Goal: Task Accomplishment & Management: Manage account settings

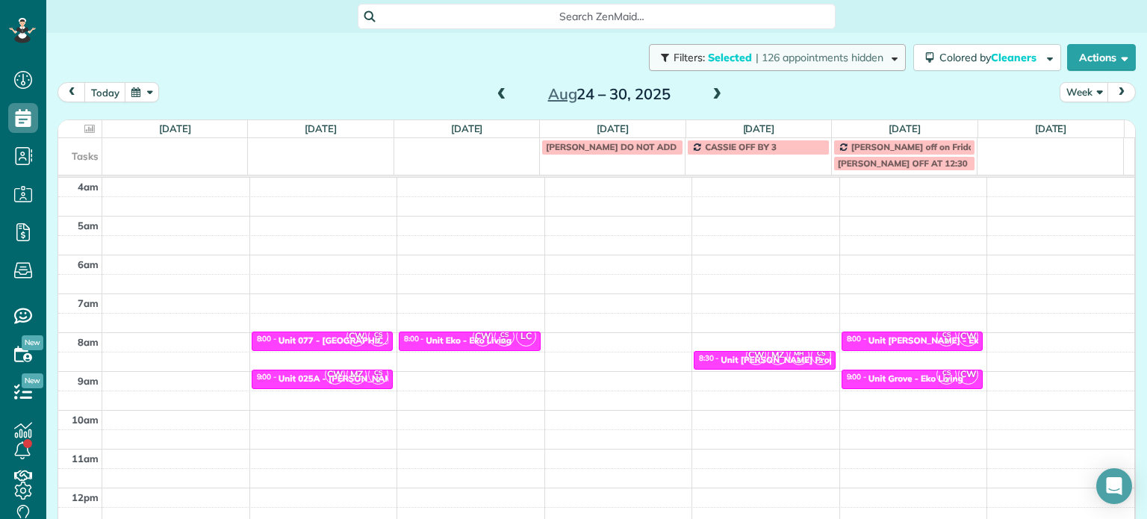
scroll to position [116, 0]
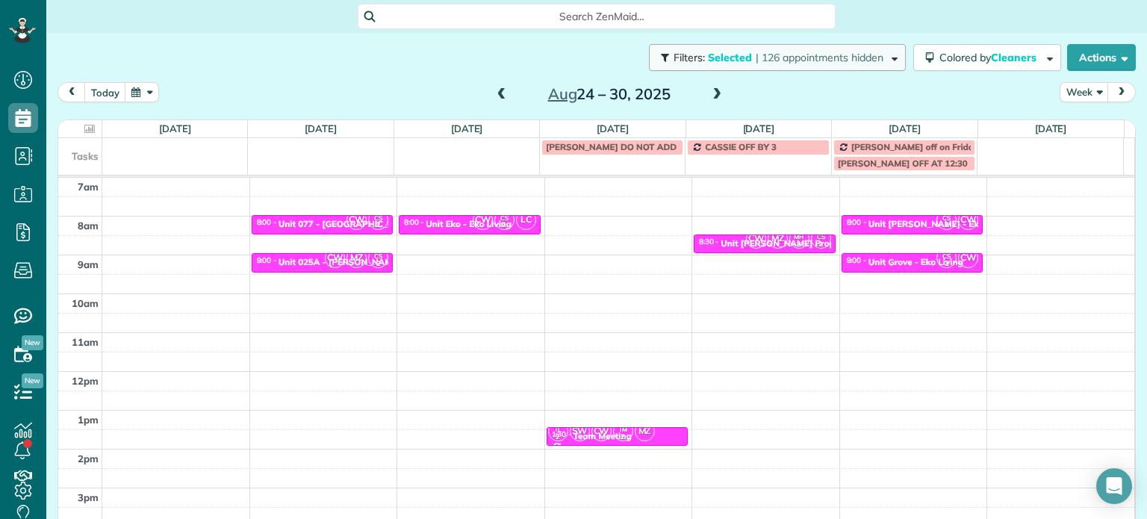
click at [824, 58] on span "| 126 appointments hidden" at bounding box center [819, 57] width 128 height 13
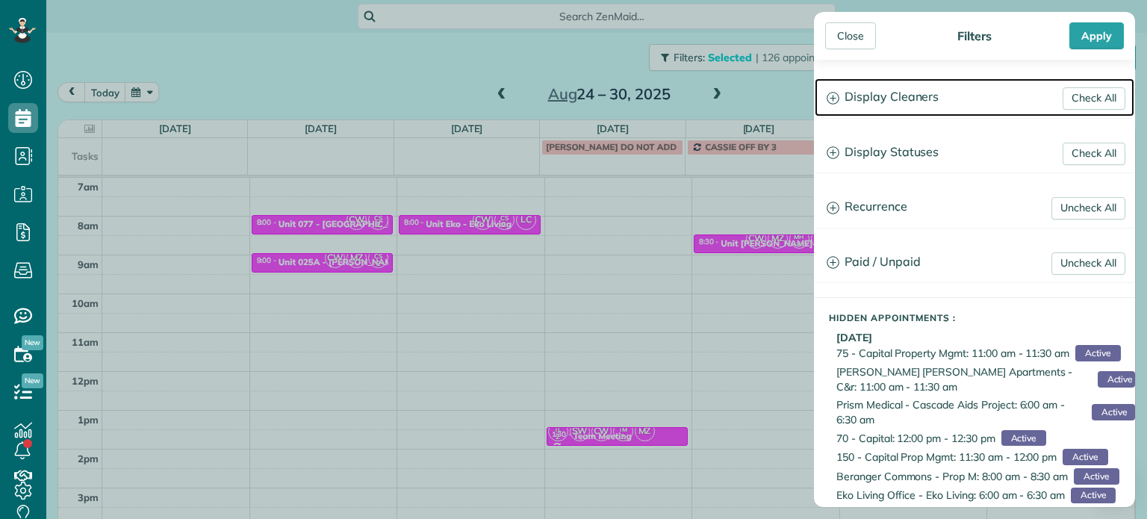
click at [896, 95] on h3 "Display Cleaners" at bounding box center [973, 97] width 319 height 38
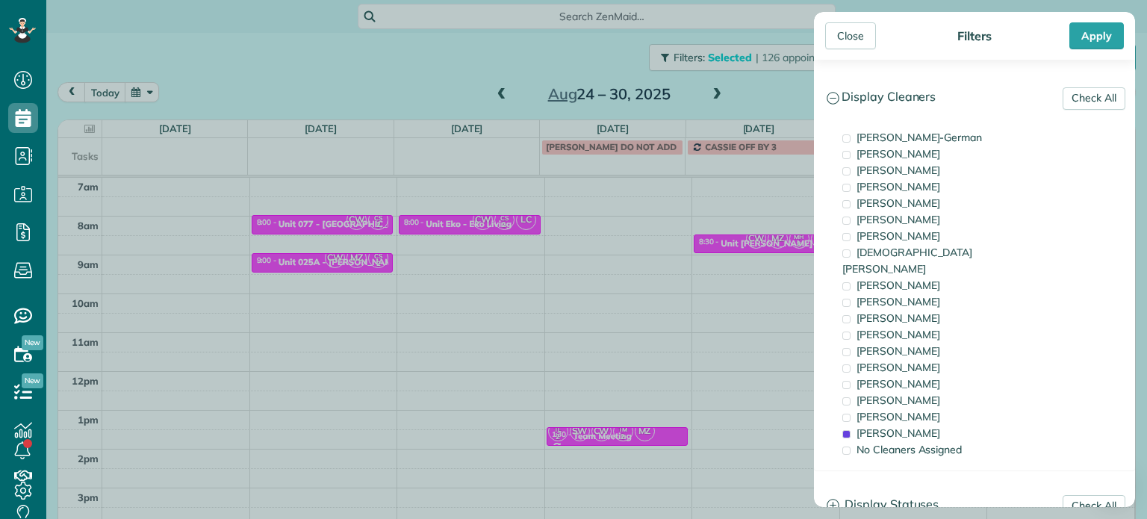
click at [675, 281] on div "Close Filters Apply Check All Display Cleaners [PERSON_NAME]-German [PERSON_NAM…" at bounding box center [573, 259] width 1147 height 519
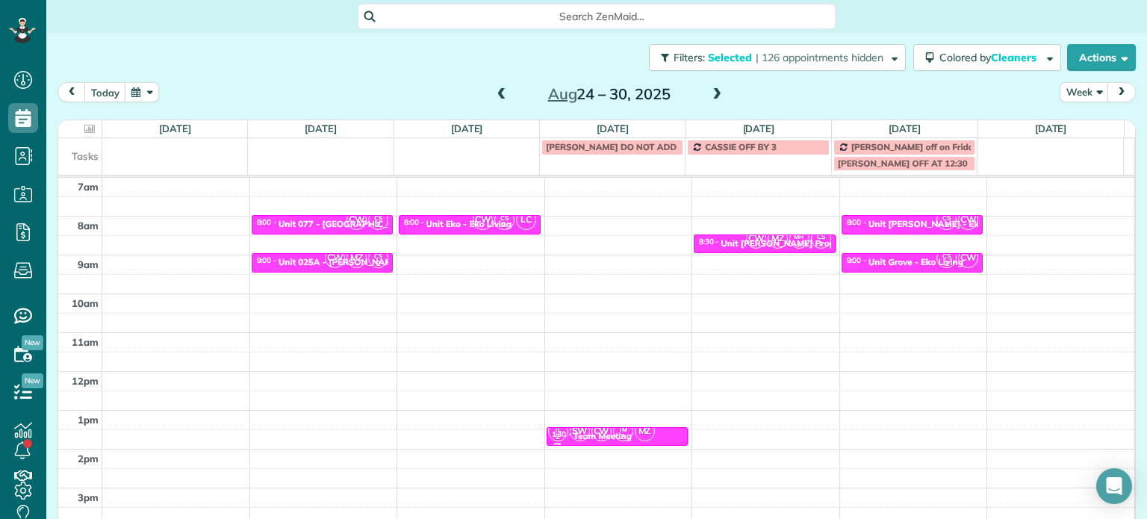
click at [496, 91] on span at bounding box center [501, 94] width 16 height 13
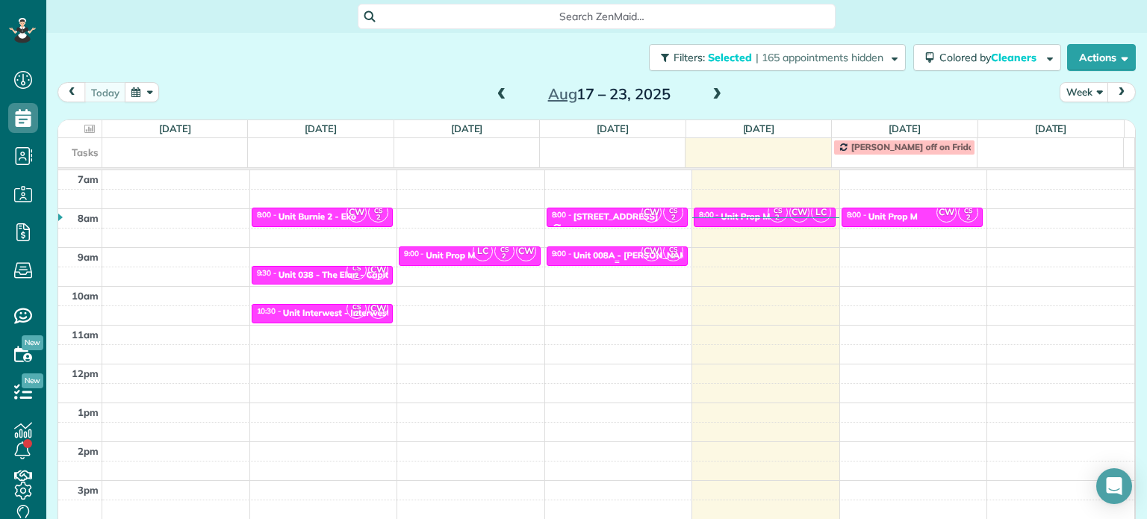
click at [620, 260] on div at bounding box center [617, 262] width 140 height 6
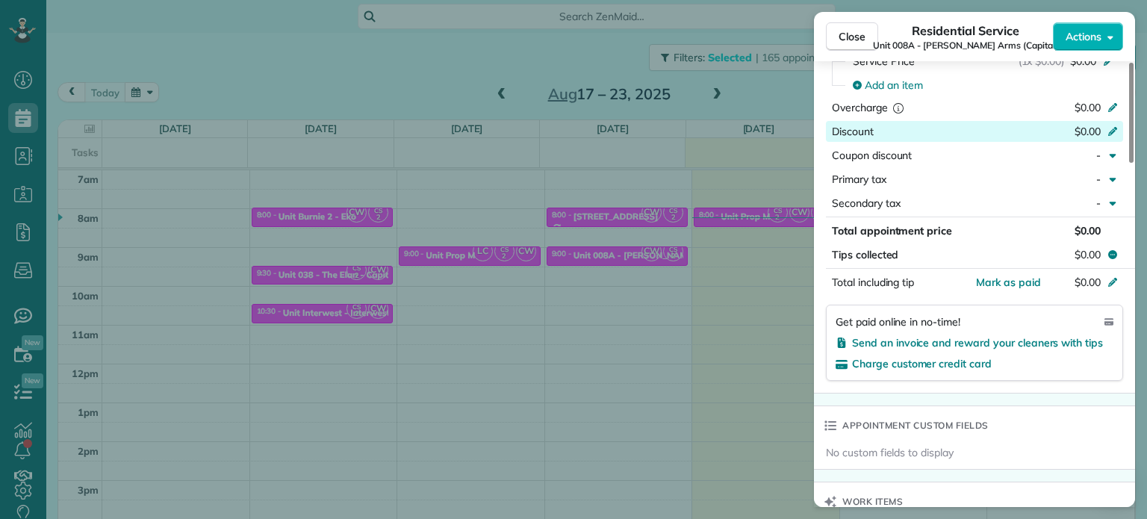
scroll to position [1060, 0]
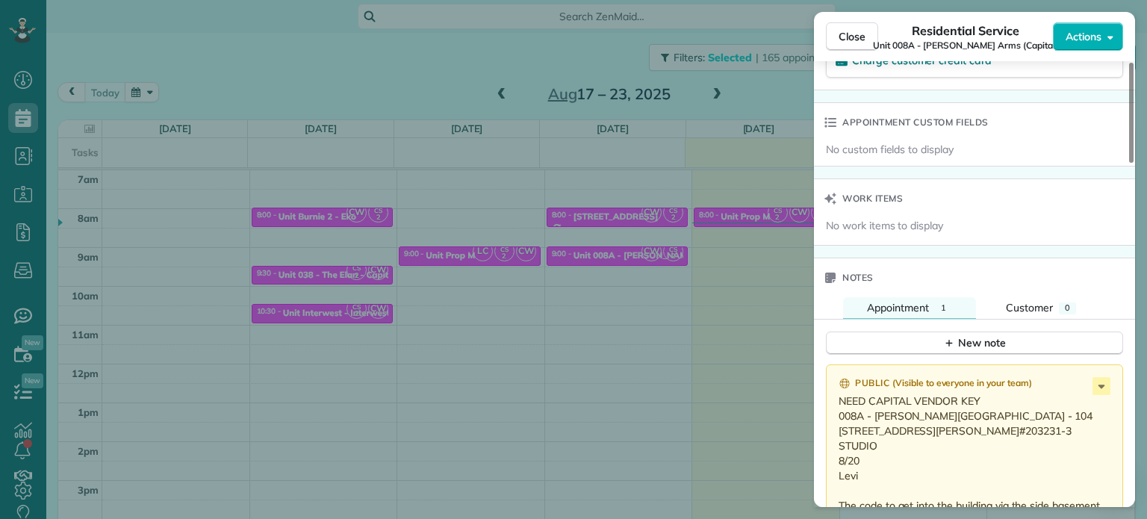
click at [750, 297] on div "Close Residential Service Unit 008A - [PERSON_NAME] Arms (Capital) Actions Stat…" at bounding box center [573, 259] width 1147 height 519
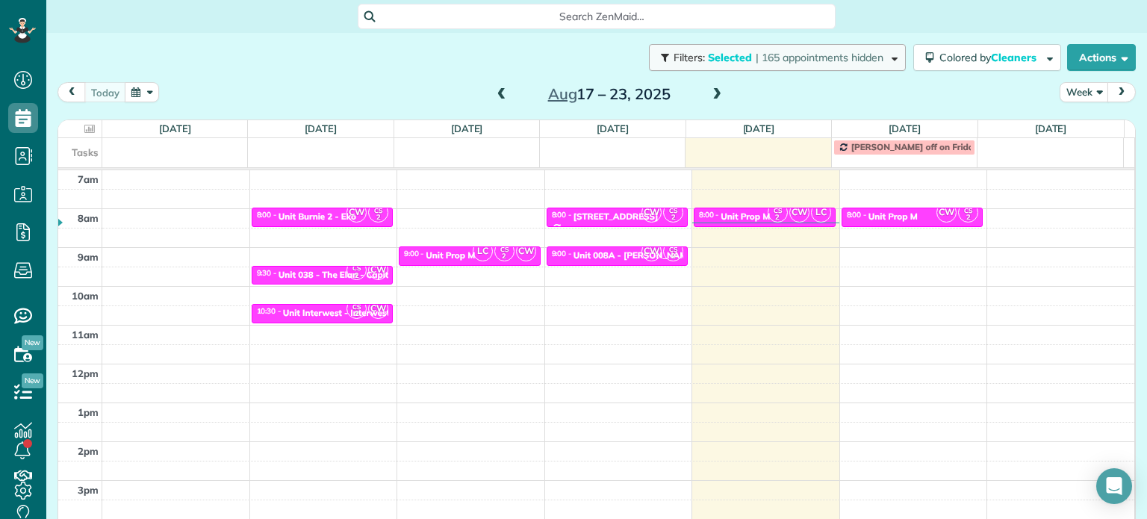
click at [796, 52] on span "| 165 appointments hidden" at bounding box center [819, 57] width 128 height 13
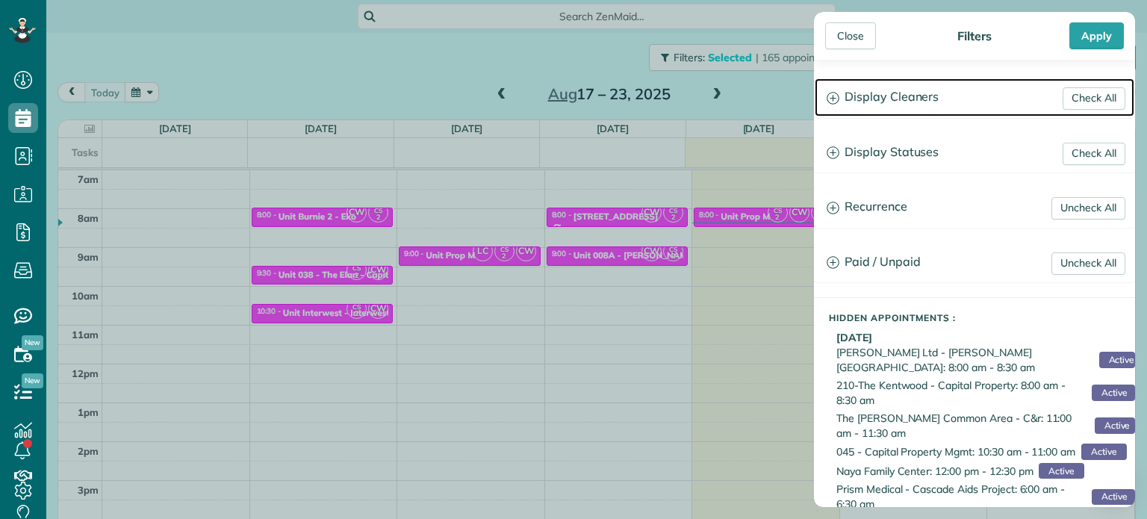
click at [870, 102] on h3 "Display Cleaners" at bounding box center [973, 97] width 319 height 38
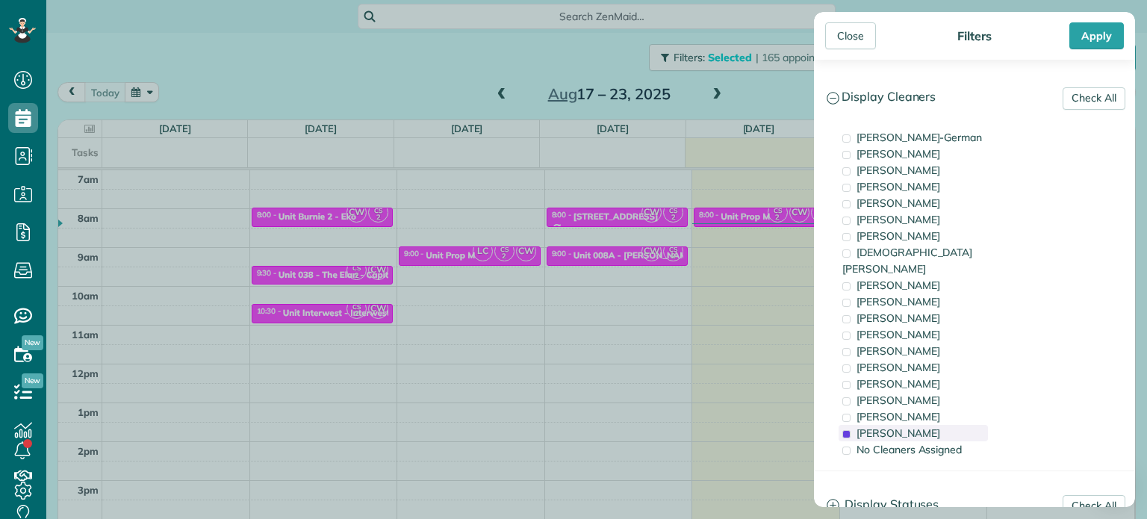
click at [897, 426] on span "[PERSON_NAME]" at bounding box center [898, 432] width 84 height 13
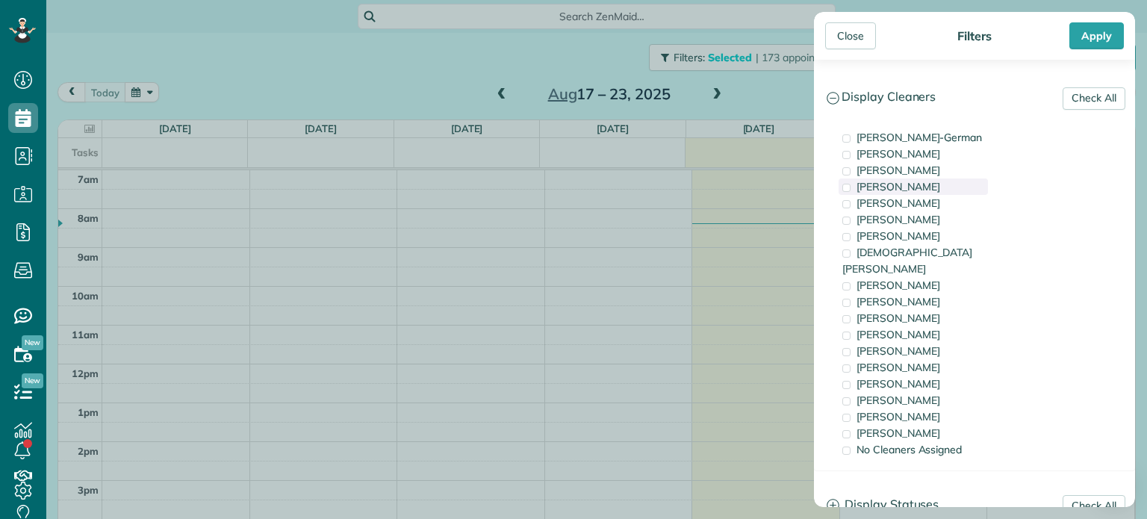
click at [929, 187] on span "[PERSON_NAME]" at bounding box center [898, 186] width 84 height 13
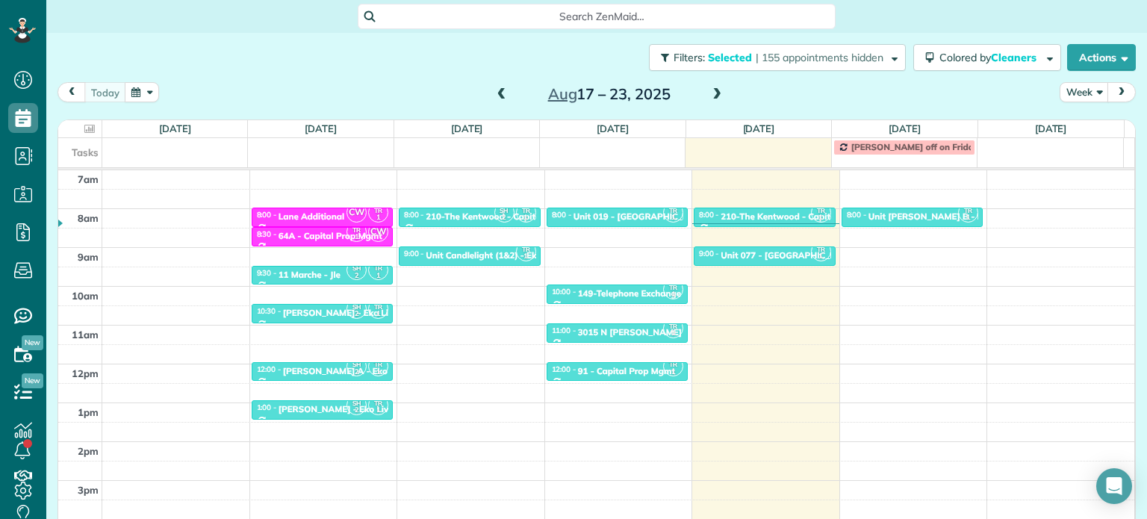
click at [702, 247] on div "Close Filters Apply Check All Display Cleaners [PERSON_NAME]-German [PERSON_NAM…" at bounding box center [573, 259] width 1147 height 519
click at [610, 216] on div "Unit 019 - [GEOGRAPHIC_DATA] - Capital" at bounding box center [660, 216] width 174 height 10
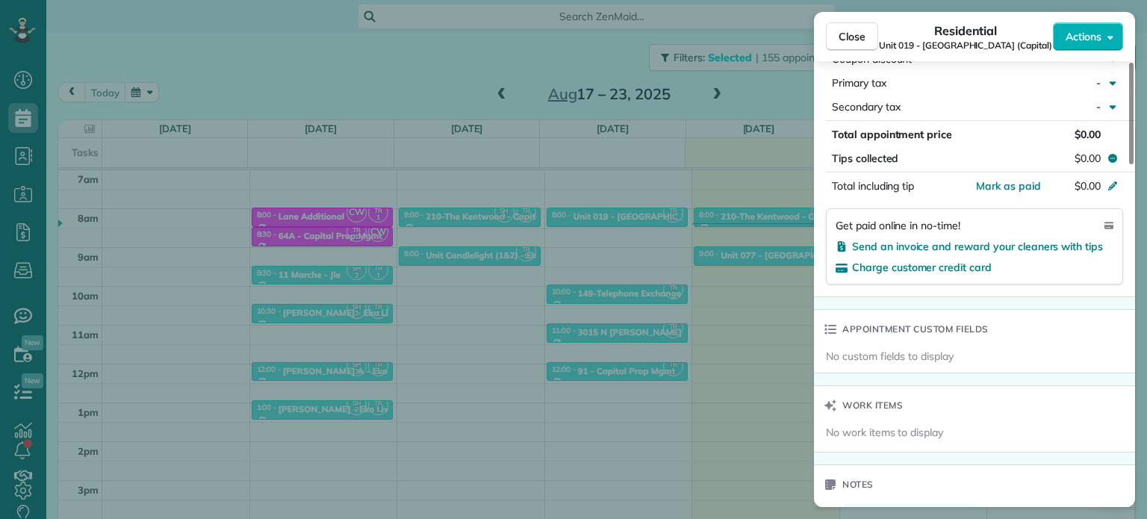
scroll to position [1125, 0]
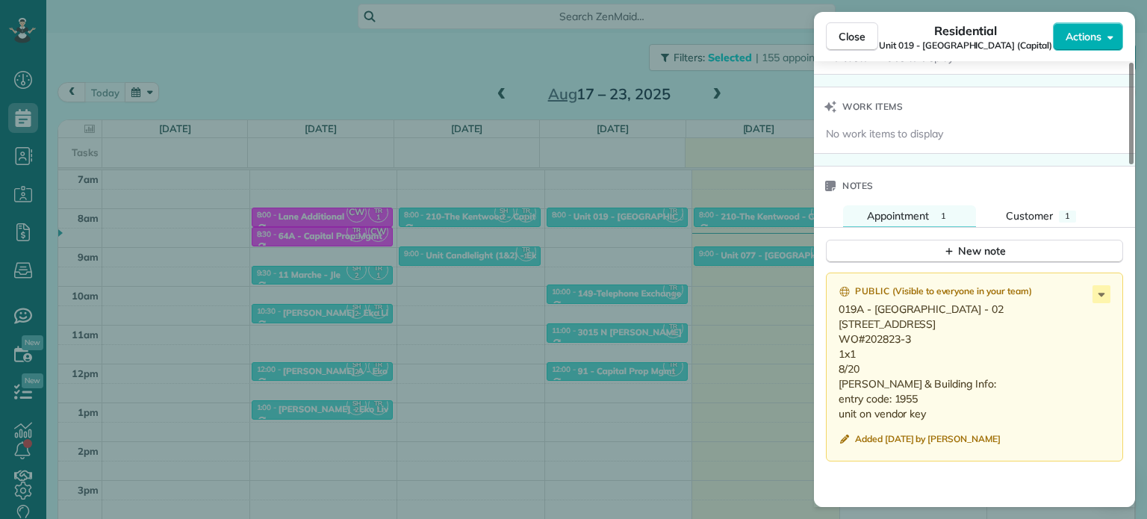
click at [712, 325] on div "Close Residential Unit 019 - [GEOGRAPHIC_DATA] (Capital) Actions Status Active …" at bounding box center [573, 259] width 1147 height 519
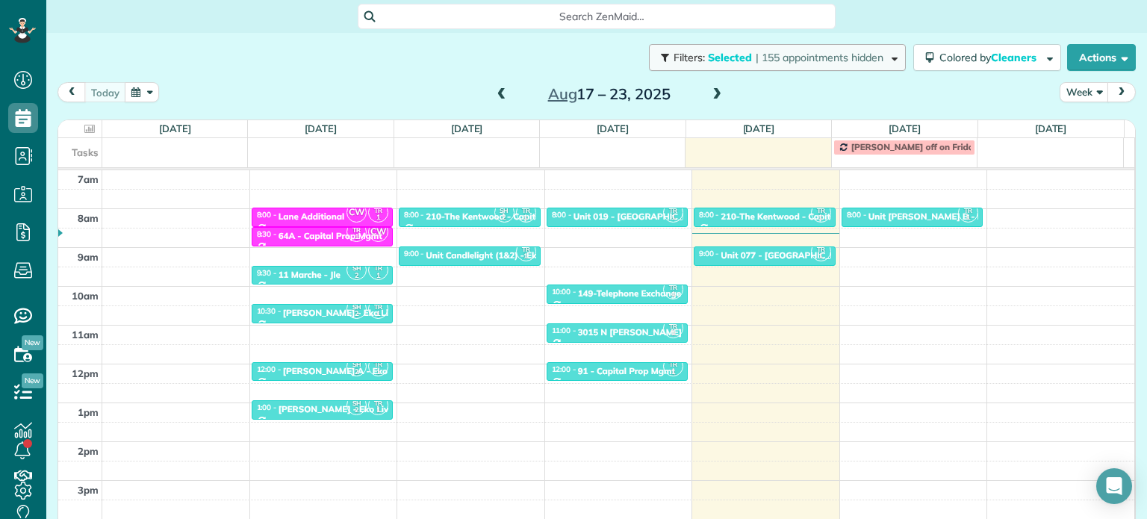
click at [797, 57] on span "| 155 appointments hidden" at bounding box center [819, 57] width 128 height 13
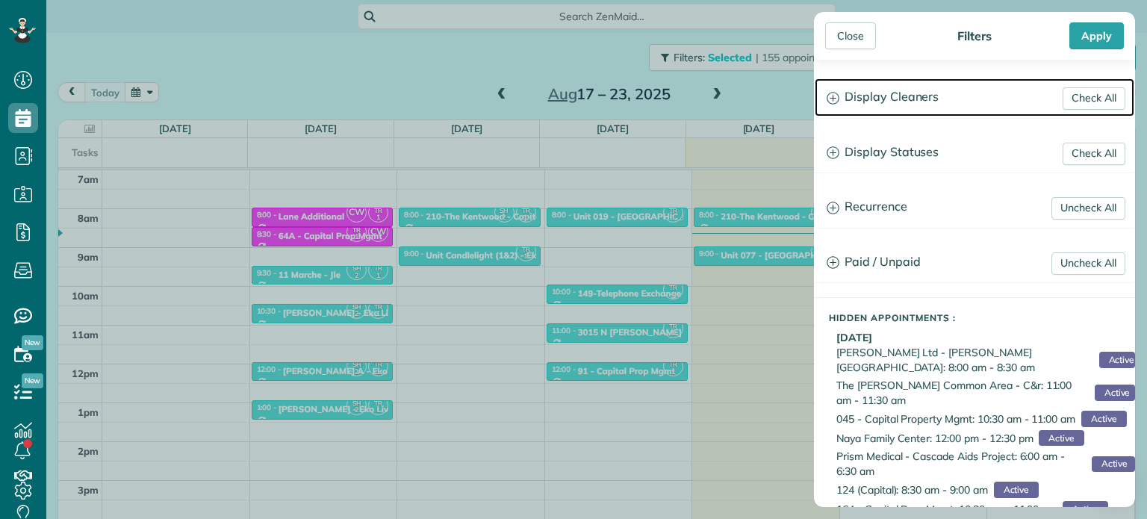
click at [878, 96] on h3 "Display Cleaners" at bounding box center [973, 97] width 319 height 38
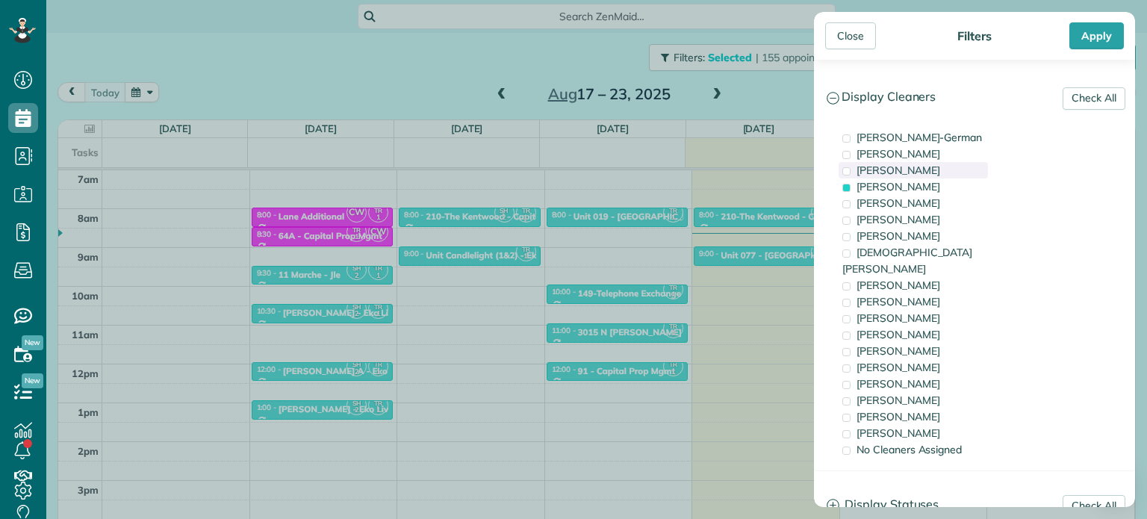
click at [912, 175] on span "[PERSON_NAME]" at bounding box center [898, 169] width 84 height 13
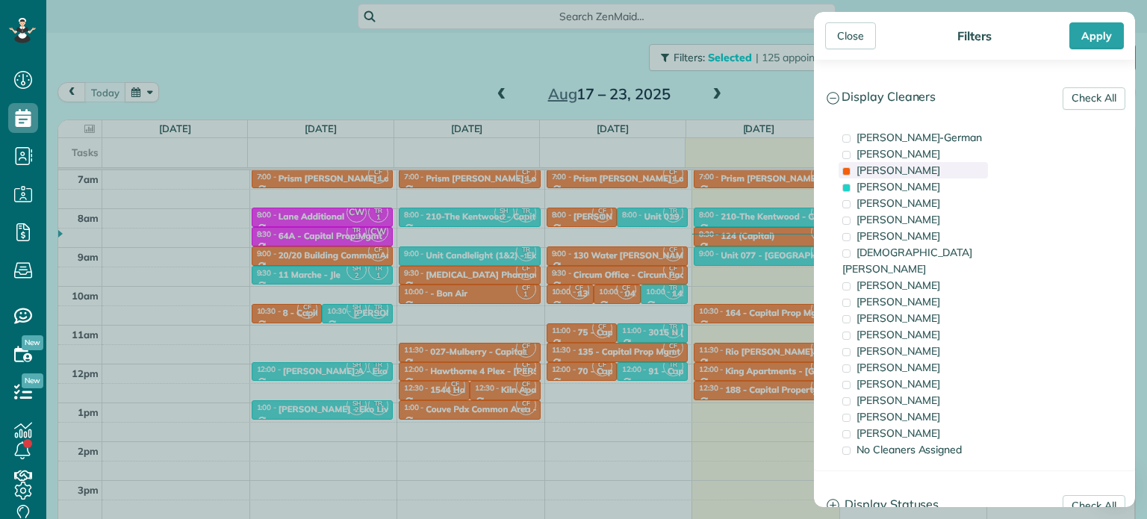
click at [912, 175] on span "[PERSON_NAME]" at bounding box center [898, 169] width 84 height 13
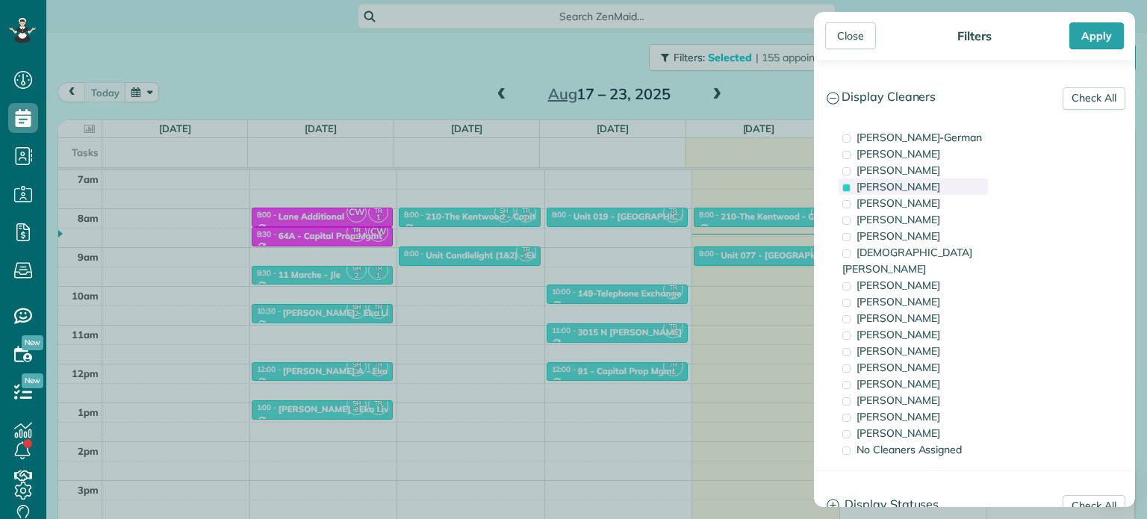
click at [918, 187] on span "[PERSON_NAME]" at bounding box center [898, 186] width 84 height 13
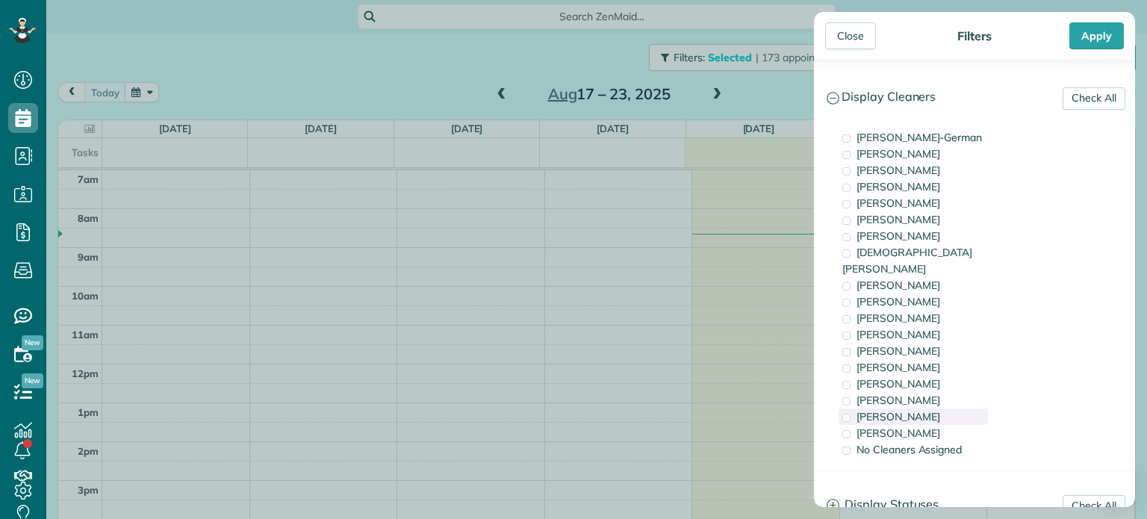
click at [933, 408] on div "[PERSON_NAME]" at bounding box center [912, 416] width 149 height 16
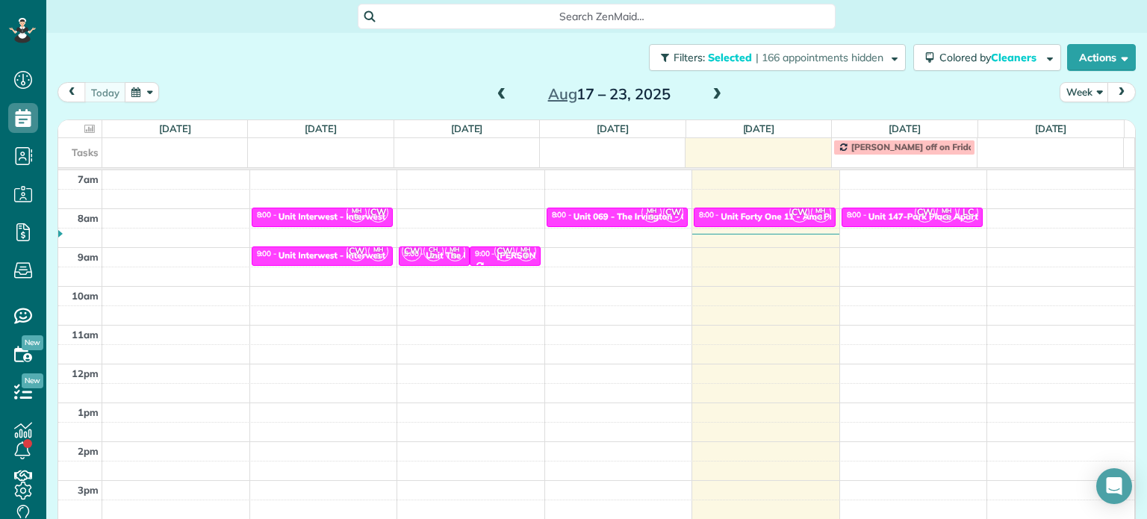
click at [767, 265] on div "Close Filters Apply Check All Display Cleaners [PERSON_NAME]-German [PERSON_NAM…" at bounding box center [573, 259] width 1147 height 519
click at [642, 211] on small "3" at bounding box center [651, 218] width 19 height 14
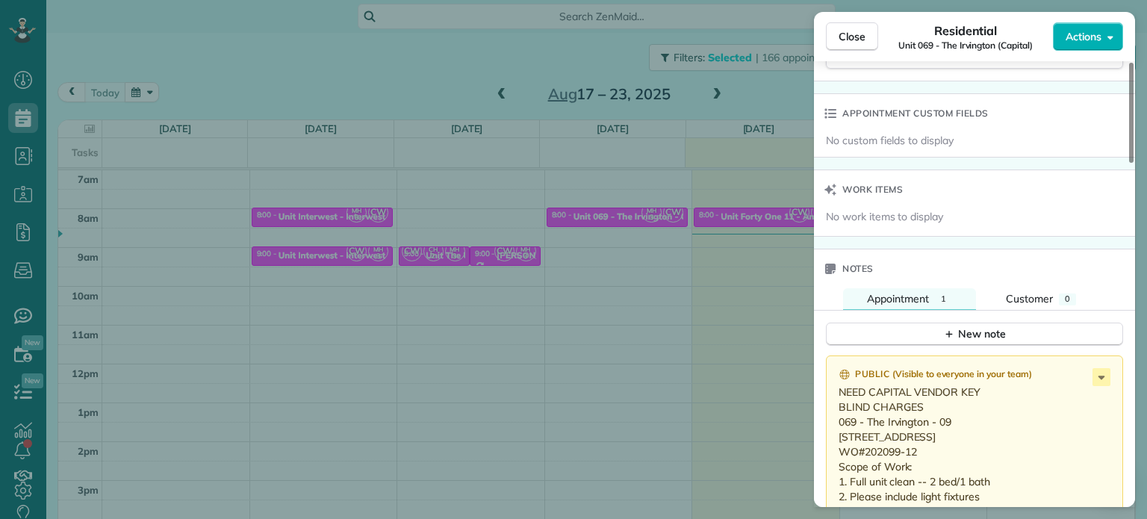
scroll to position [1129, 0]
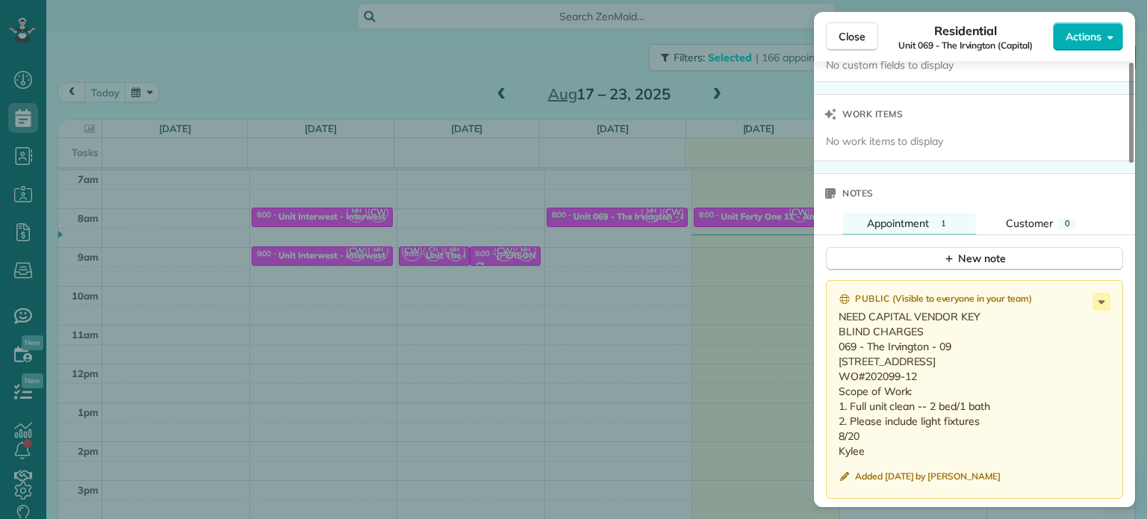
click at [718, 200] on div "Close Residential Unit 069 - [GEOGRAPHIC_DATA] (Capital) Actions Status Active …" at bounding box center [573, 259] width 1147 height 519
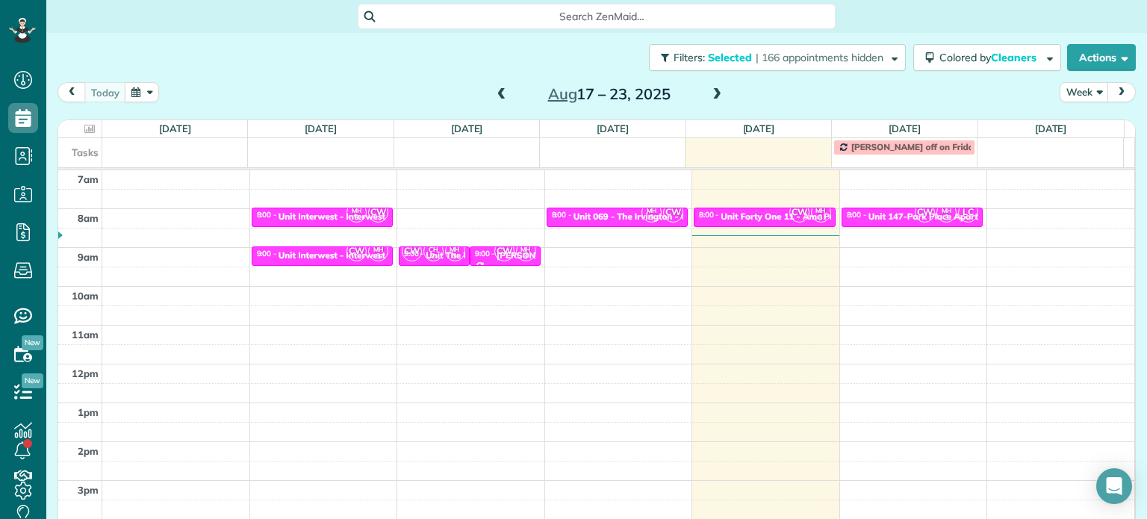
click at [709, 100] on span at bounding box center [716, 94] width 16 height 13
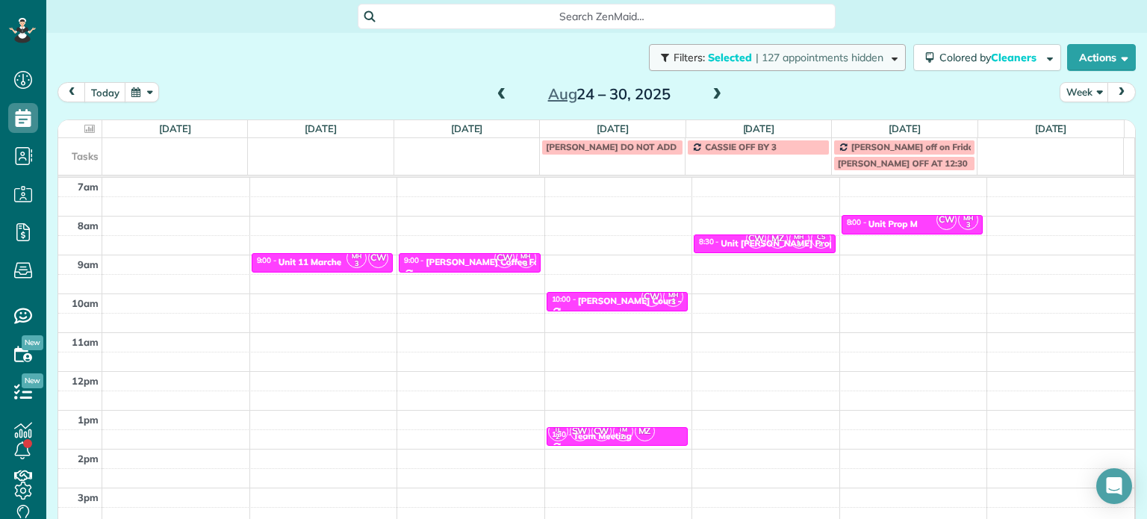
click at [755, 59] on span "| 127 appointments hidden" at bounding box center [819, 57] width 128 height 13
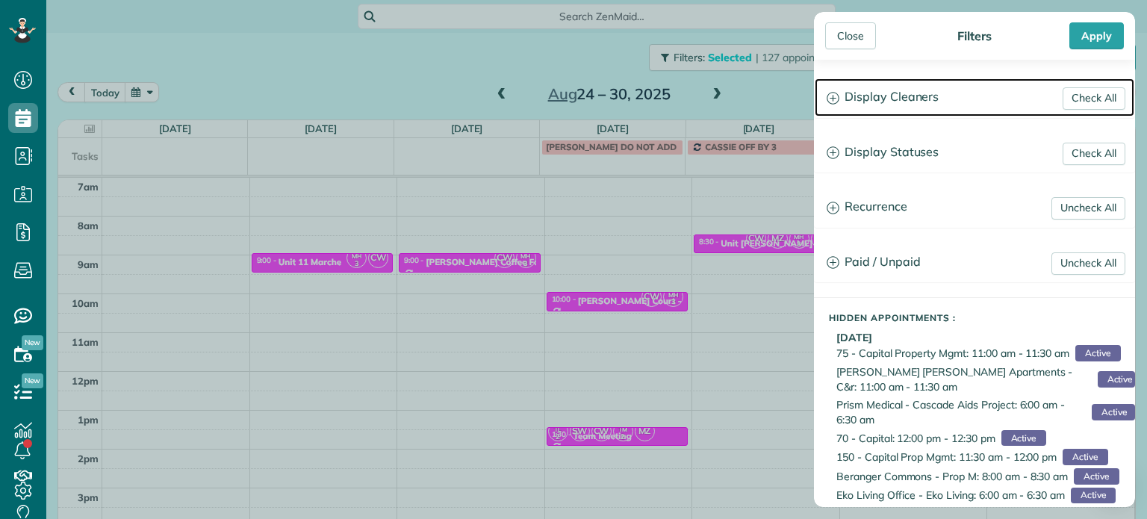
click at [926, 100] on h3 "Display Cleaners" at bounding box center [973, 97] width 319 height 38
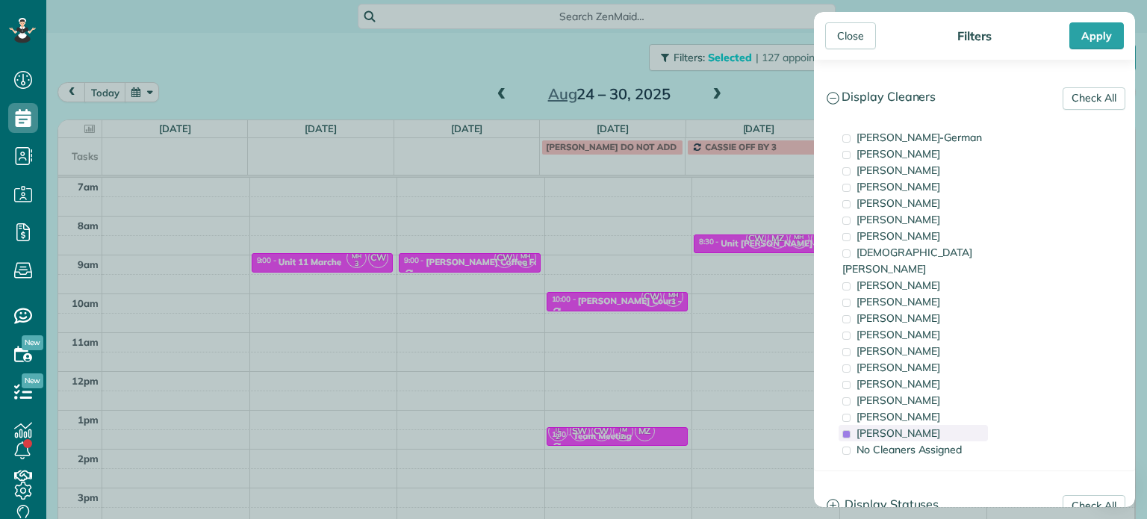
click at [929, 425] on div "[PERSON_NAME]" at bounding box center [912, 433] width 149 height 16
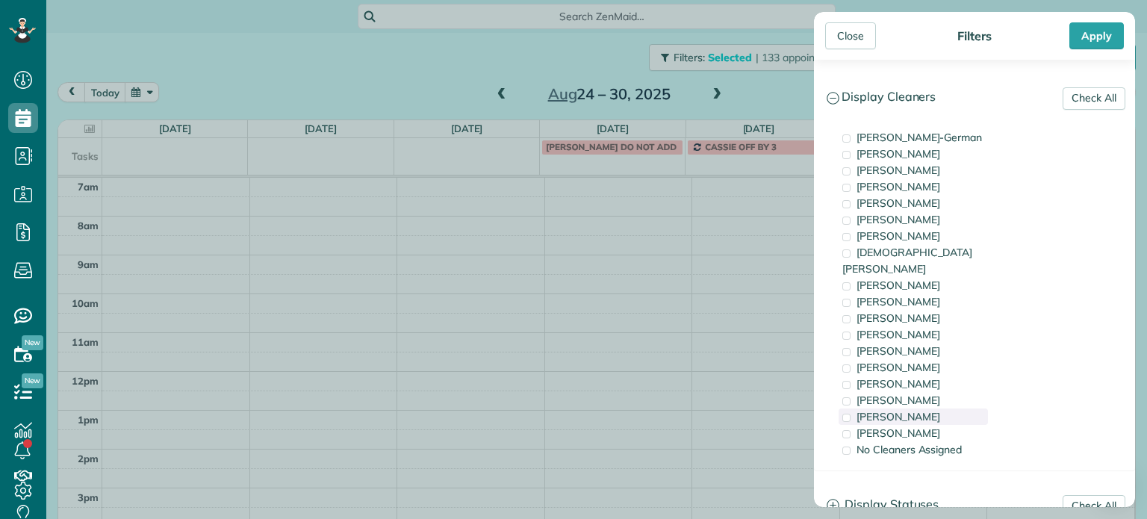
click at [927, 408] on div "[PERSON_NAME]" at bounding box center [912, 416] width 149 height 16
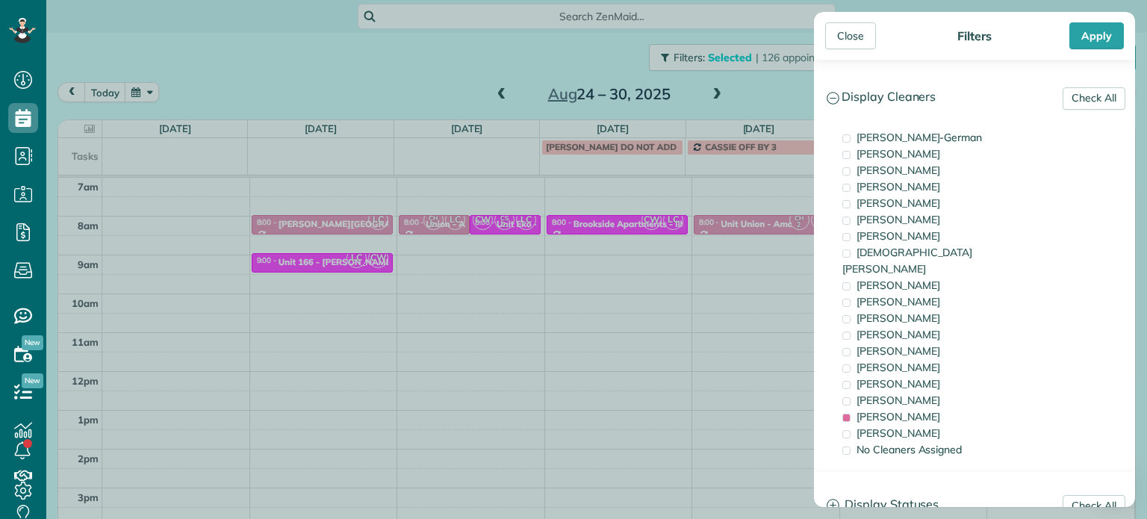
click at [634, 258] on div "Close Filters Apply Check All Display Cleaners [PERSON_NAME]-German [PERSON_NAM…" at bounding box center [573, 259] width 1147 height 519
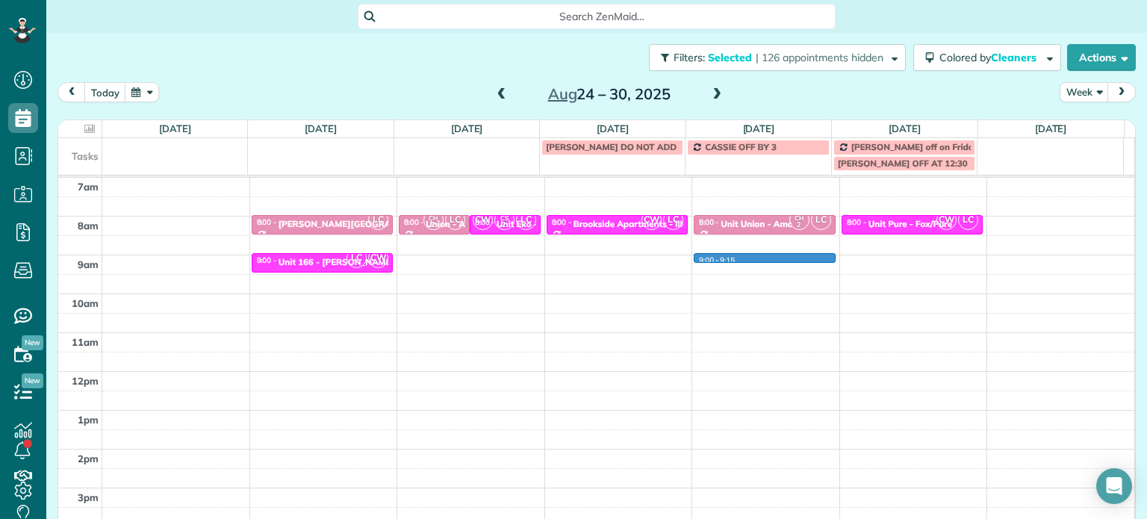
click at [714, 259] on div "4am 5am 6am 7am 8am 9am 10am 11am 12pm 1pm 2pm 3pm 4pm 5pm LC 8:00 - 8:30 [PERS…" at bounding box center [596, 332] width 1076 height 543
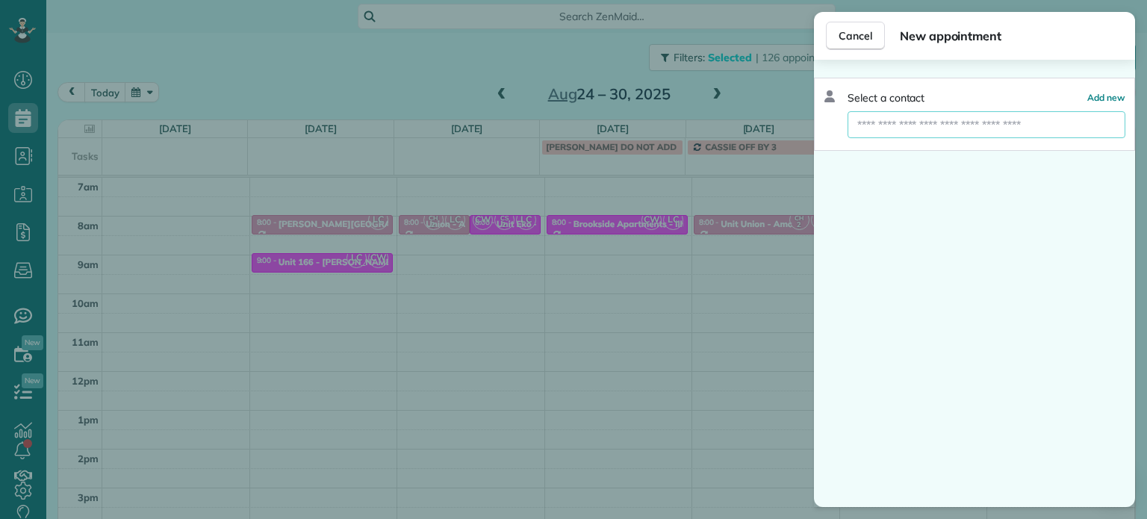
drag, startPoint x: 961, startPoint y: 125, endPoint x: 979, endPoint y: 135, distance: 20.7
click at [961, 125] on input "text" at bounding box center [986, 124] width 278 height 27
click at [764, 122] on div "Cancel New appointment Select a contact Add new" at bounding box center [573, 259] width 1147 height 519
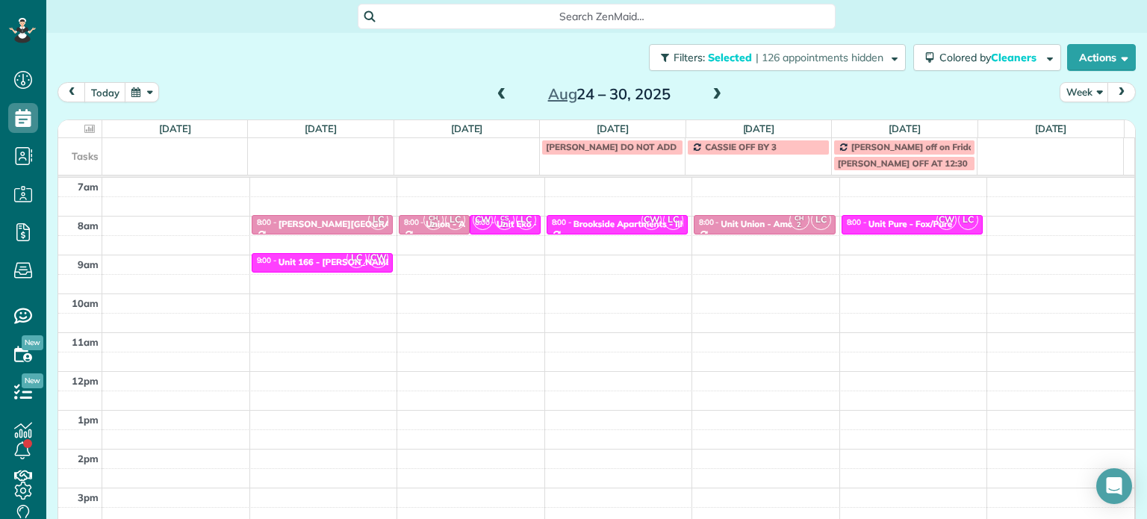
click at [711, 89] on span at bounding box center [716, 94] width 16 height 13
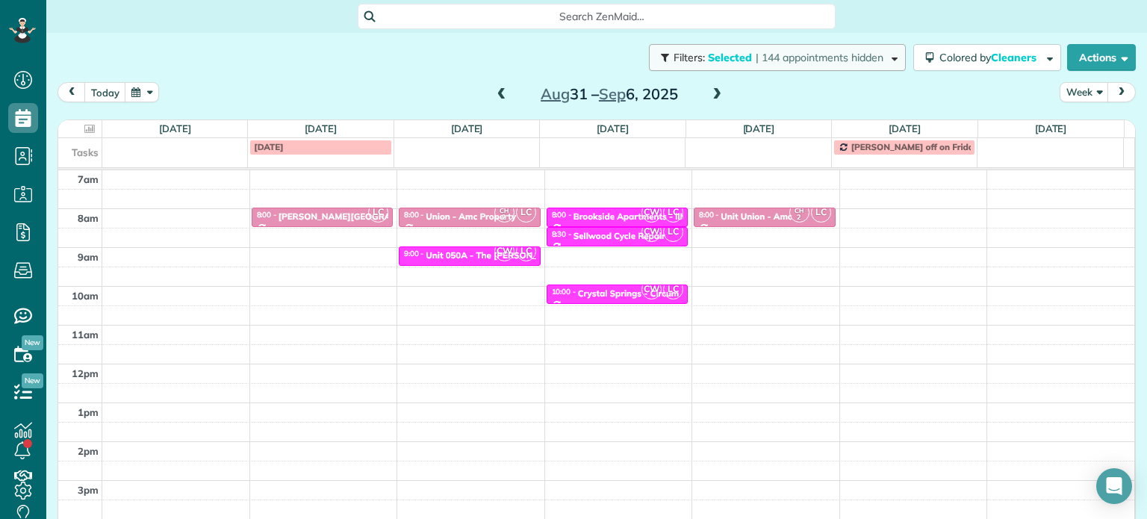
click at [776, 59] on span "| 144 appointments hidden" at bounding box center [819, 57] width 128 height 13
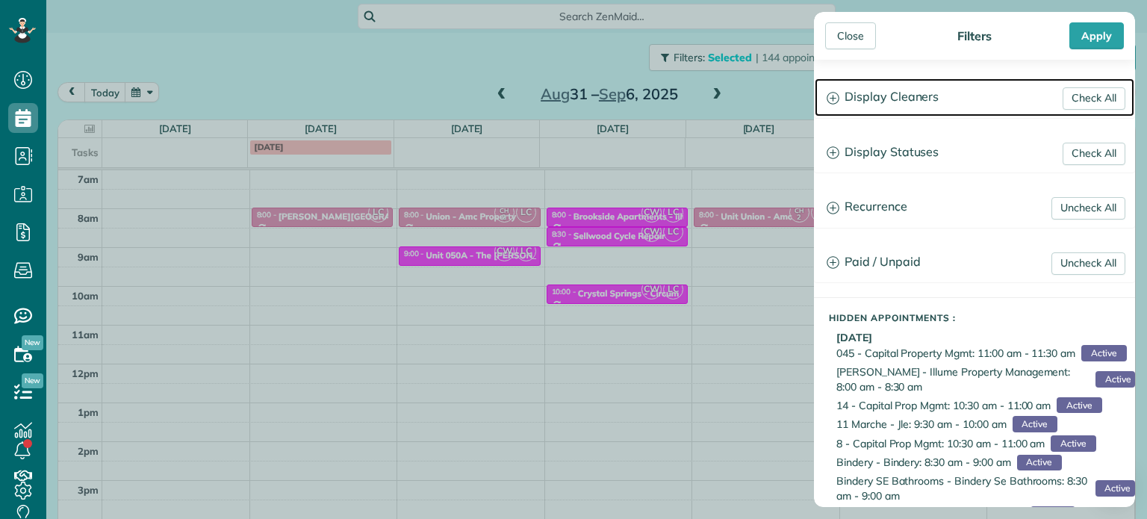
click at [902, 84] on h3 "Display Cleaners" at bounding box center [973, 97] width 319 height 38
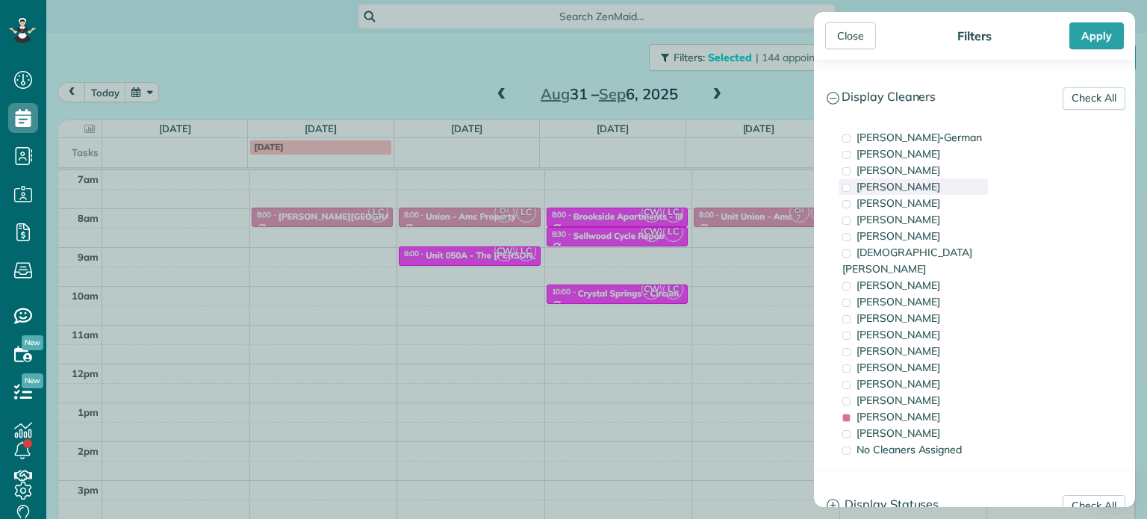
click at [935, 187] on span "[PERSON_NAME]" at bounding box center [898, 186] width 84 height 13
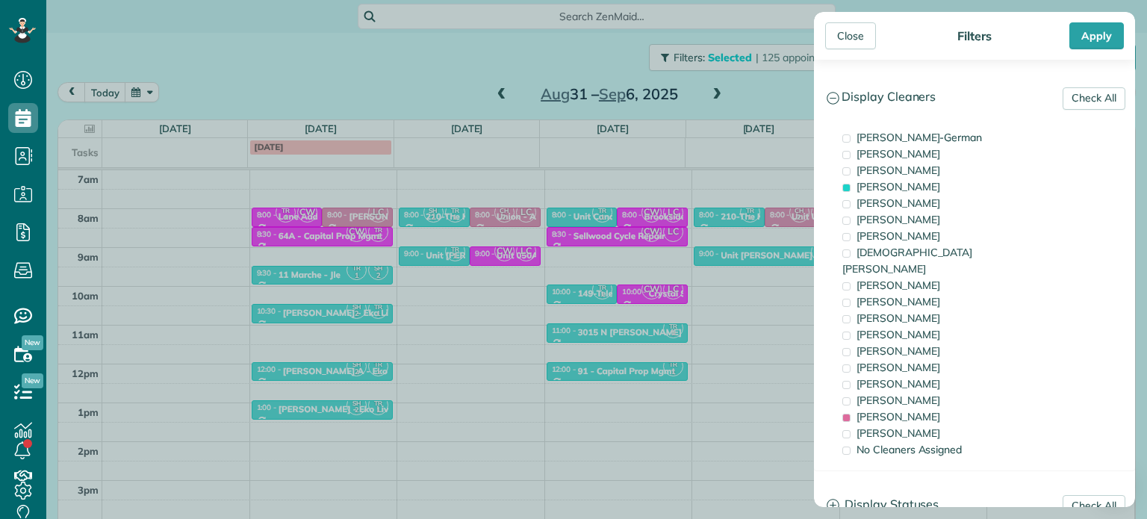
click at [424, 292] on div "Close Filters Apply Check All Display Cleaners [PERSON_NAME]-German [PERSON_NAM…" at bounding box center [573, 259] width 1147 height 519
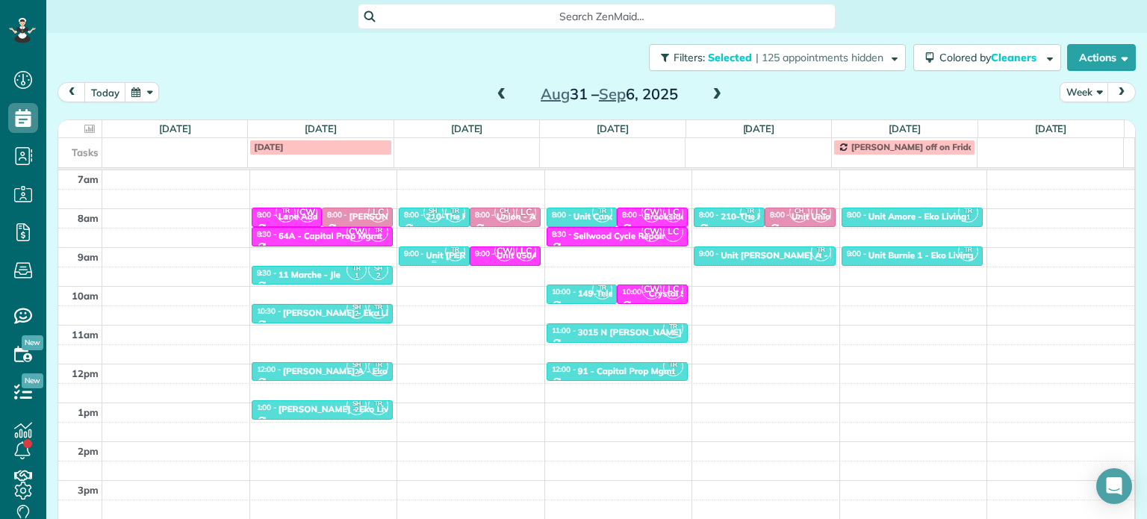
click at [425, 250] on div "Unit [PERSON_NAME] - Jle" at bounding box center [480, 255] width 110 height 10
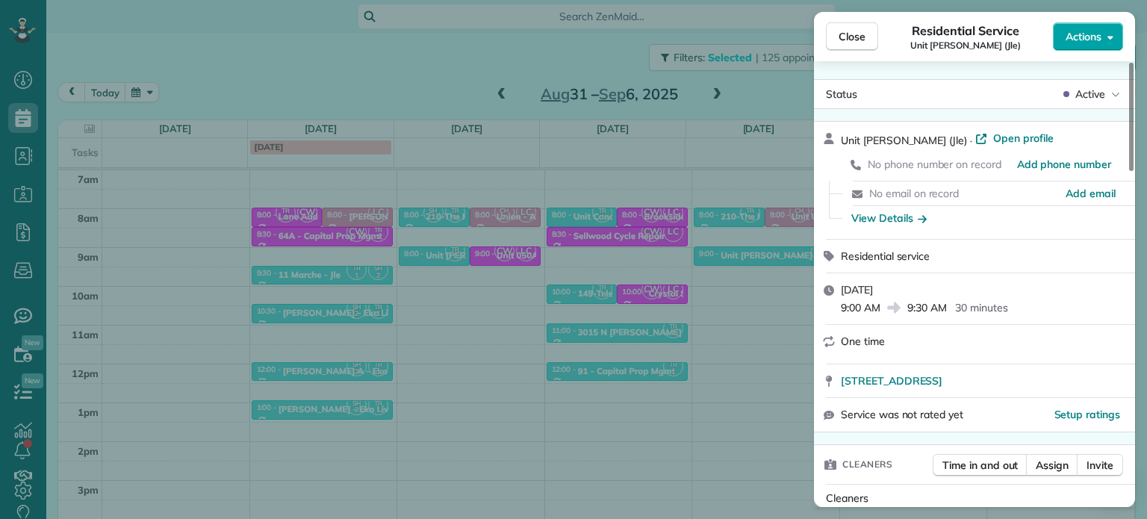
click at [1088, 46] on button "Actions" at bounding box center [1088, 36] width 70 height 28
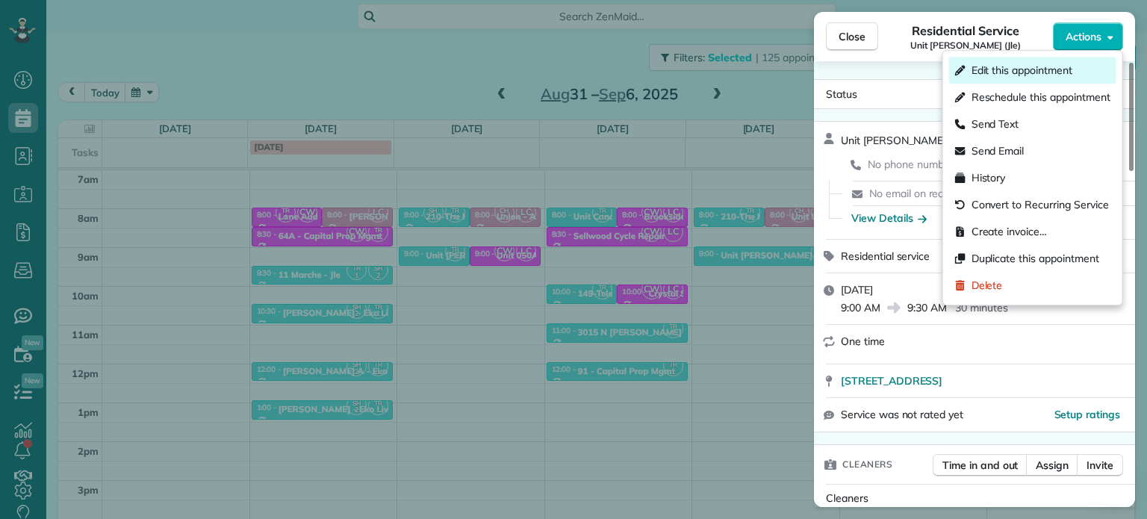
click at [1069, 69] on span "Edit this appointment" at bounding box center [1021, 70] width 101 height 15
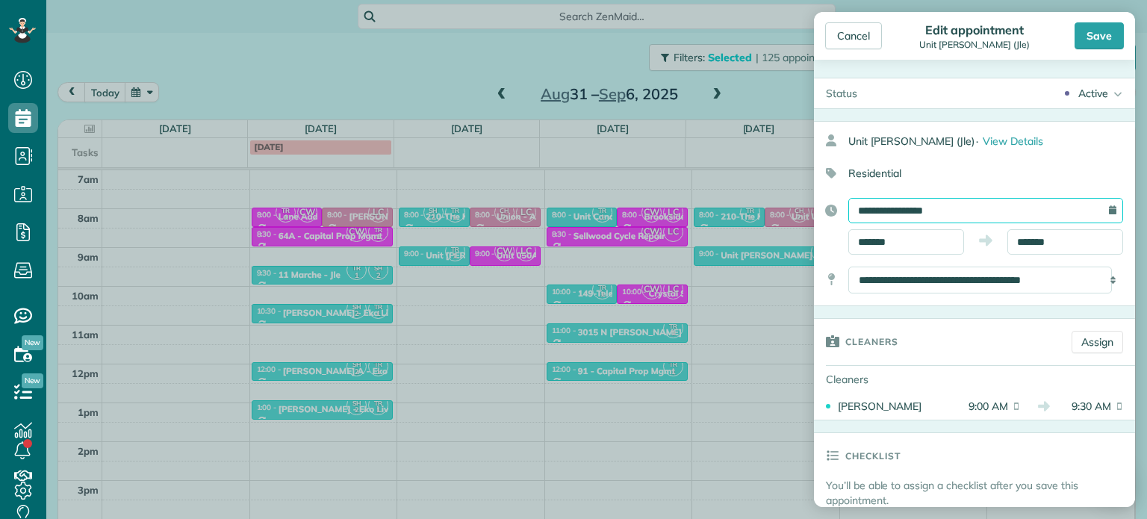
click at [972, 211] on input "**********" at bounding box center [985, 210] width 275 height 25
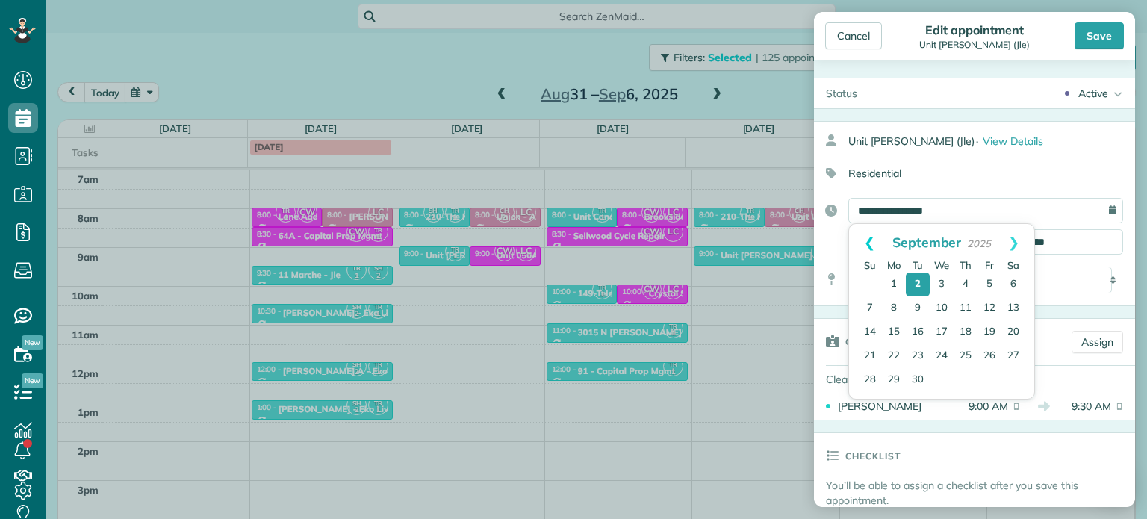
click at [869, 243] on link "Prev" at bounding box center [869, 242] width 41 height 37
click at [963, 375] on link "28" at bounding box center [965, 381] width 24 height 24
type input "**********"
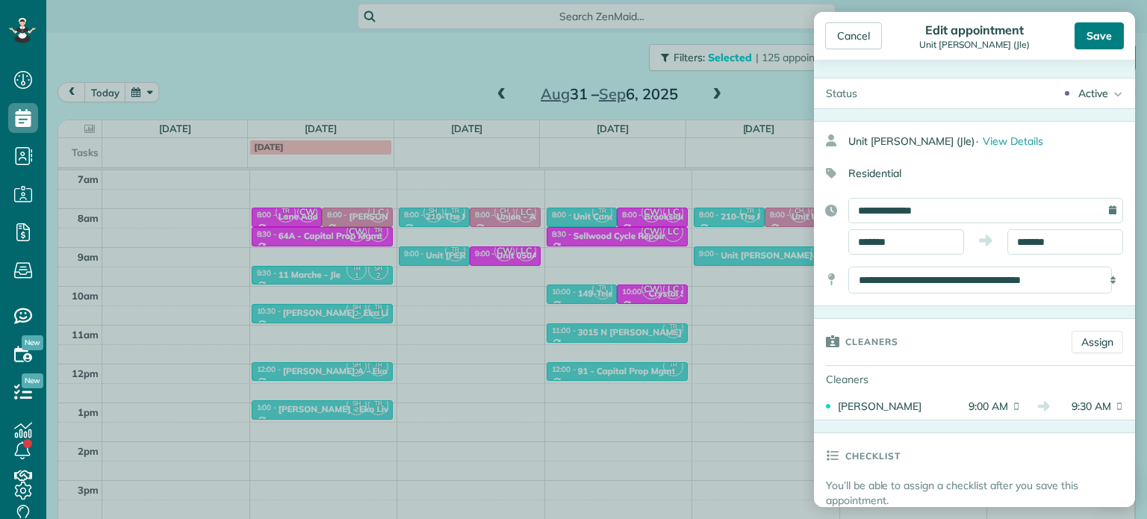
click at [1094, 40] on div "Save" at bounding box center [1098, 35] width 49 height 27
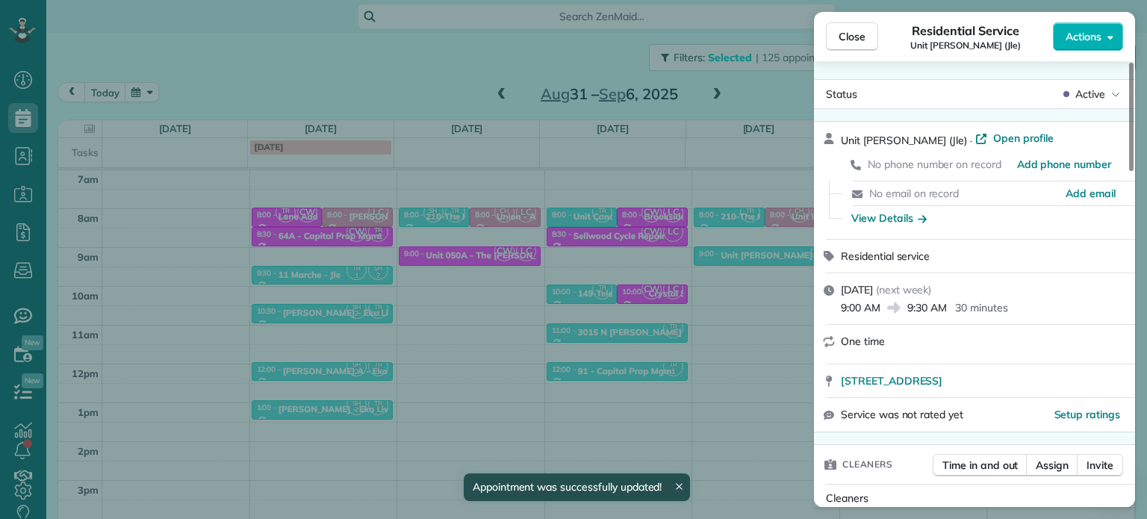
click at [449, 40] on div "Close Residential Service Unit [GEOGRAPHIC_DATA] (Jle) Actions Status Active Un…" at bounding box center [573, 259] width 1147 height 519
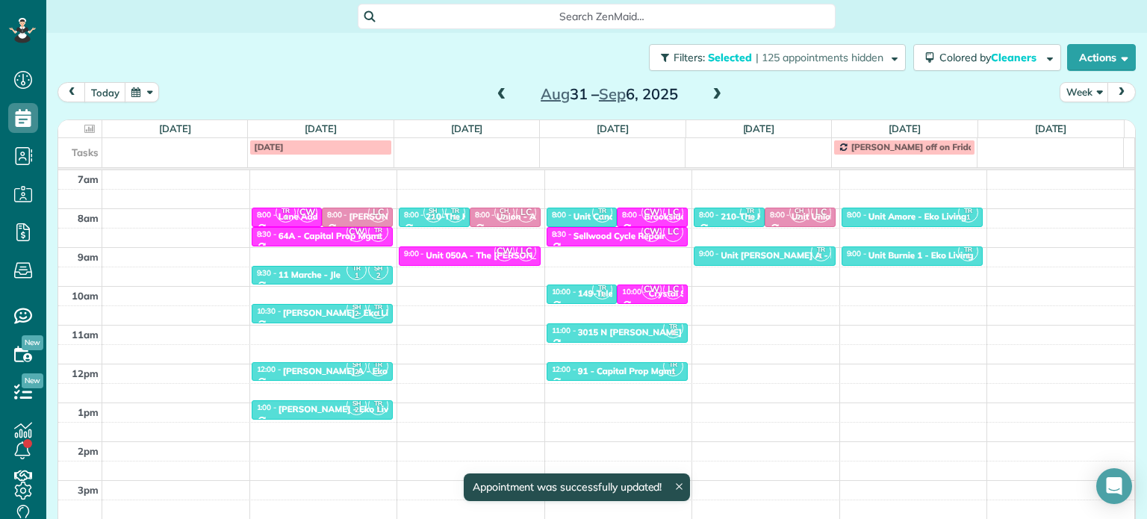
click at [496, 96] on span at bounding box center [501, 94] width 16 height 13
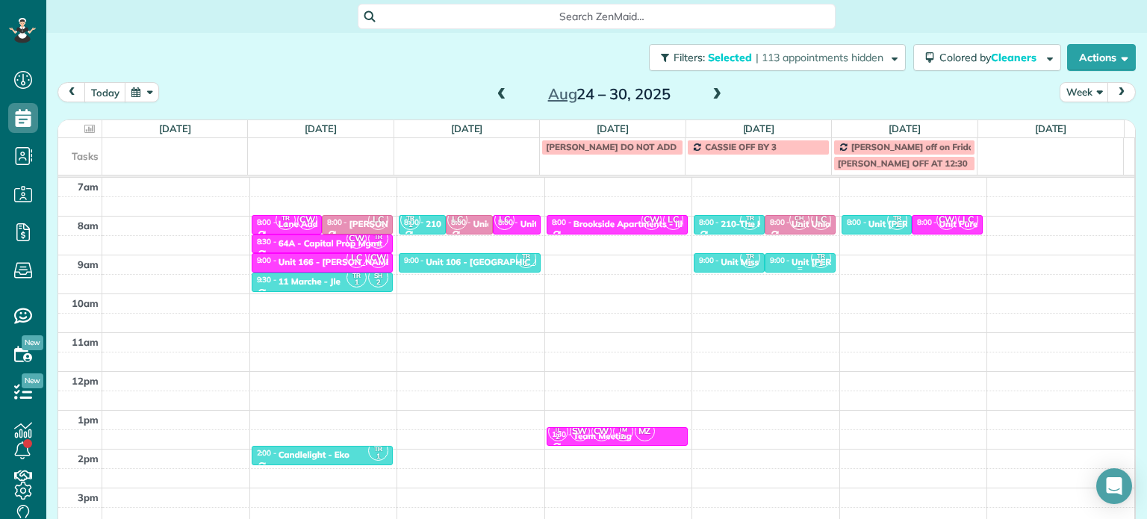
click at [769, 264] on div "9:00 - 9:30" at bounding box center [780, 260] width 22 height 10
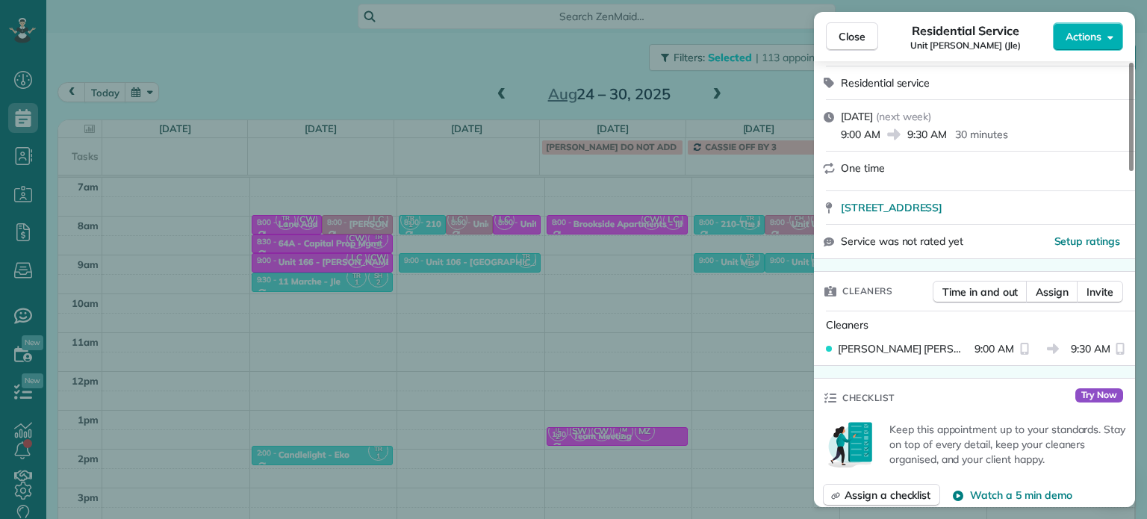
scroll to position [155, 0]
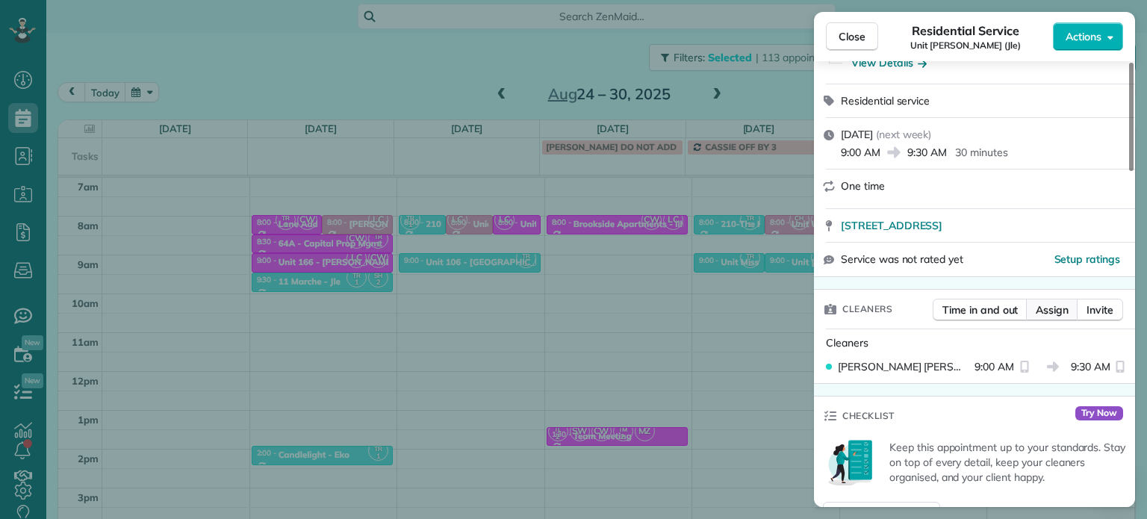
click at [1068, 304] on span "Assign" at bounding box center [1051, 309] width 33 height 15
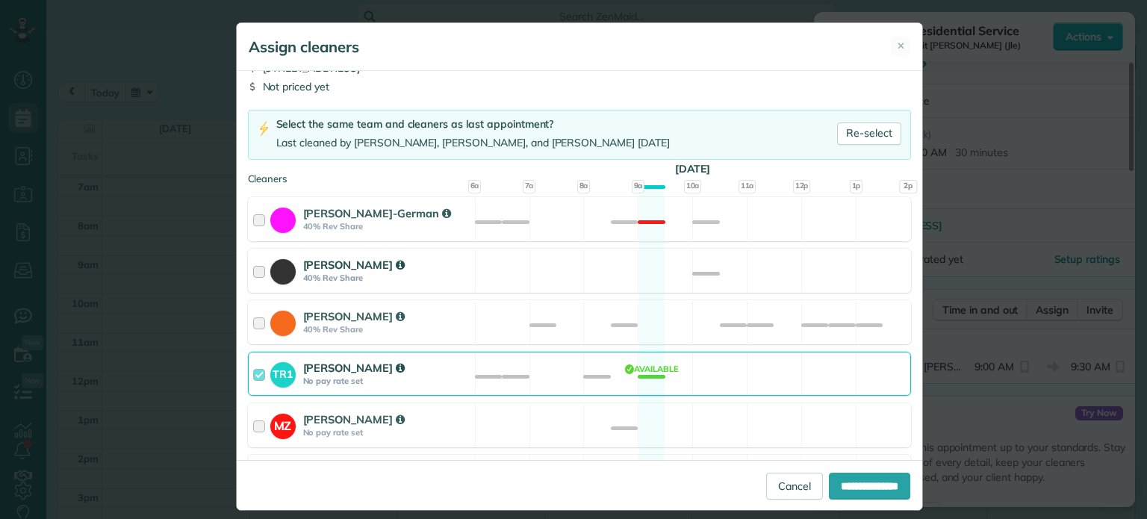
scroll to position [149, 0]
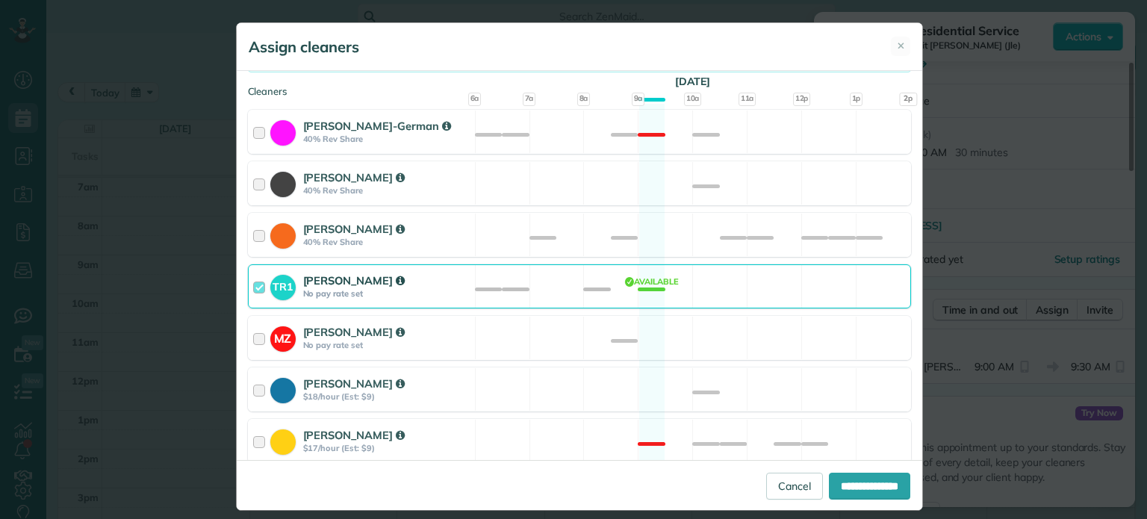
click at [697, 283] on div "TR1 [PERSON_NAME] No pay rate set Available" at bounding box center [579, 286] width 663 height 44
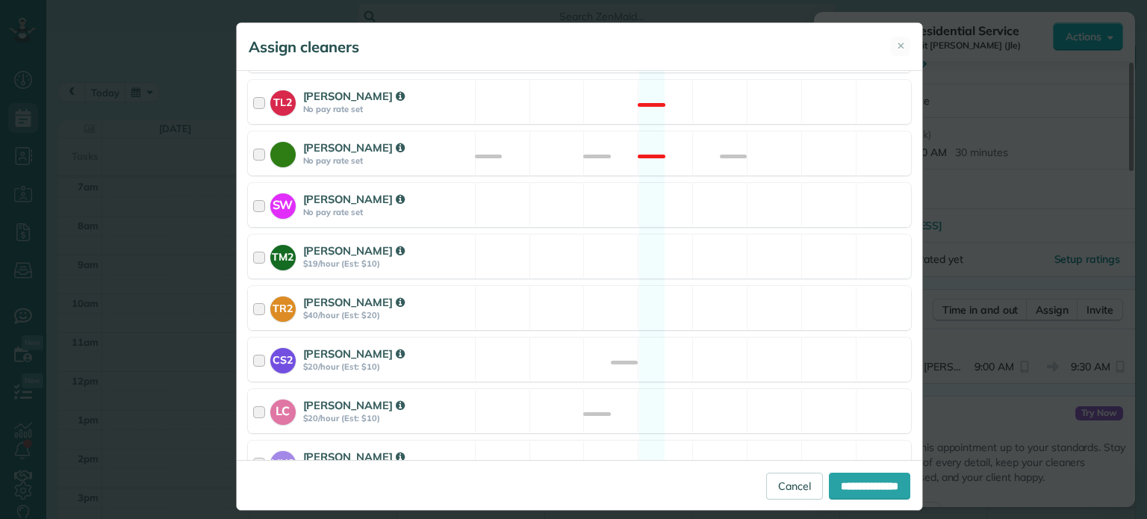
scroll to position [749, 0]
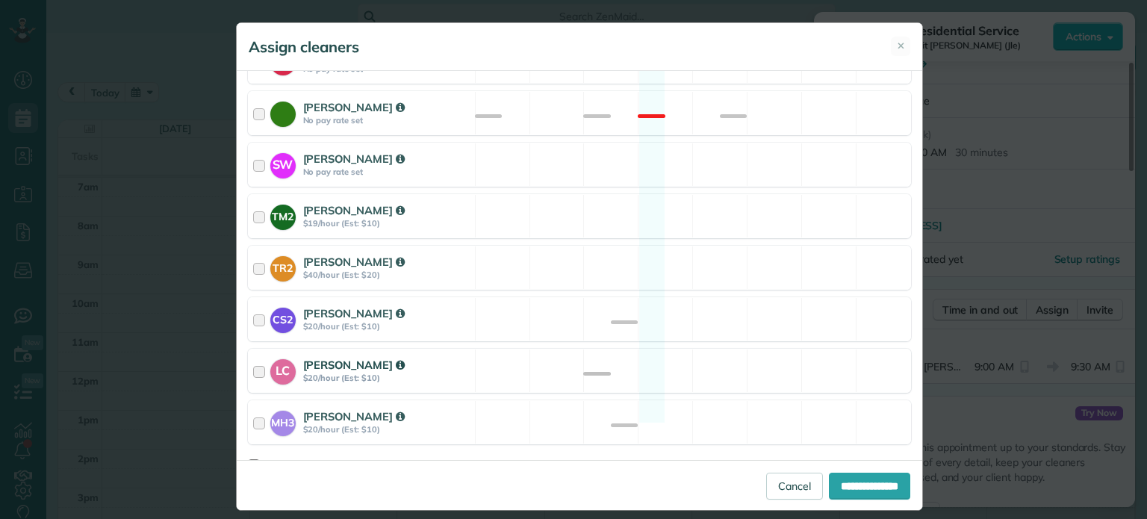
click at [729, 349] on div "LC [PERSON_NAME] $20/hour (Est: $10) Available" at bounding box center [579, 371] width 663 height 44
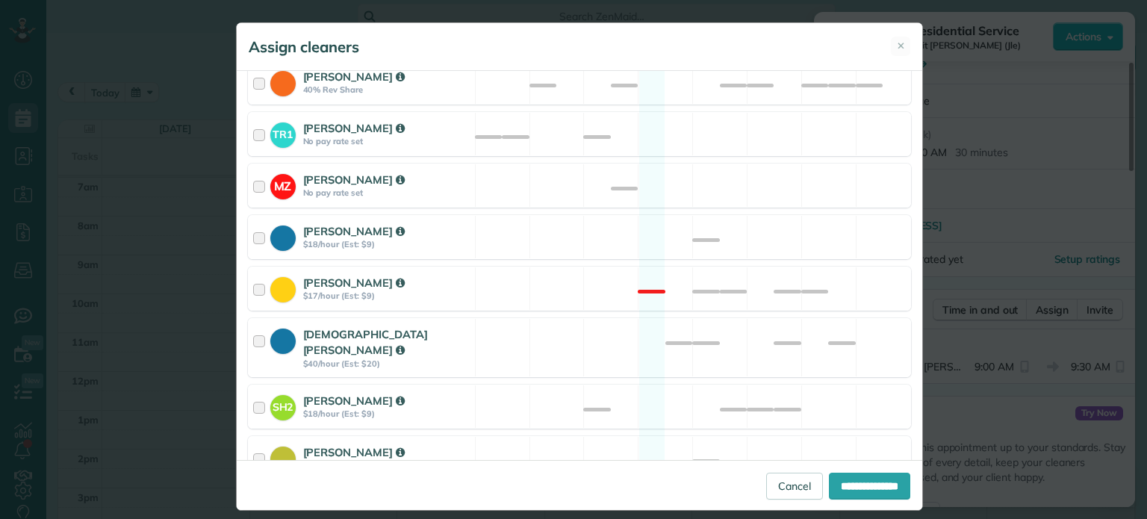
scroll to position [0, 0]
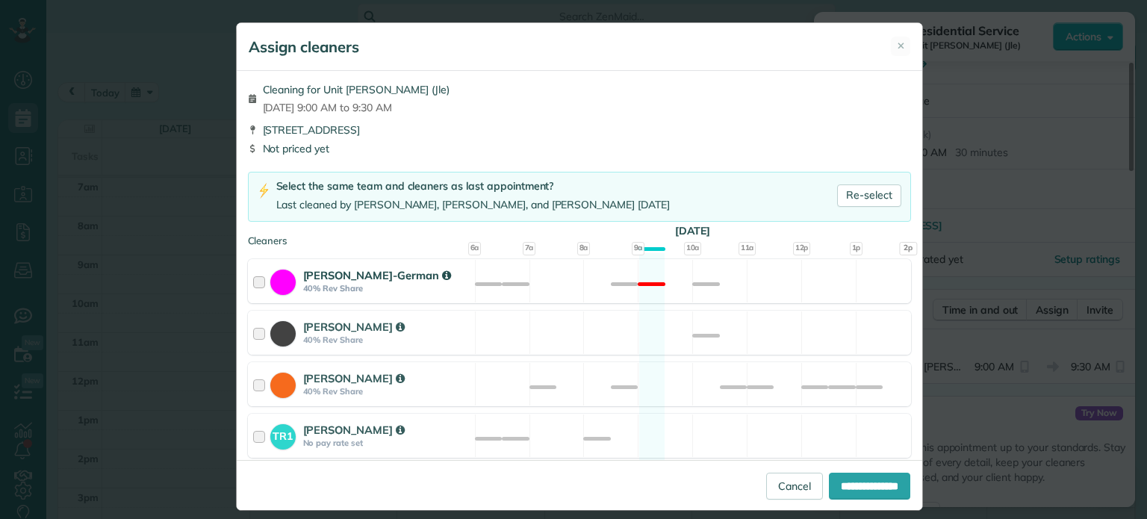
click at [757, 280] on div "[PERSON_NAME]-German 40% Rev Share Not available" at bounding box center [579, 281] width 663 height 44
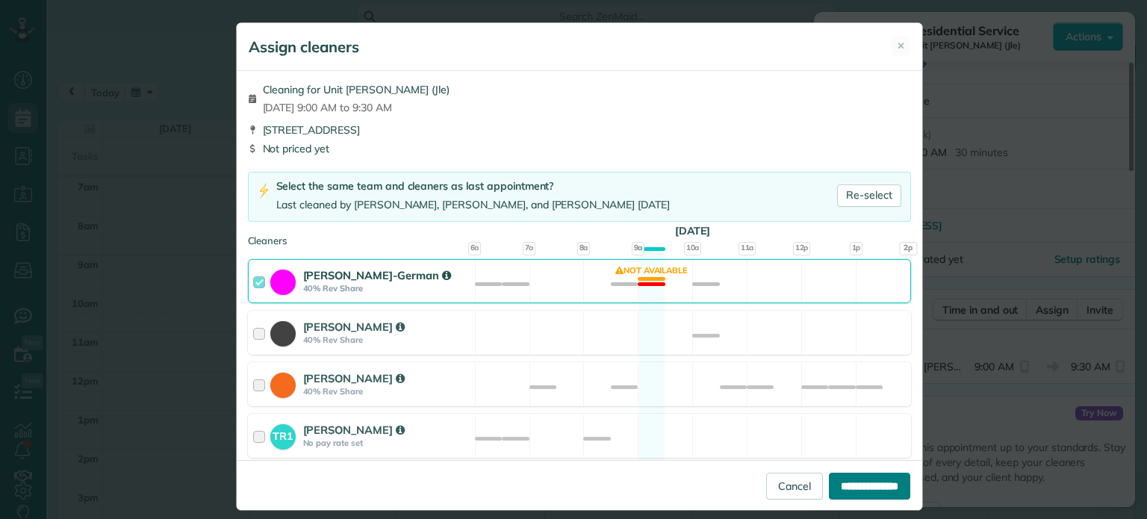
click at [861, 480] on input "**********" at bounding box center [869, 486] width 81 height 27
type input "**********"
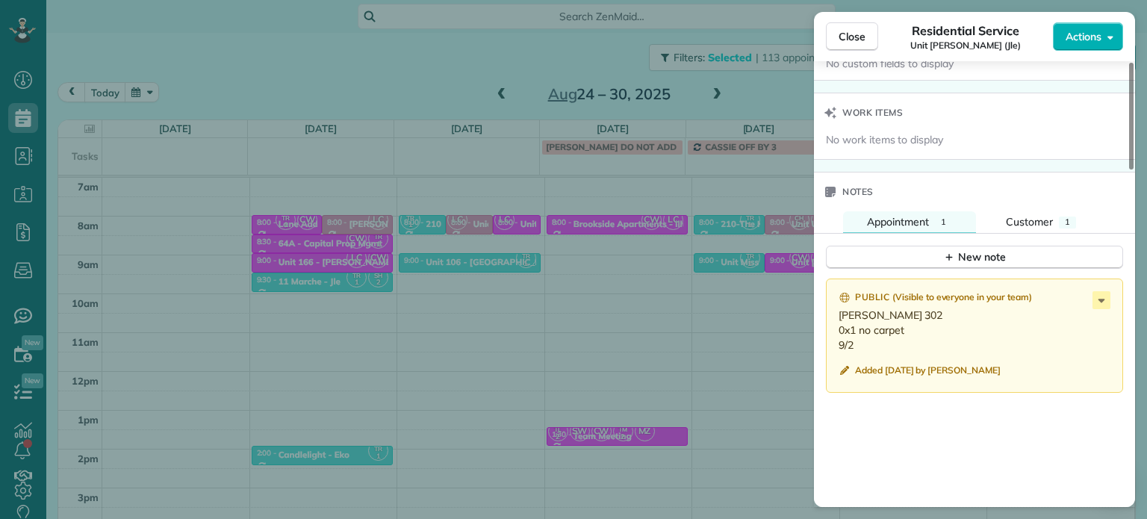
scroll to position [1206, 0]
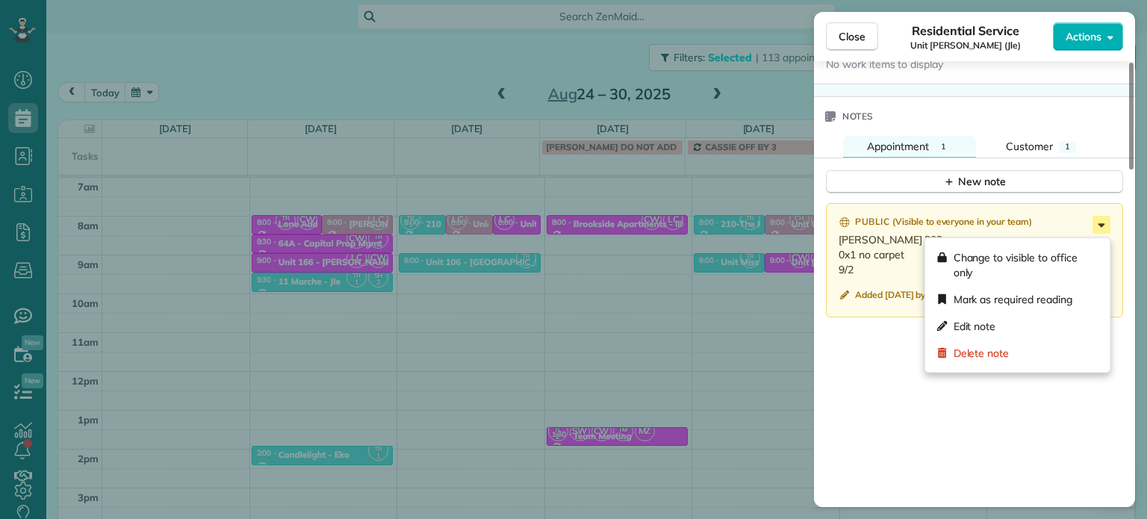
click at [1098, 229] on icon at bounding box center [1101, 225] width 18 height 18
click at [1035, 331] on div "Edit note" at bounding box center [1017, 326] width 173 height 27
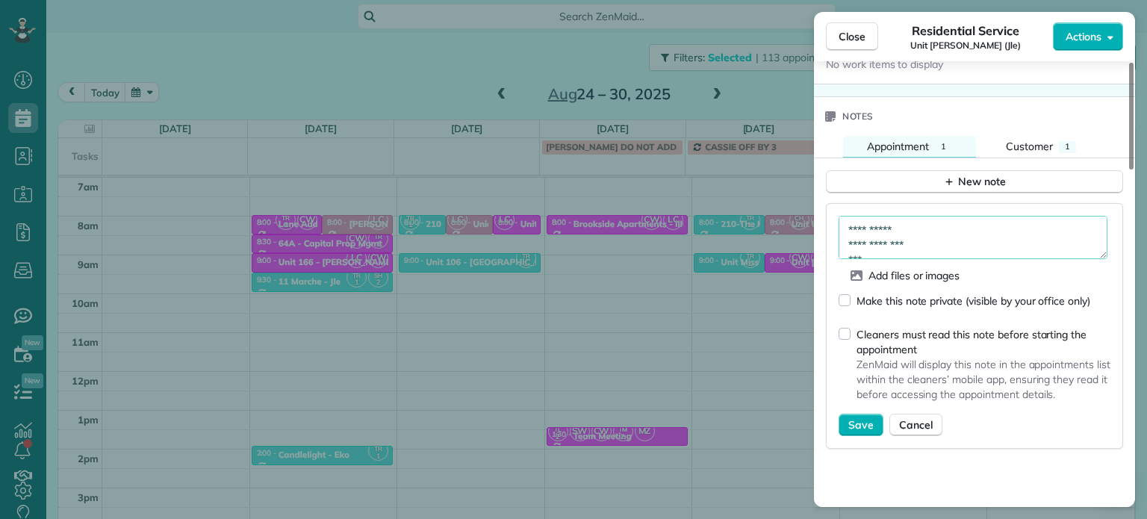
click at [906, 256] on textarea "**********" at bounding box center [972, 237] width 269 height 43
type textarea "**********"
click at [855, 436] on button "Save" at bounding box center [860, 425] width 45 height 22
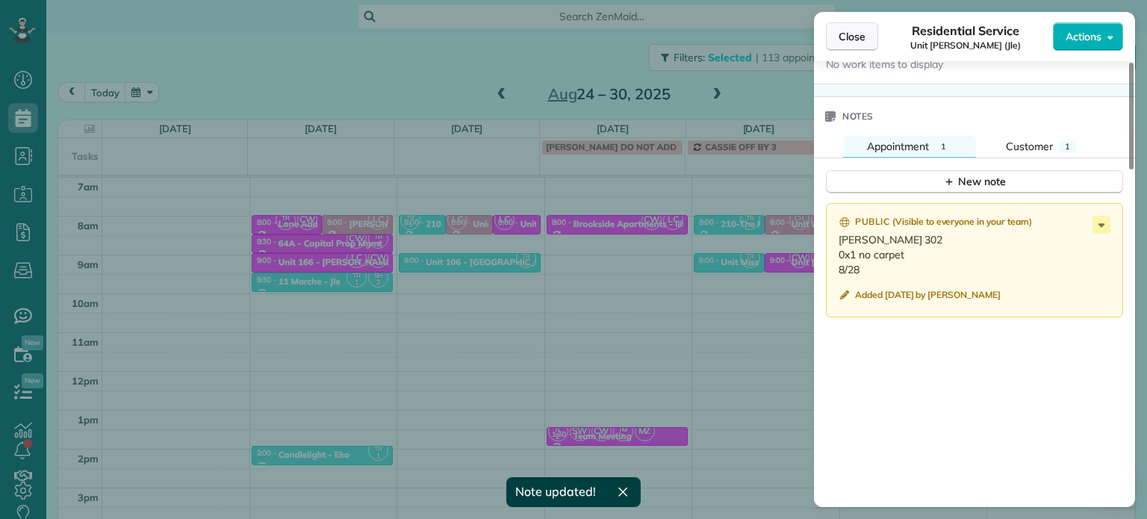
click at [847, 41] on span "Close" at bounding box center [851, 36] width 27 height 15
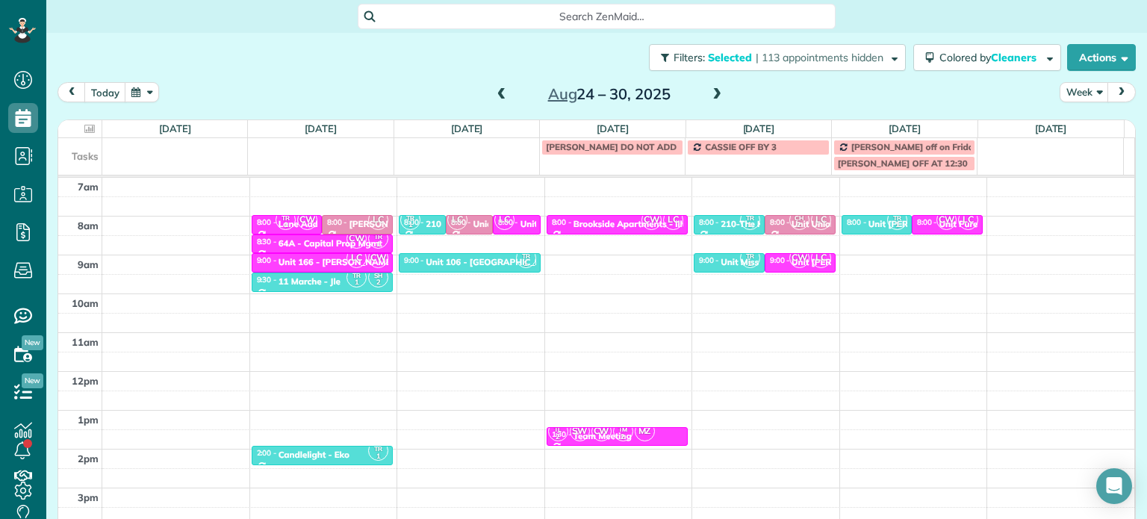
click at [716, 98] on span at bounding box center [716, 94] width 16 height 13
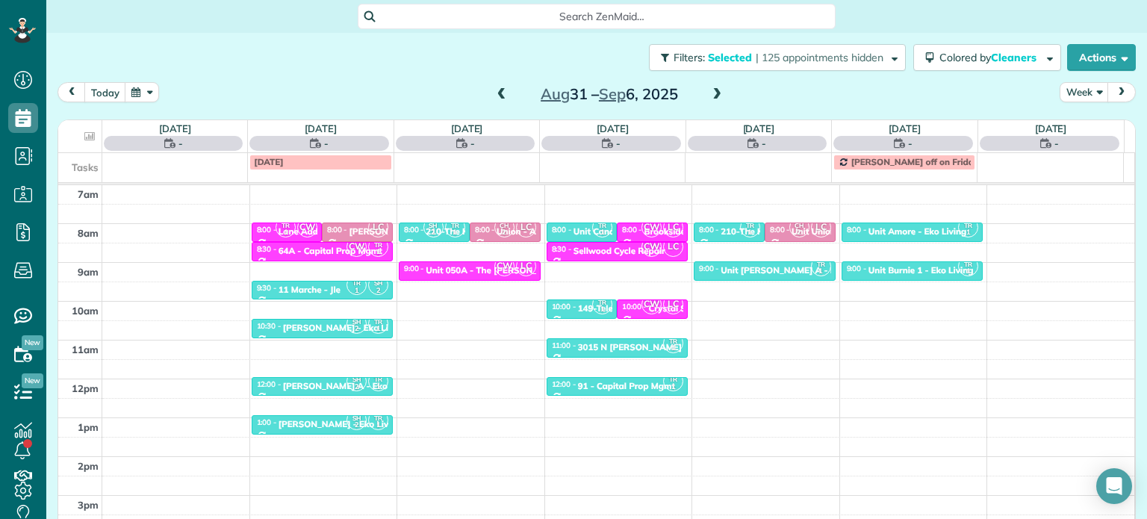
click at [716, 98] on span at bounding box center [716, 94] width 16 height 13
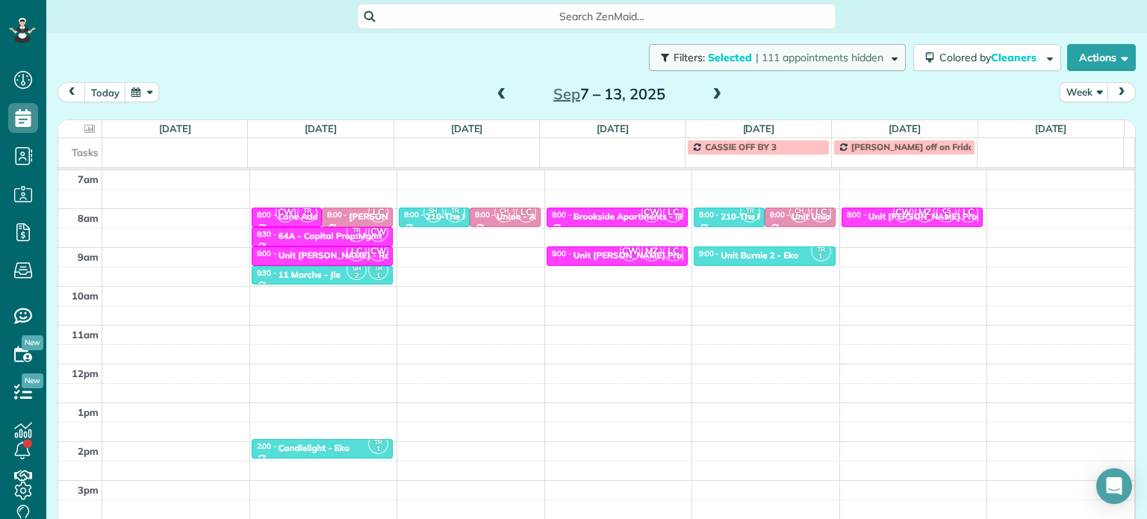
click at [775, 65] on button "Filters: Selected | 111 appointments hidden" at bounding box center [777, 57] width 257 height 27
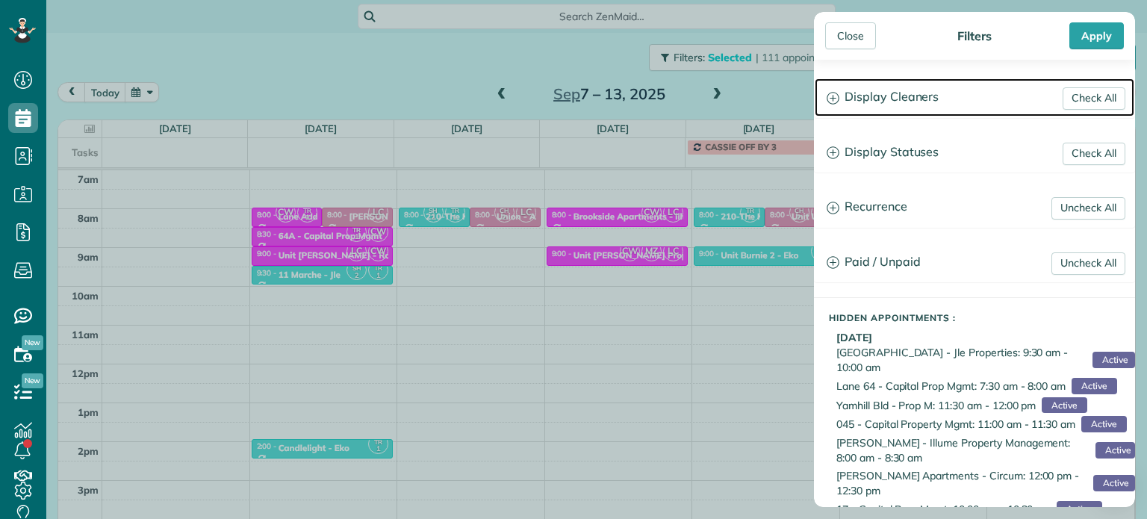
click at [920, 102] on h3 "Display Cleaners" at bounding box center [973, 97] width 319 height 38
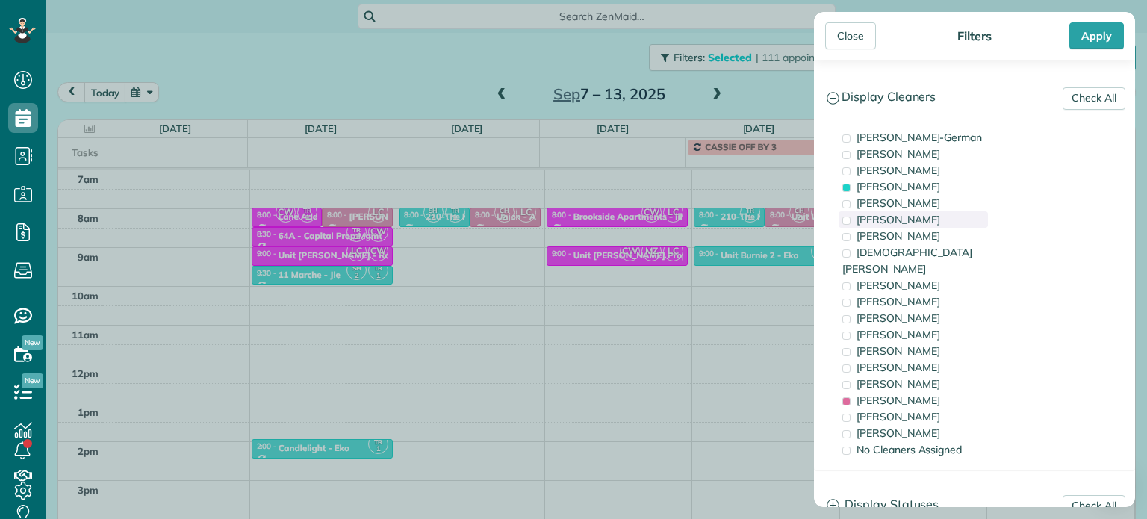
drag, startPoint x: 917, startPoint y: 184, endPoint x: 915, endPoint y: 218, distance: 34.4
click at [917, 184] on span "[PERSON_NAME]" at bounding box center [898, 186] width 84 height 13
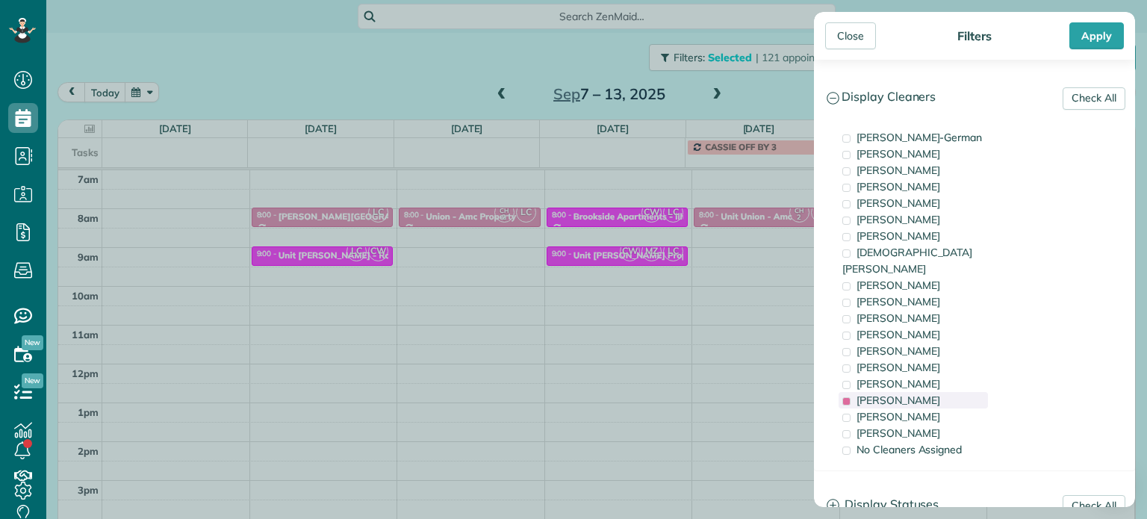
click at [914, 393] on span "[PERSON_NAME]" at bounding box center [898, 399] width 84 height 13
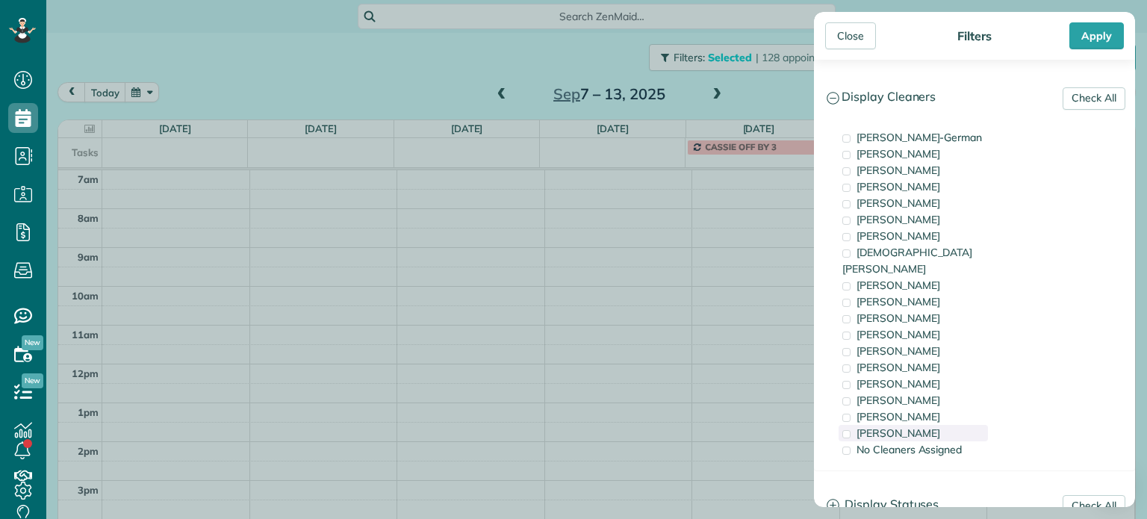
click at [917, 426] on span "[PERSON_NAME]" at bounding box center [898, 432] width 84 height 13
click at [506, 220] on div "Close Filters Apply Check All Display Cleaners [PERSON_NAME]-German [PERSON_NAM…" at bounding box center [573, 259] width 1147 height 519
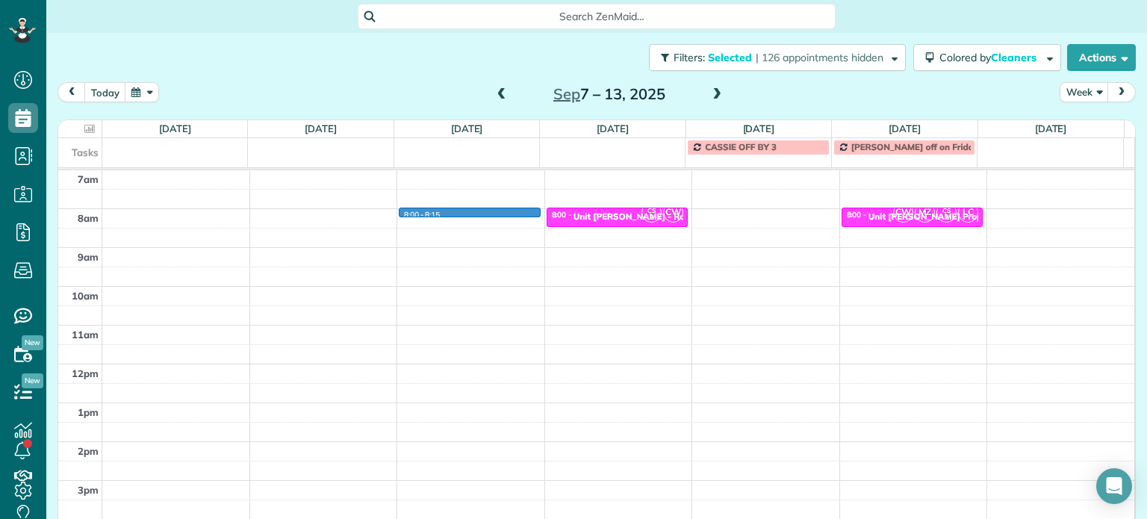
click at [481, 214] on div "4am 5am 6am 7am 8am 9am 10am 11am 12pm 1pm 2pm 3pm 4pm 5pm 8:00 - 8:15 CS 2 CW …" at bounding box center [596, 325] width 1076 height 543
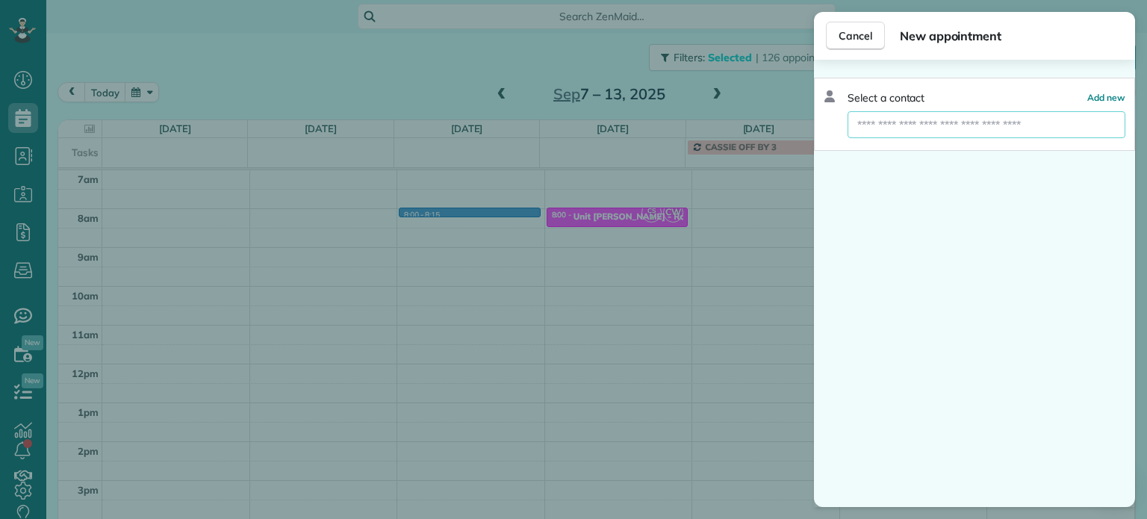
drag, startPoint x: 890, startPoint y: 125, endPoint x: 902, endPoint y: 131, distance: 14.0
click at [890, 125] on input "text" at bounding box center [986, 124] width 278 height 27
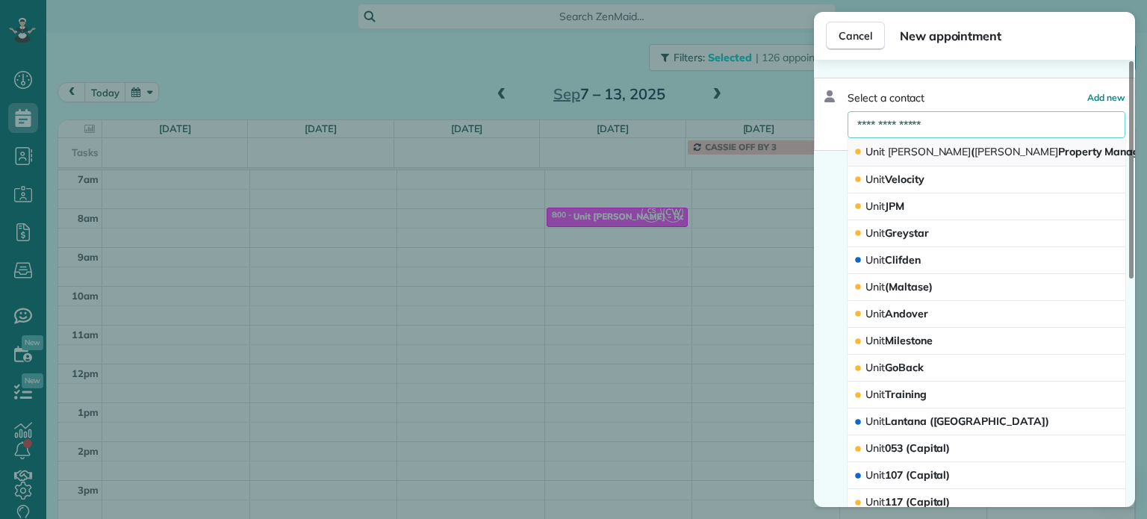
type input "**********"
click at [974, 154] on span "[PERSON_NAME]" at bounding box center [1016, 151] width 84 height 13
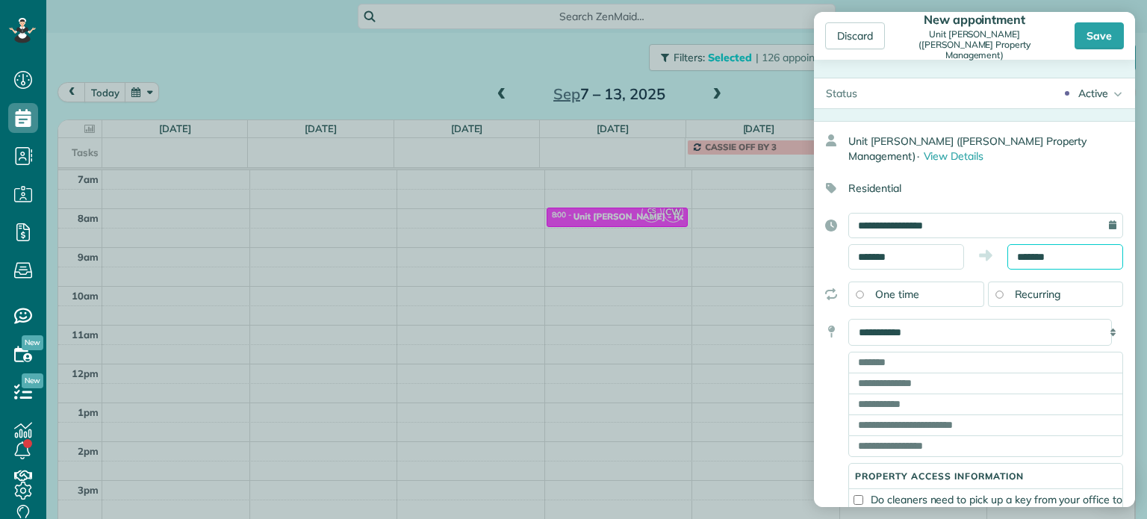
click at [1025, 257] on input "*******" at bounding box center [1065, 256] width 116 height 25
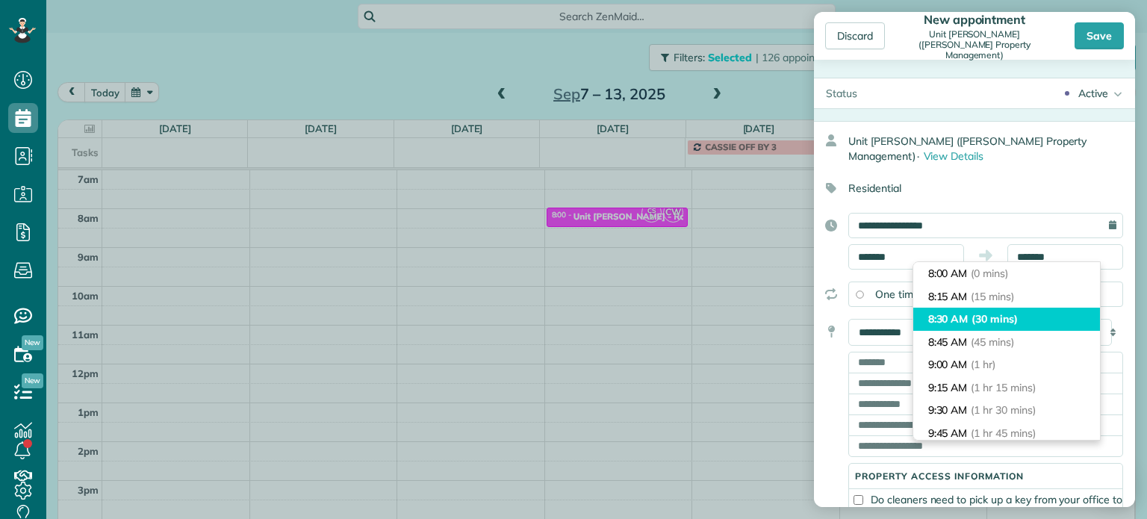
type input "*******"
click at [1024, 319] on li "8:30 AM (30 mins)" at bounding box center [1006, 319] width 187 height 23
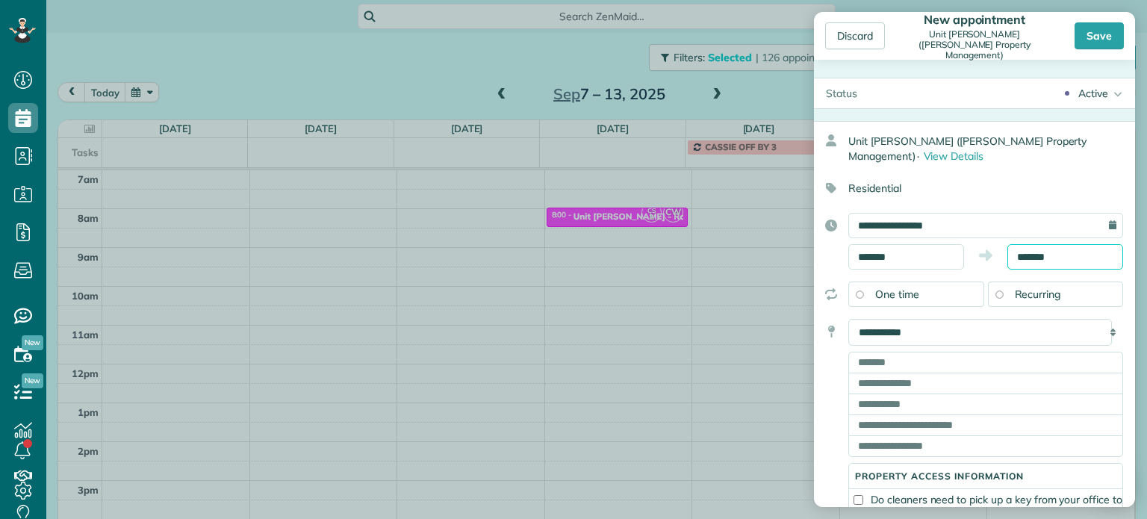
scroll to position [22, 0]
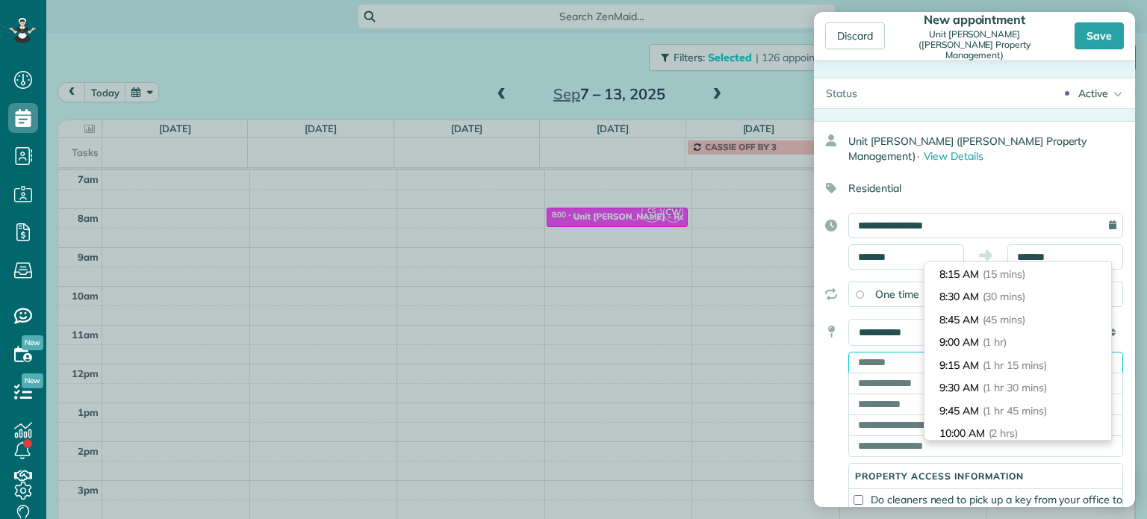
click at [876, 357] on input "text" at bounding box center [985, 362] width 275 height 21
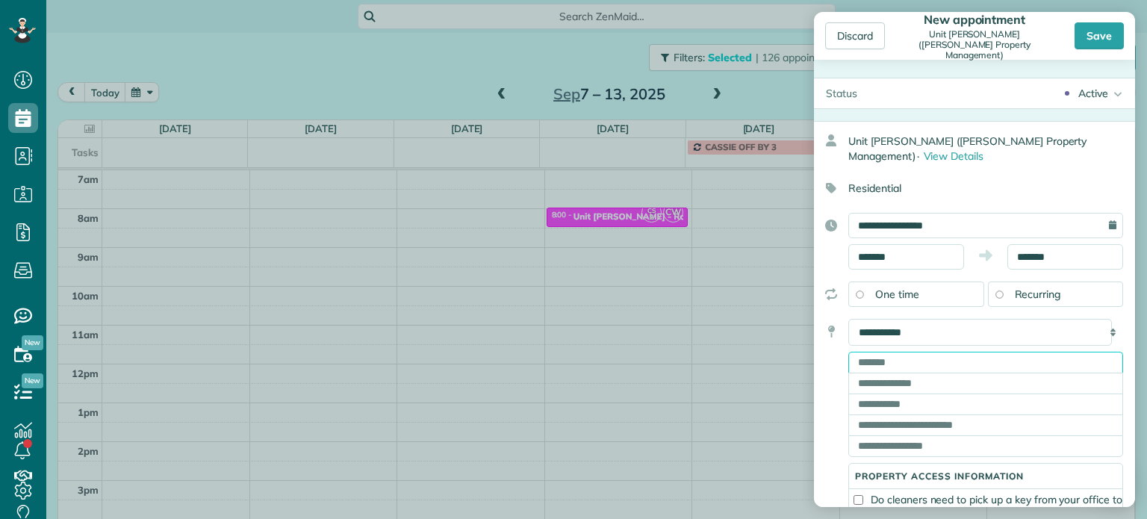
paste input "**********"
type input "**********"
type input "********"
type input "**"
type input "*****"
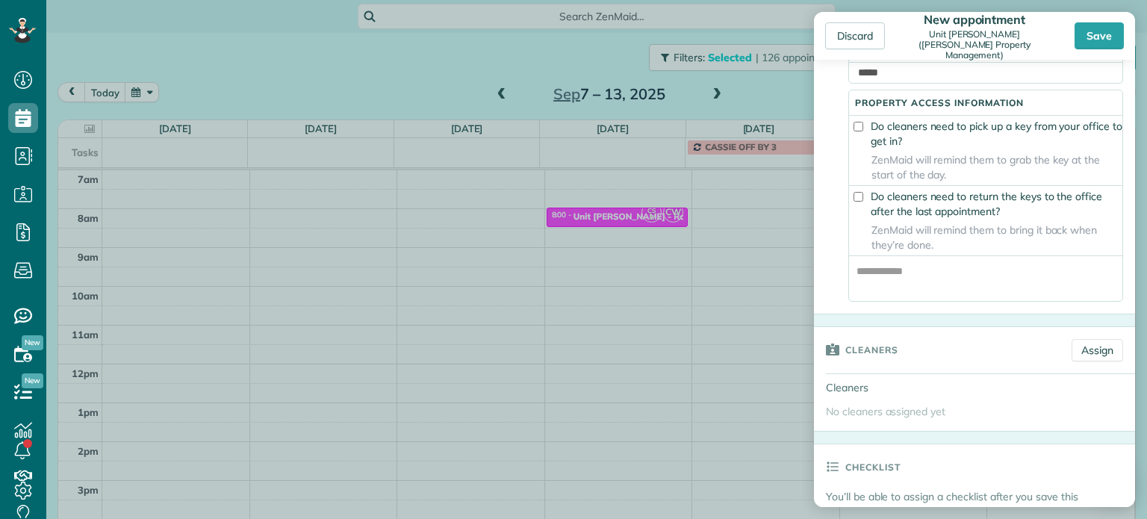
scroll to position [523, 0]
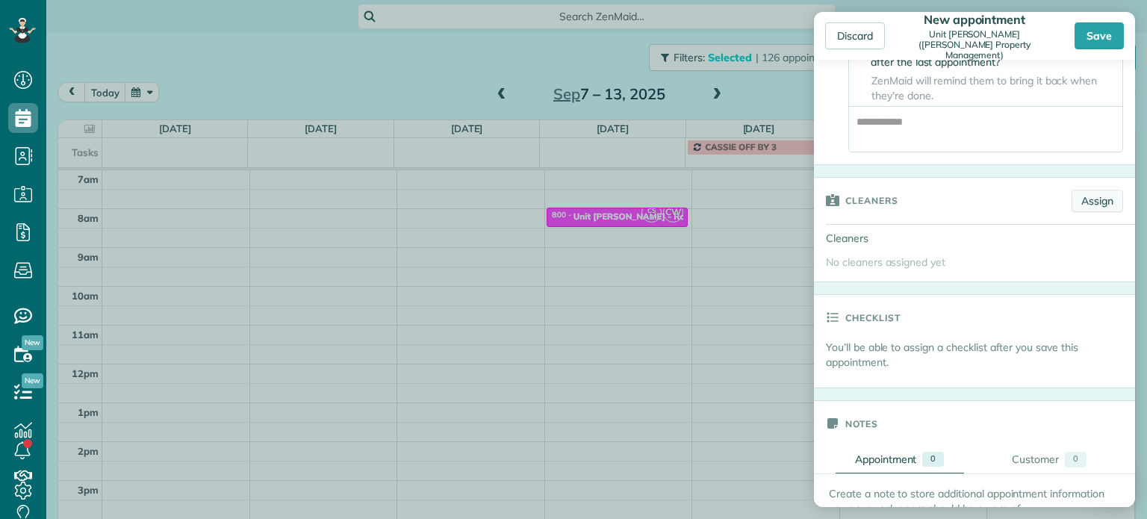
click at [1089, 208] on link "Assign" at bounding box center [1097, 201] width 52 height 22
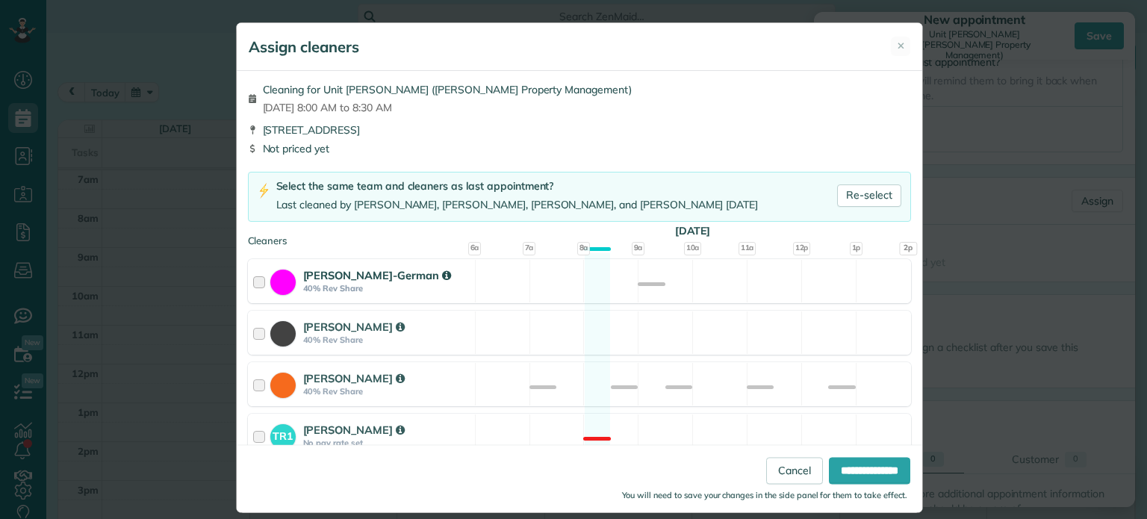
click at [590, 279] on div "[PERSON_NAME]-German 40% Rev Share Available" at bounding box center [579, 281] width 663 height 44
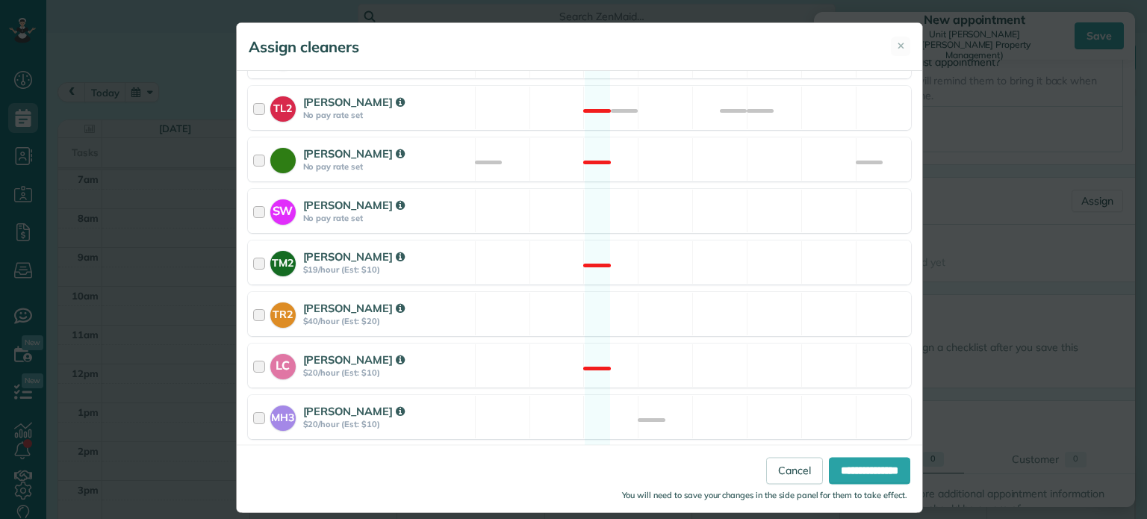
scroll to position [732, 0]
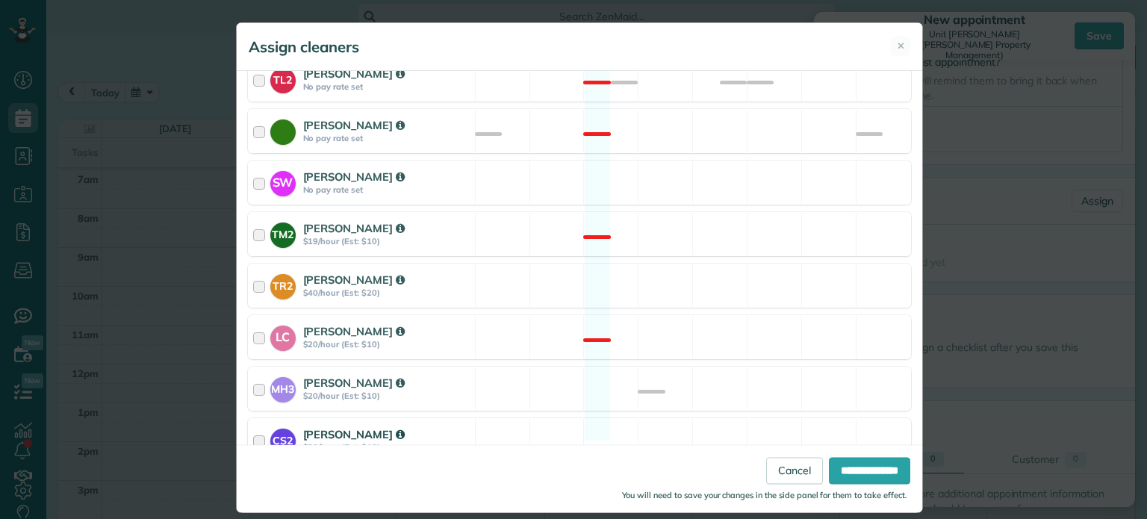
click at [588, 418] on div "CS2 [PERSON_NAME] $20/hour (Est: $10) Available" at bounding box center [579, 440] width 663 height 44
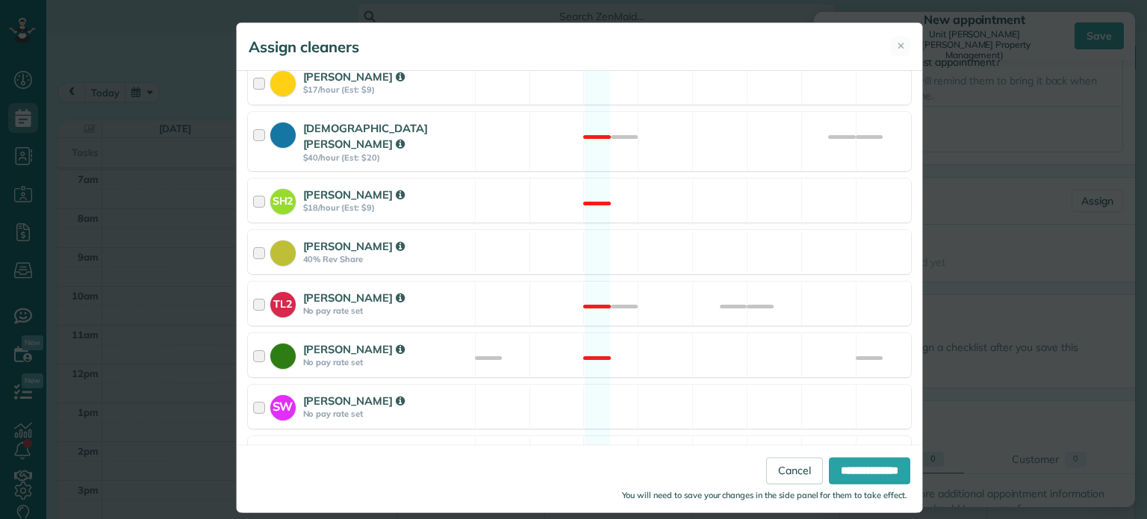
scroll to position [209, 0]
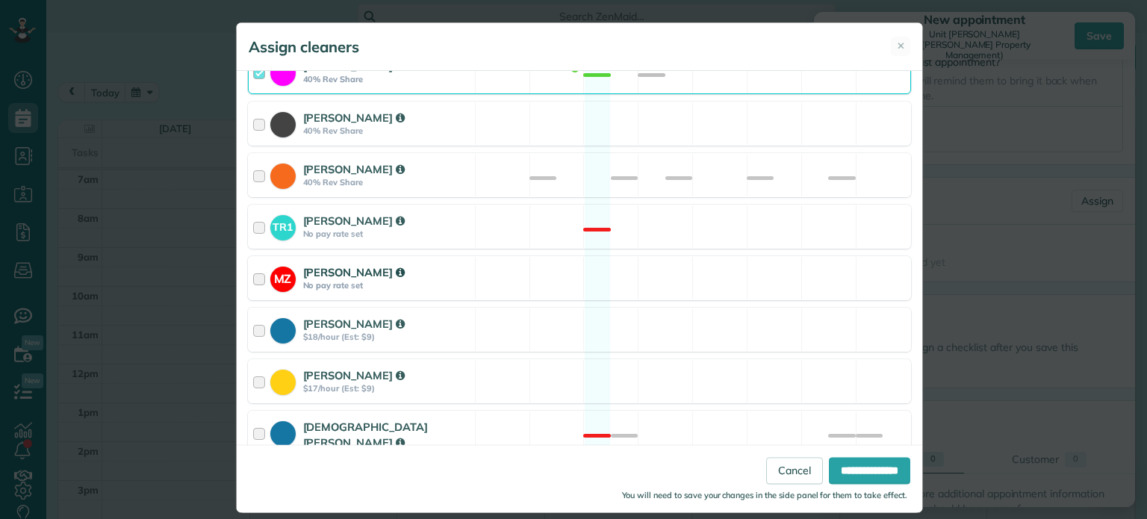
click at [632, 283] on div "MZ [PERSON_NAME] No pay rate set Available" at bounding box center [579, 278] width 663 height 44
click at [843, 477] on input "**********" at bounding box center [869, 471] width 81 height 27
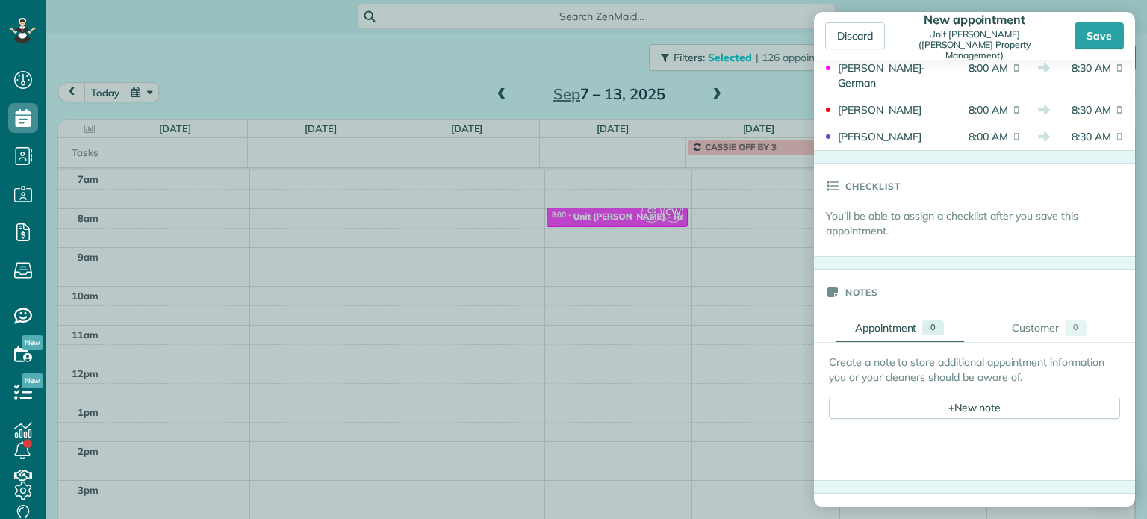
scroll to position [821, 0]
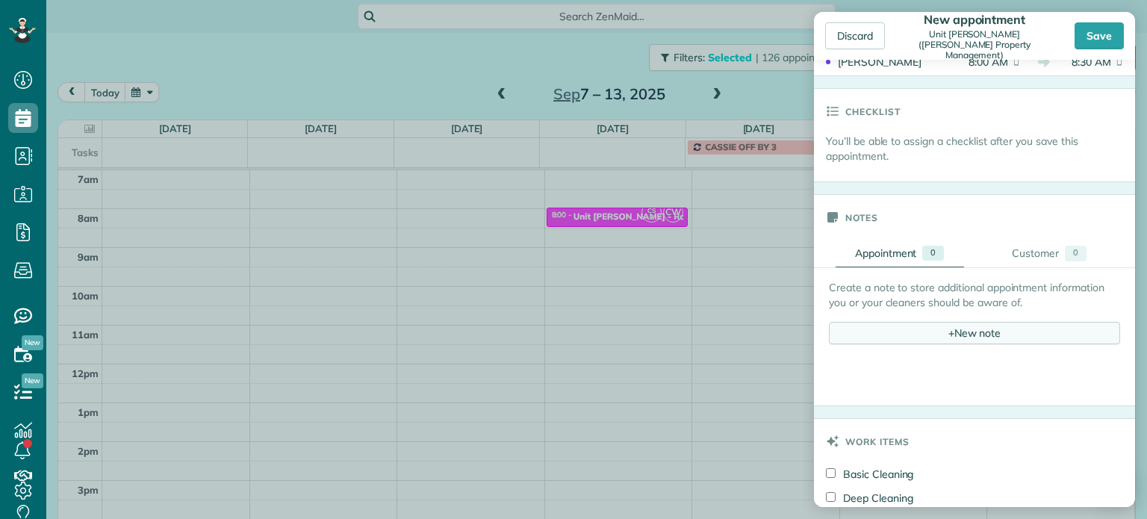
click at [954, 337] on div "+ New note" at bounding box center [974, 333] width 291 height 22
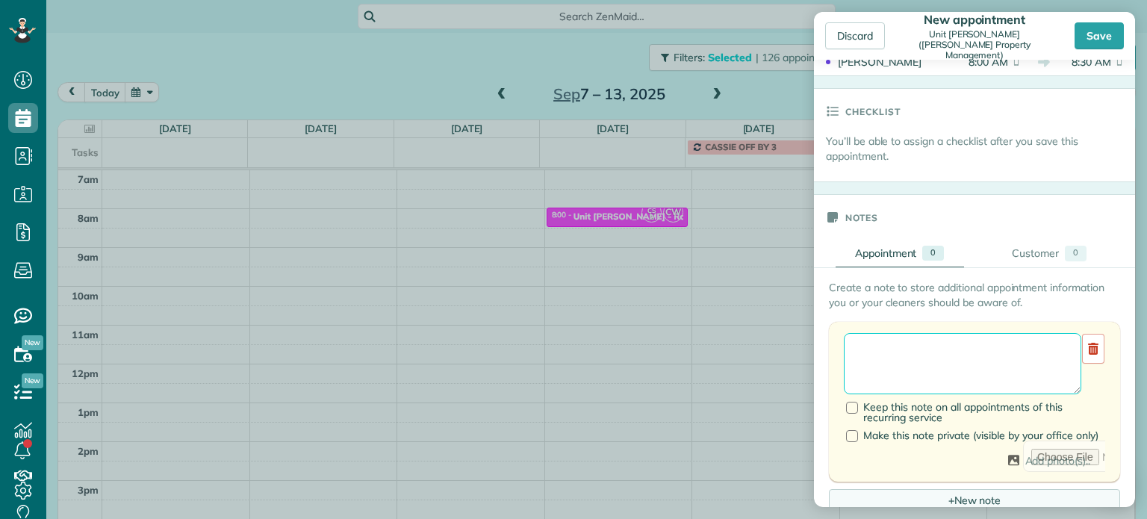
click at [954, 358] on textarea at bounding box center [962, 363] width 237 height 61
paste textarea "**********"
click at [979, 355] on textarea "**********" at bounding box center [962, 363] width 237 height 61
click at [990, 362] on textarea "**********" at bounding box center [962, 363] width 237 height 61
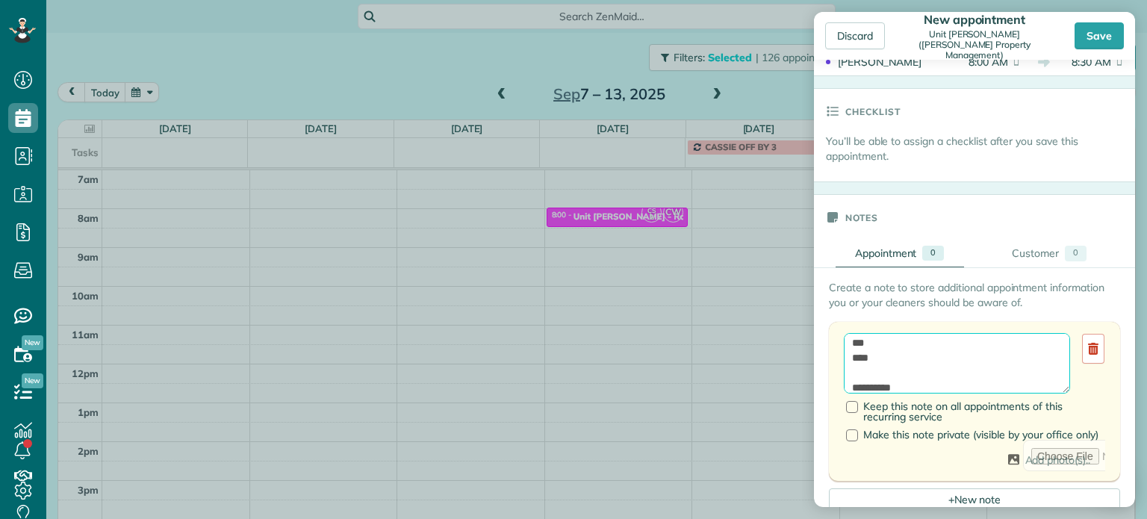
type textarea "**********"
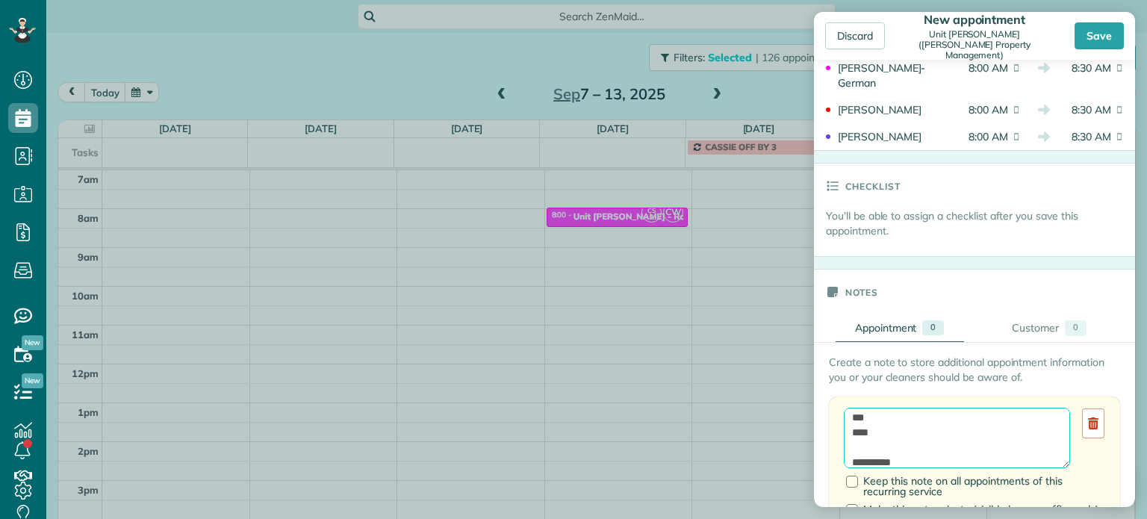
scroll to position [0, 0]
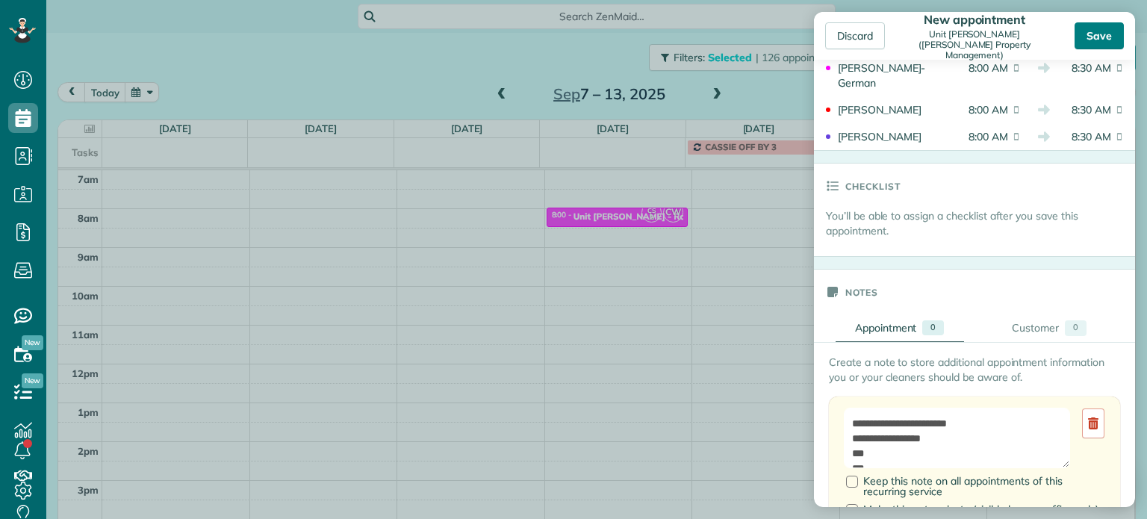
click at [1091, 44] on div "Save" at bounding box center [1098, 35] width 49 height 27
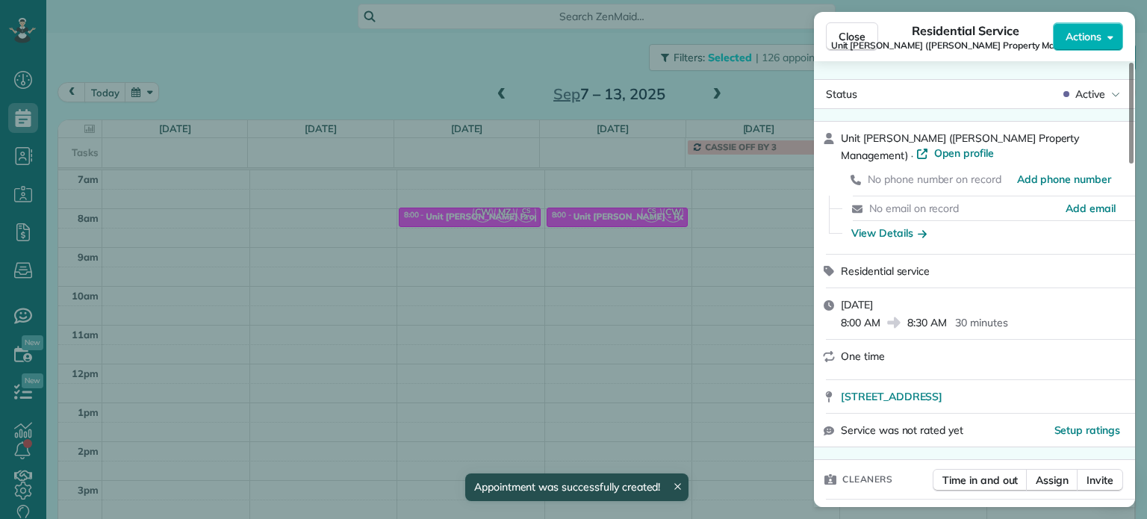
click at [475, 53] on div "Close Residential Service Unit [PERSON_NAME] ([PERSON_NAME] Property Management…" at bounding box center [573, 259] width 1147 height 519
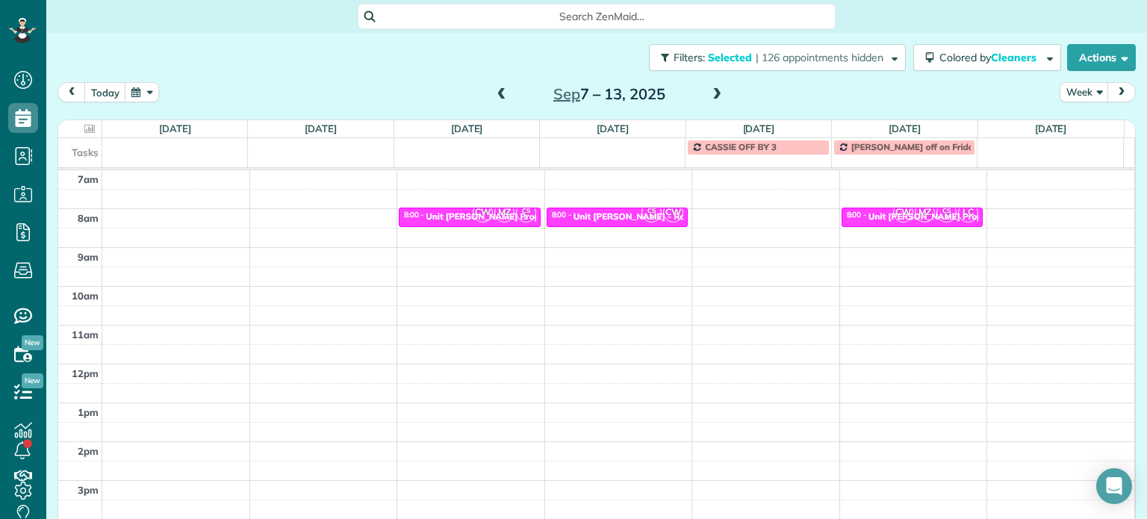
click at [497, 90] on span at bounding box center [501, 94] width 16 height 13
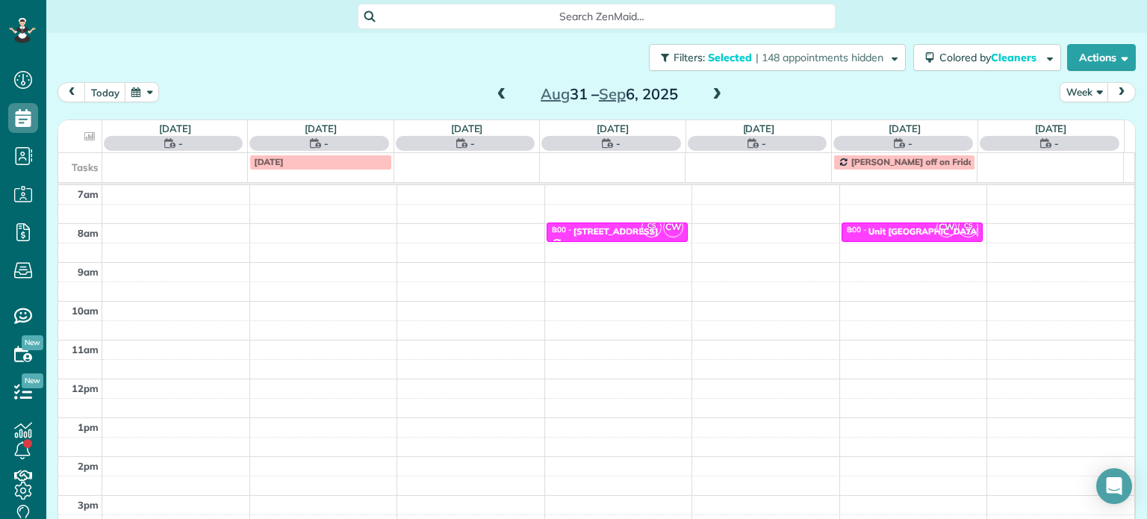
click at [497, 90] on span at bounding box center [501, 94] width 16 height 13
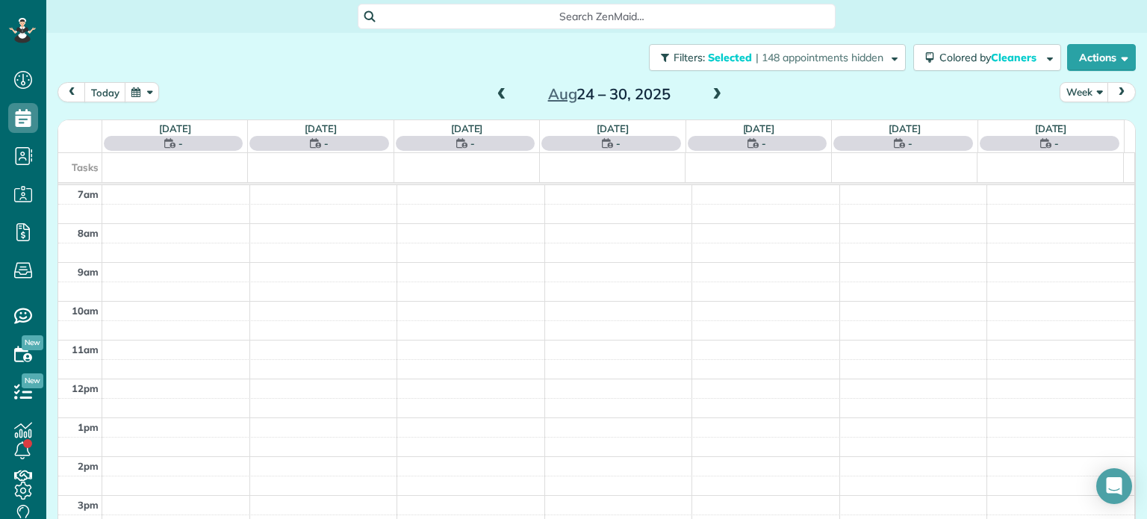
click at [498, 90] on span at bounding box center [501, 94] width 16 height 13
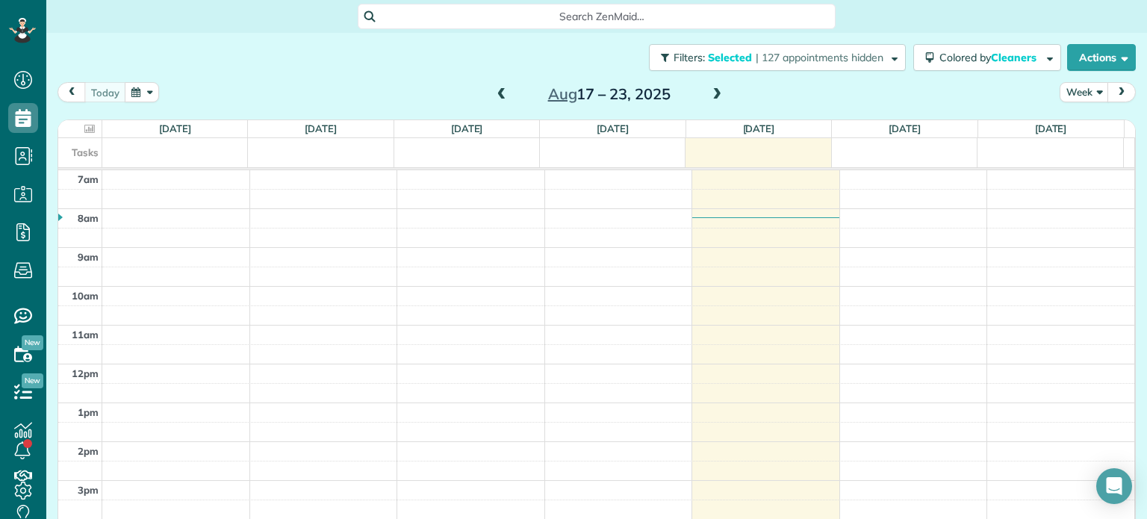
click at [711, 91] on span at bounding box center [716, 94] width 16 height 13
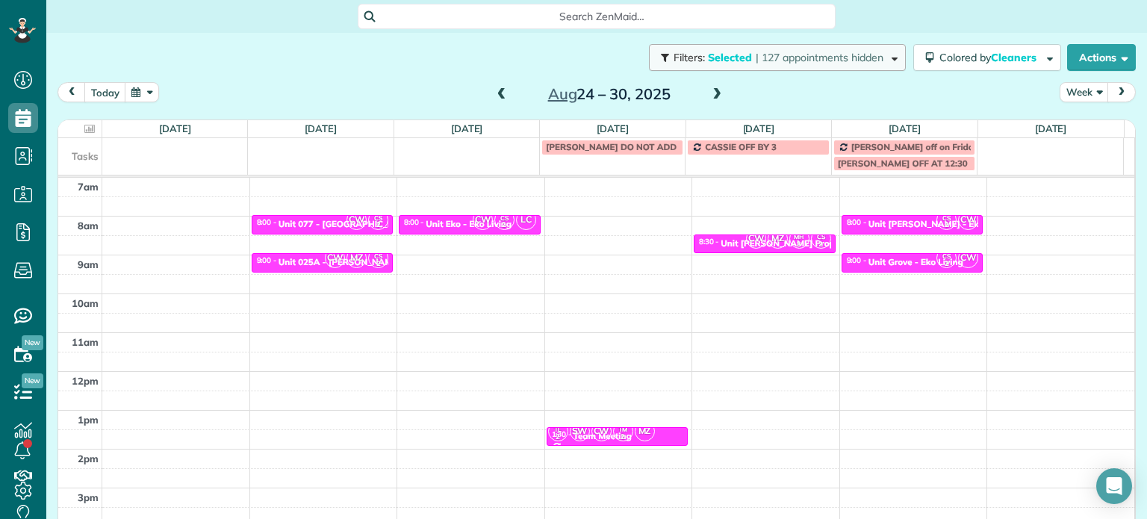
click at [810, 60] on span "| 127 appointments hidden" at bounding box center [819, 57] width 128 height 13
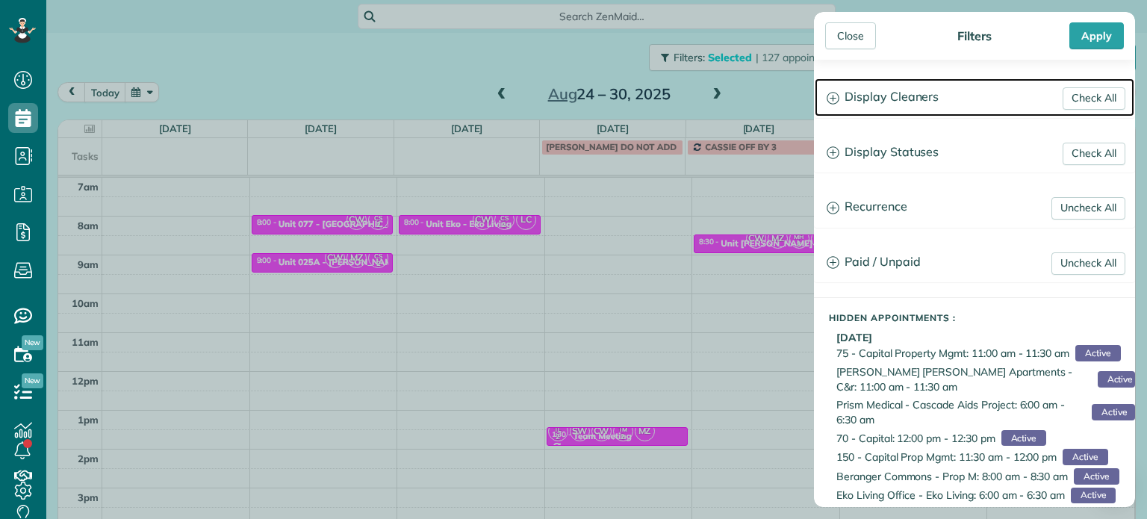
click at [923, 113] on h3 "Display Cleaners" at bounding box center [973, 97] width 319 height 38
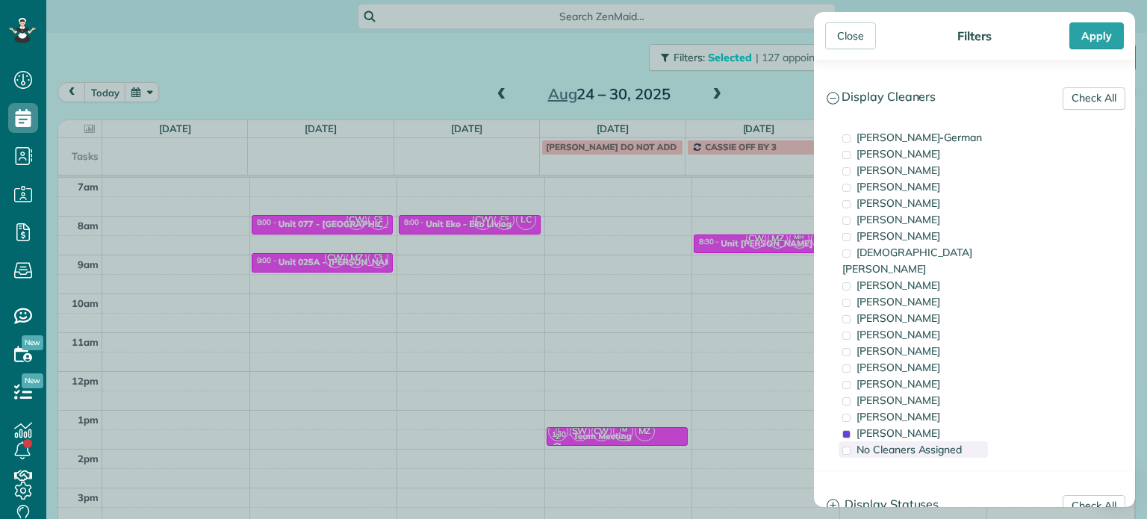
click at [932, 425] on div "[PERSON_NAME]" at bounding box center [912, 433] width 149 height 16
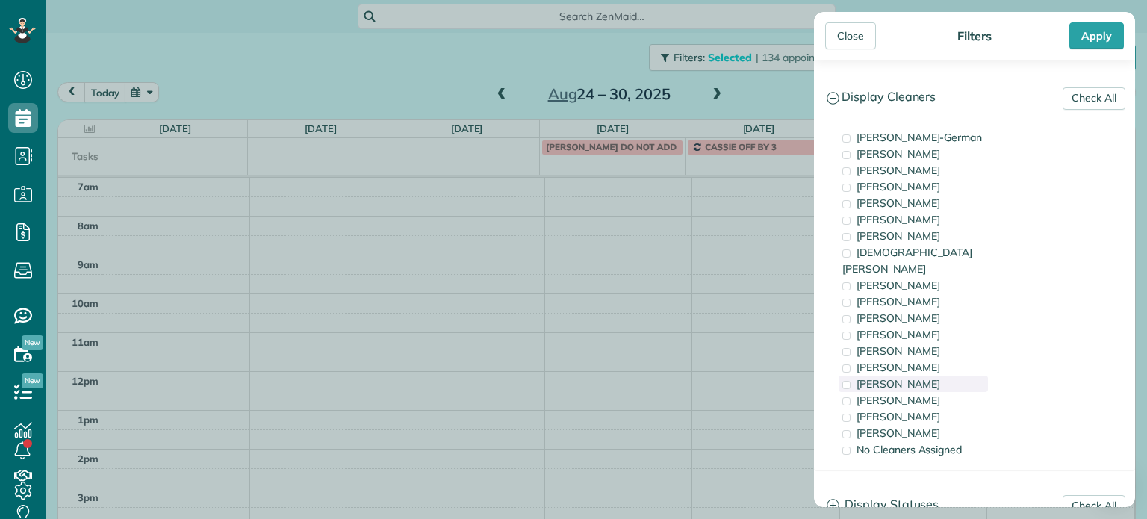
click at [946, 375] on div "[PERSON_NAME]" at bounding box center [912, 383] width 149 height 16
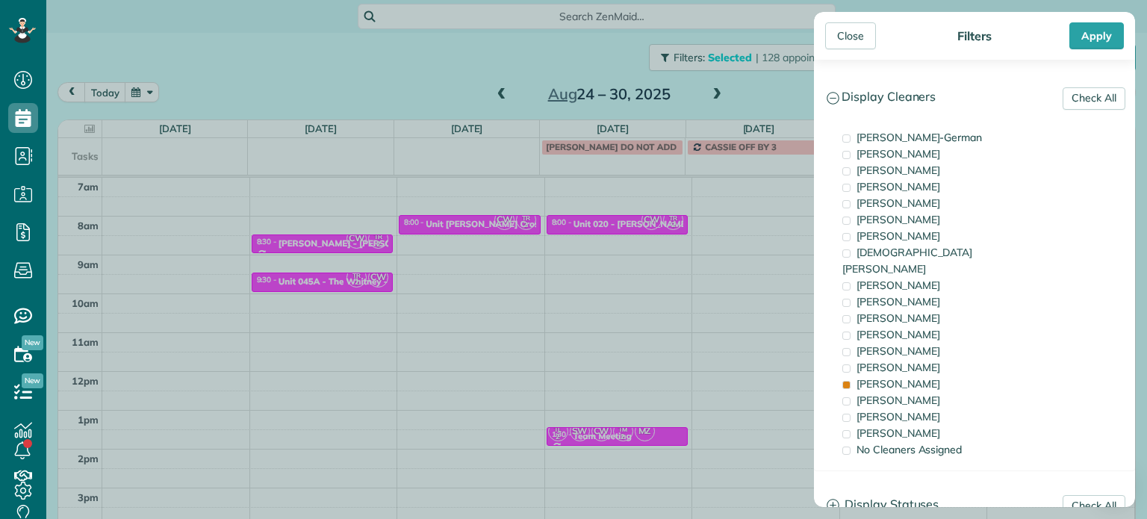
click at [499, 250] on div "Close Filters Apply Check All Display Cleaners [PERSON_NAME]-German [PERSON_NAM…" at bounding box center [573, 259] width 1147 height 519
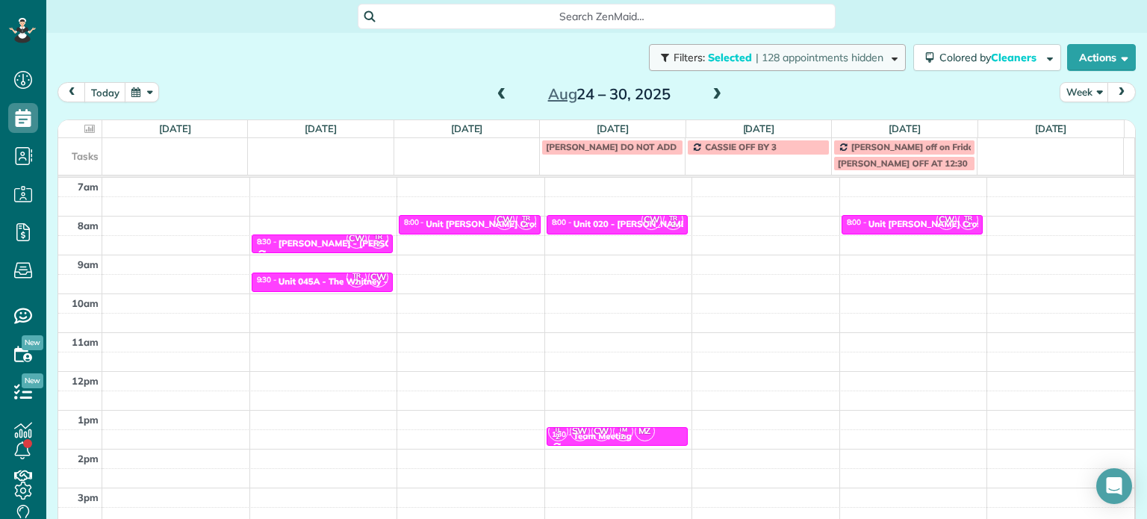
click at [755, 62] on span "| 128 appointments hidden" at bounding box center [819, 57] width 128 height 13
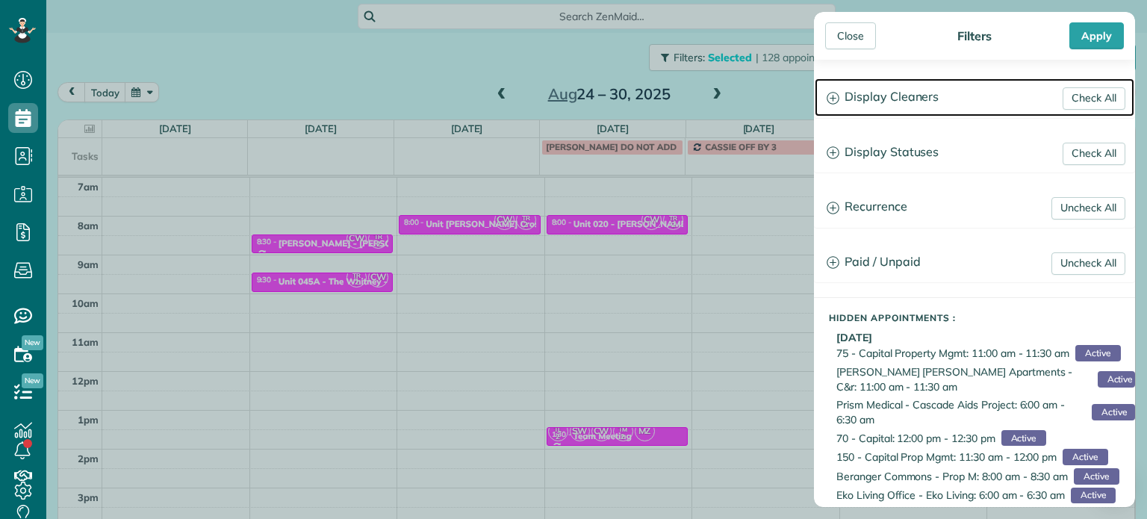
click at [883, 91] on h3 "Display Cleaners" at bounding box center [973, 97] width 319 height 38
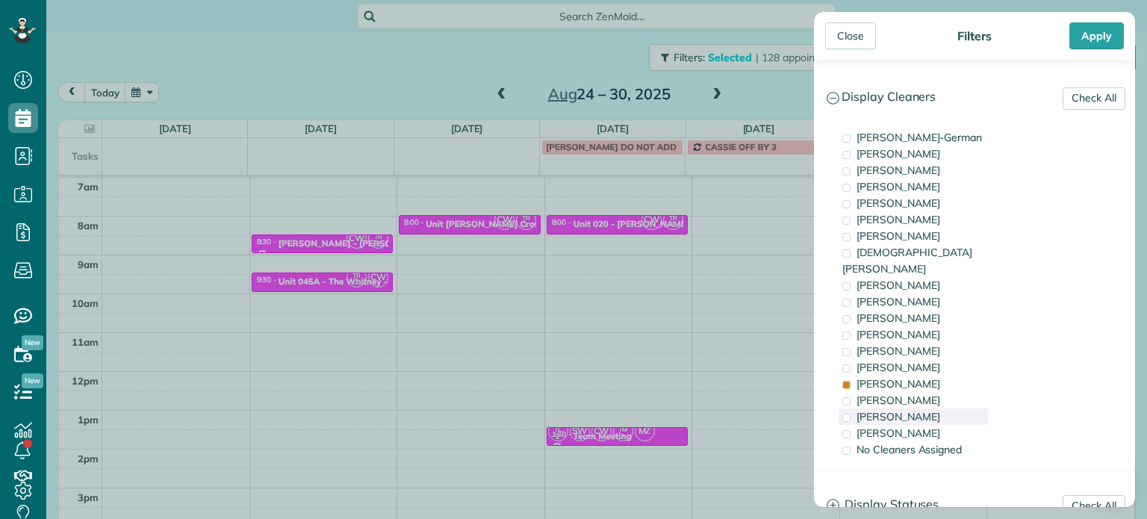
click at [941, 408] on div "[PERSON_NAME]" at bounding box center [912, 416] width 149 height 16
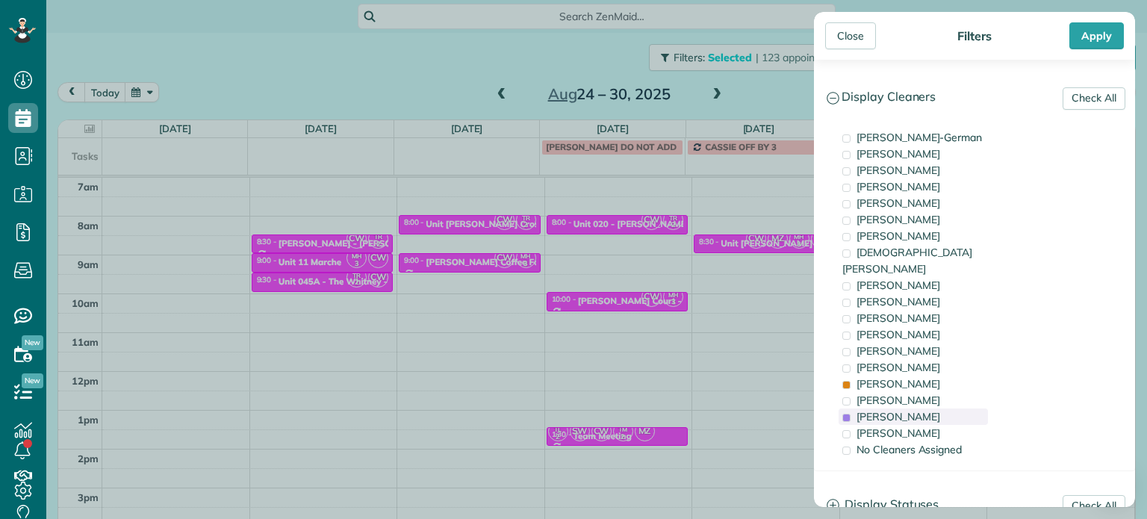
click at [941, 408] on div "[PERSON_NAME]" at bounding box center [912, 416] width 149 height 16
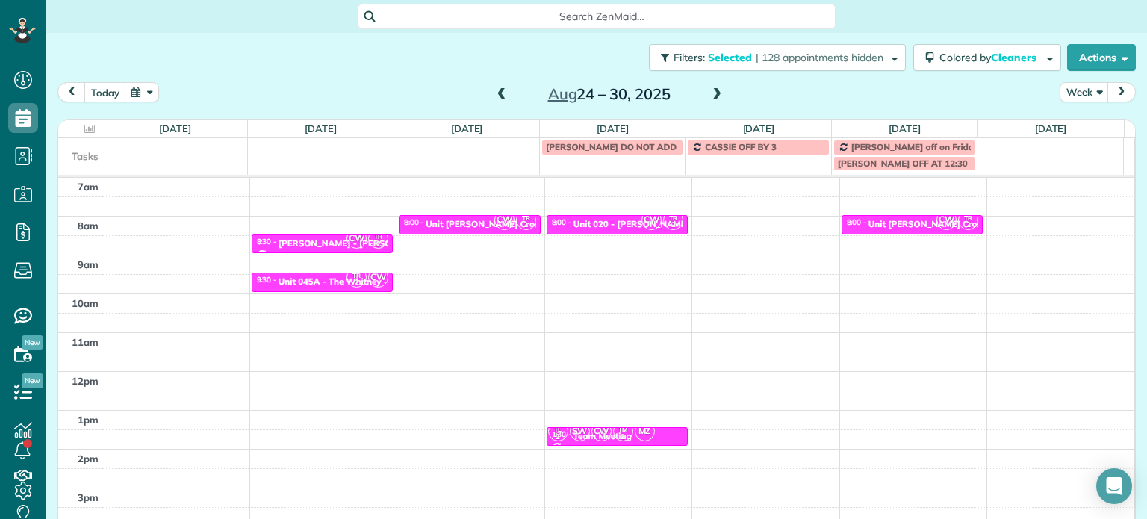
click at [523, 255] on div "Close Filters Apply Check All Display Cleaners [PERSON_NAME]-German [PERSON_NAM…" at bounding box center [573, 259] width 1147 height 519
click at [502, 258] on div "4am 5am 6am 7am 8am 9am 10am 11am 12pm 1pm 2pm 3pm 4pm 5pm CW TR 2 8:30 - 9:00 …" at bounding box center [596, 332] width 1076 height 543
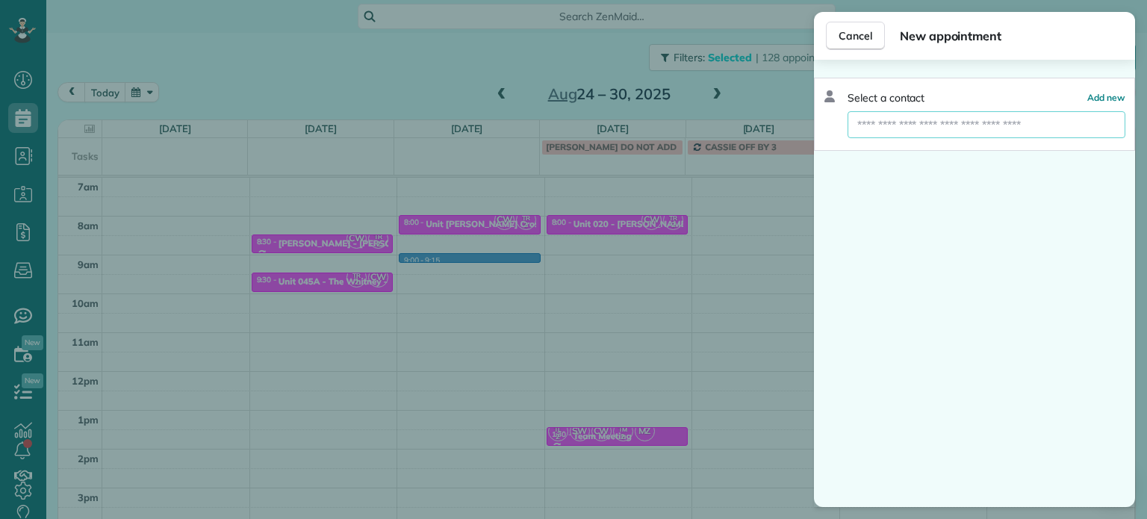
click at [905, 127] on input "text" at bounding box center [986, 124] width 278 height 27
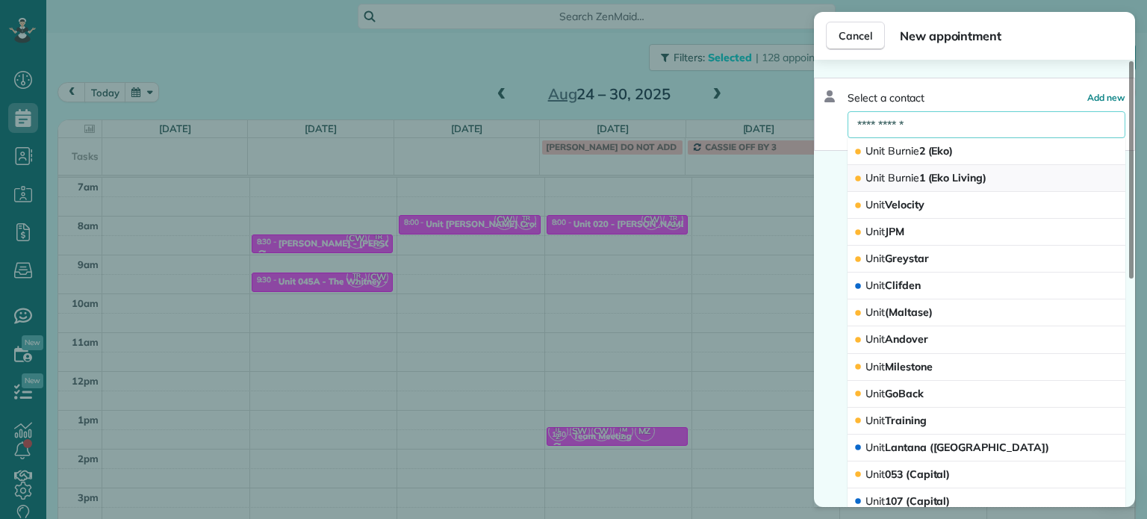
type input "**********"
click at [945, 174] on span "Unit Burnie 1 (Eko Living)" at bounding box center [925, 177] width 121 height 13
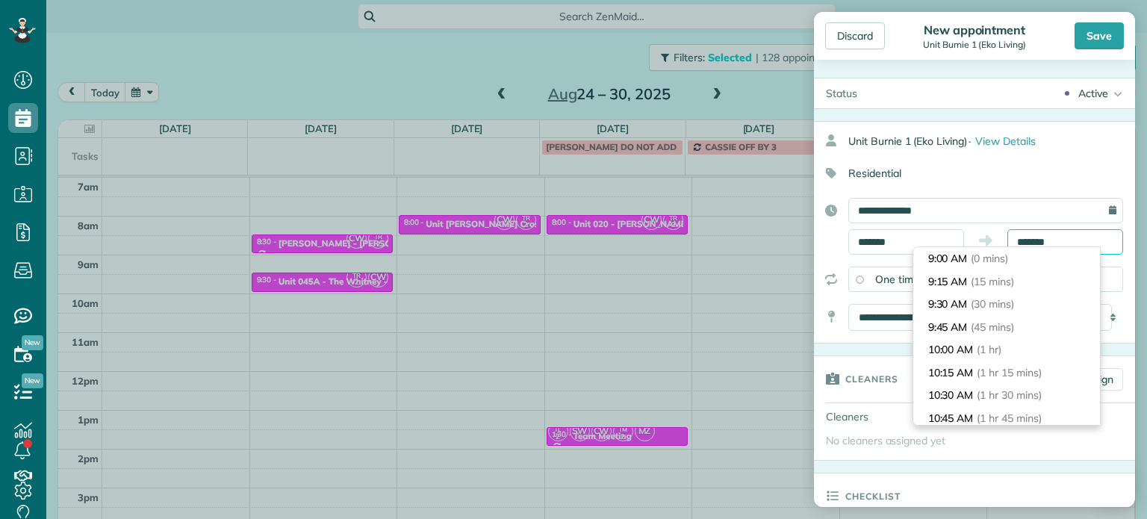
click at [1032, 241] on input "*******" at bounding box center [1065, 241] width 116 height 25
type input "*******"
click at [1023, 304] on li "9:30 AM (30 mins)" at bounding box center [1006, 304] width 187 height 23
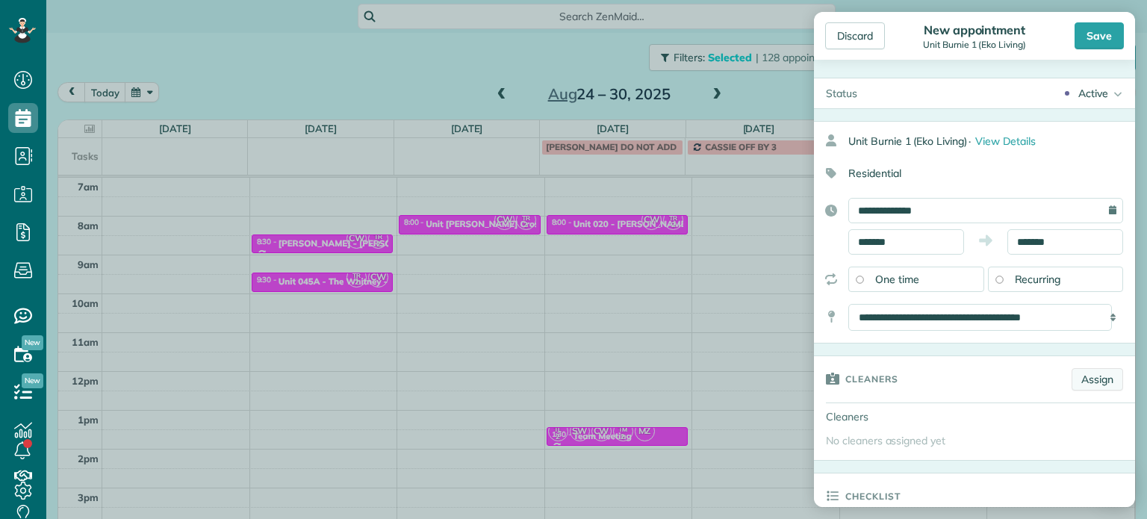
click at [1089, 380] on link "Assign" at bounding box center [1097, 379] width 52 height 22
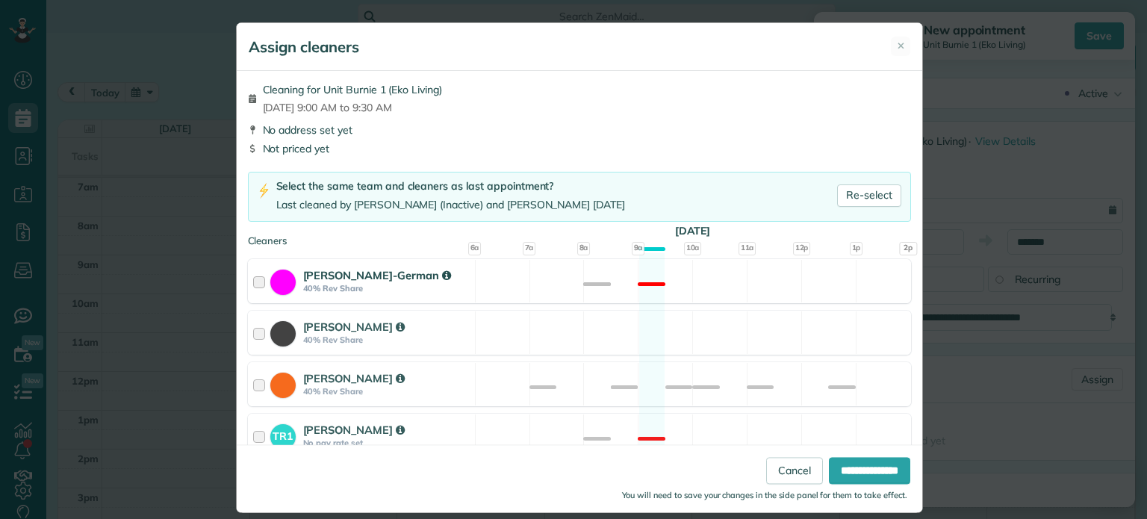
click at [749, 281] on div "[PERSON_NAME]-German 40% Rev Share Not available" at bounding box center [579, 281] width 663 height 44
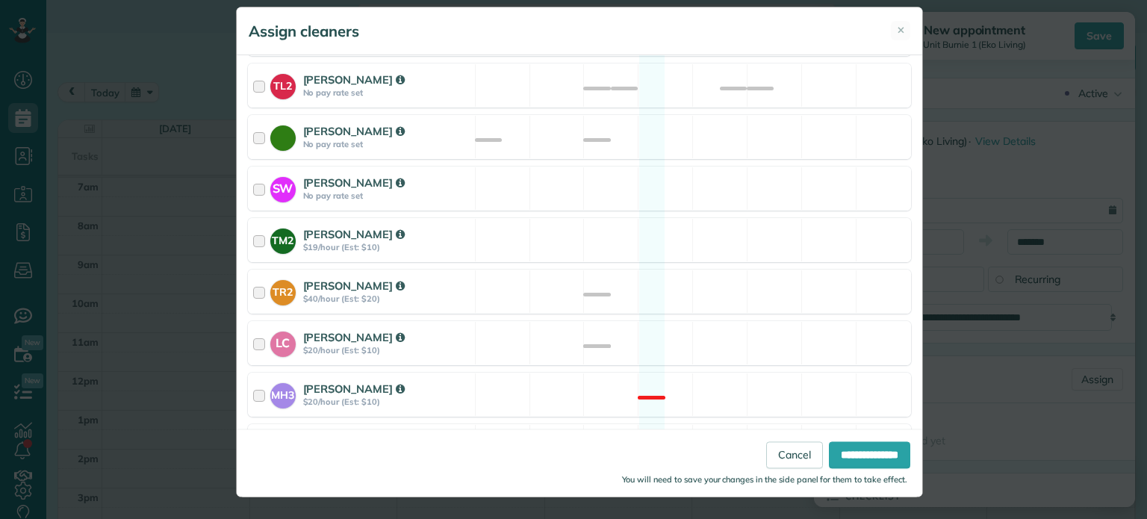
scroll to position [732, 0]
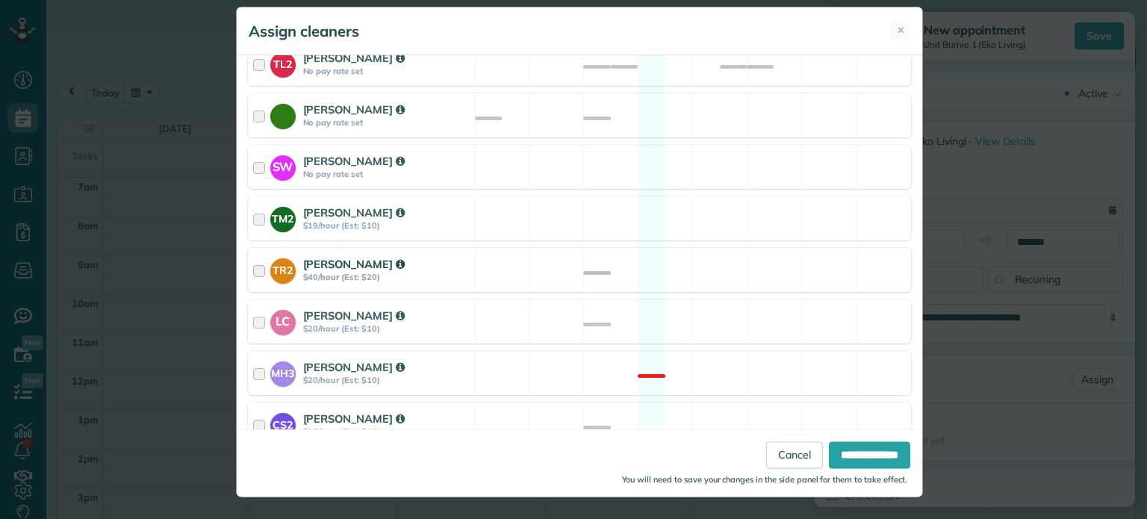
click at [755, 251] on div "TR2 [PERSON_NAME] $40/hour (Est: $20) Available" at bounding box center [579, 270] width 663 height 44
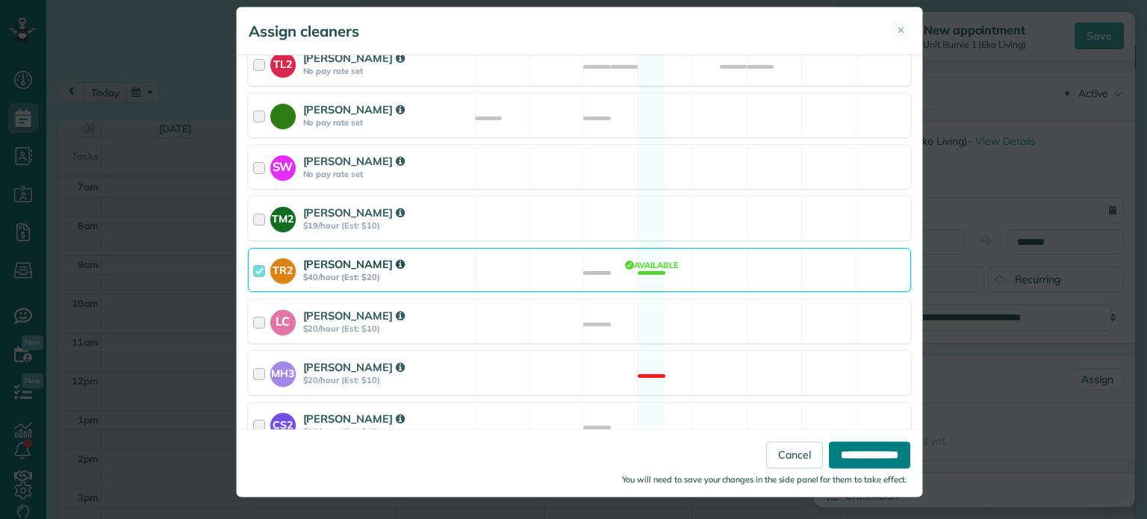
click at [854, 450] on input "**********" at bounding box center [869, 455] width 81 height 27
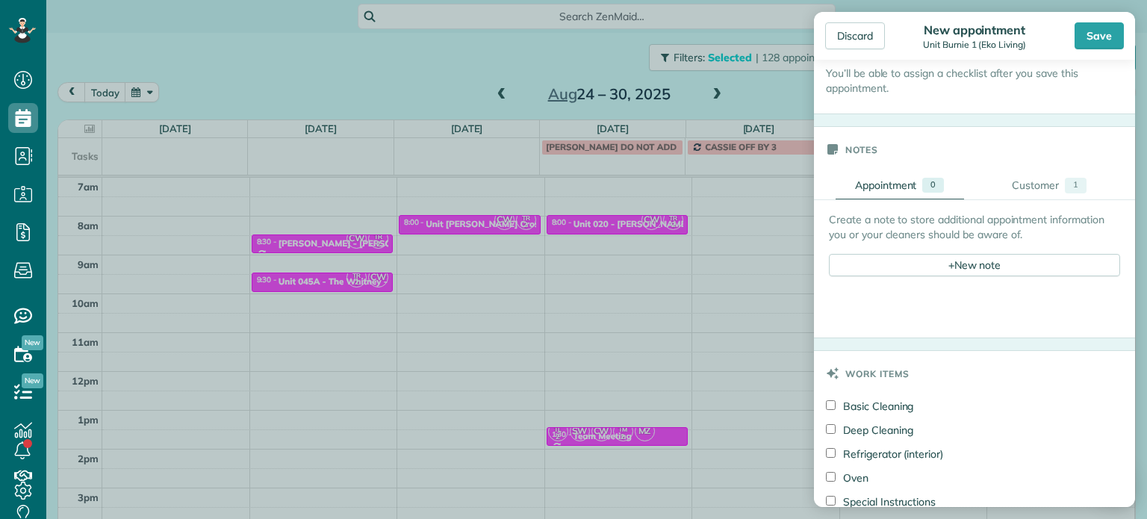
scroll to position [523, 0]
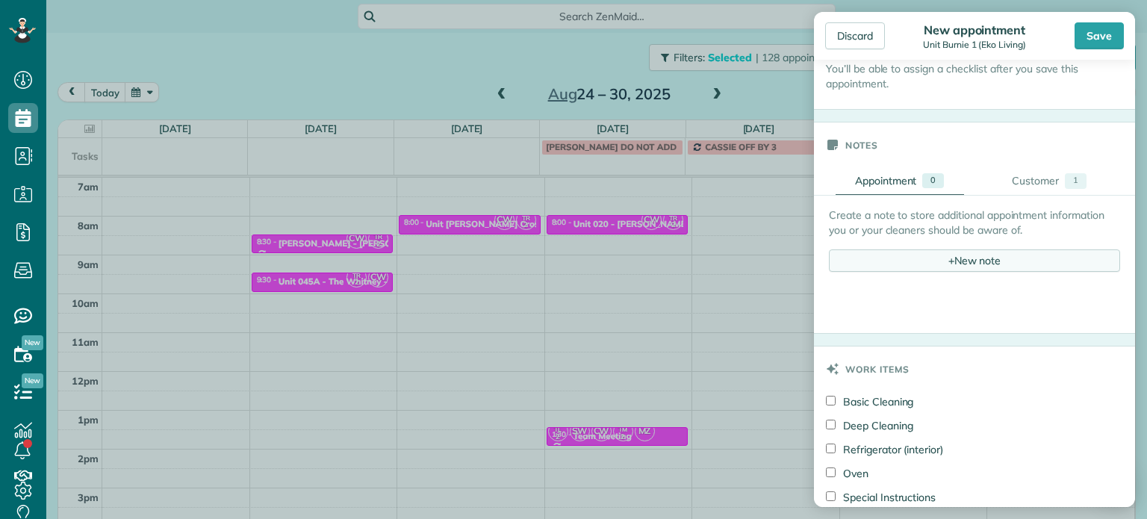
click at [971, 249] on div "+ New note" at bounding box center [974, 260] width 291 height 22
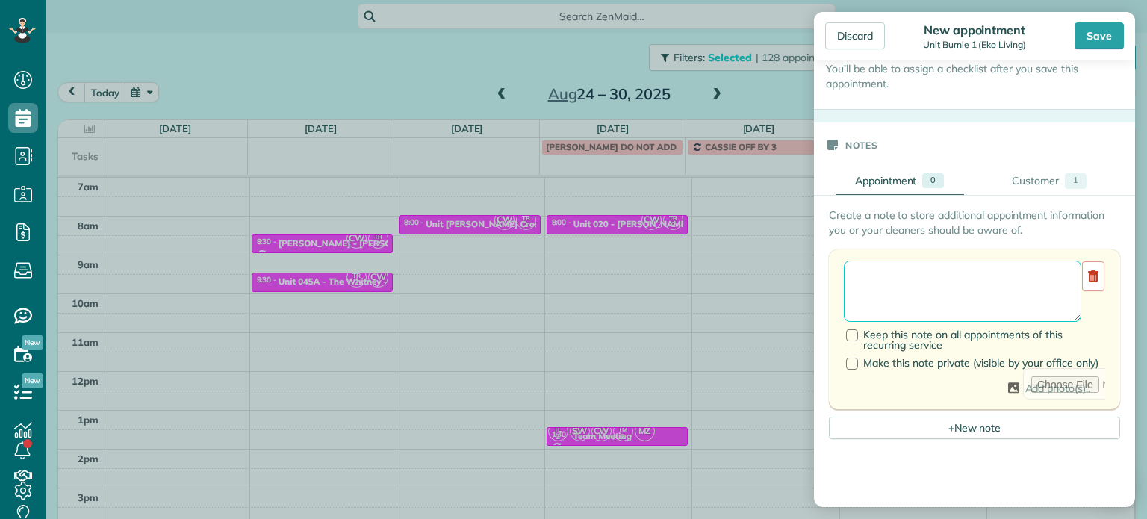
click at [978, 265] on textarea at bounding box center [962, 291] width 237 height 61
click at [895, 294] on textarea "**********" at bounding box center [957, 291] width 226 height 61
paste textarea "*********"
type textarea "**********"
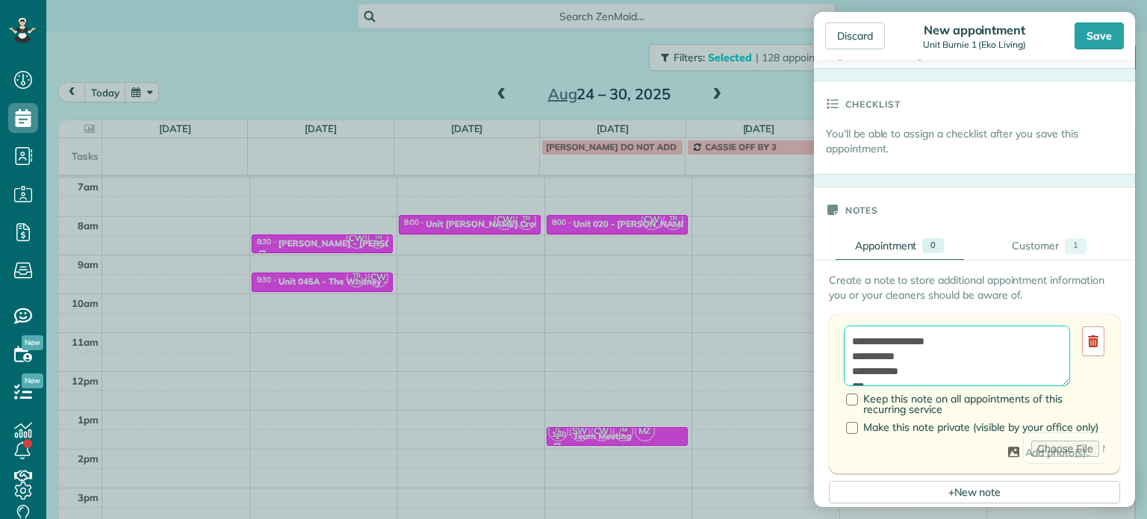
scroll to position [373, 0]
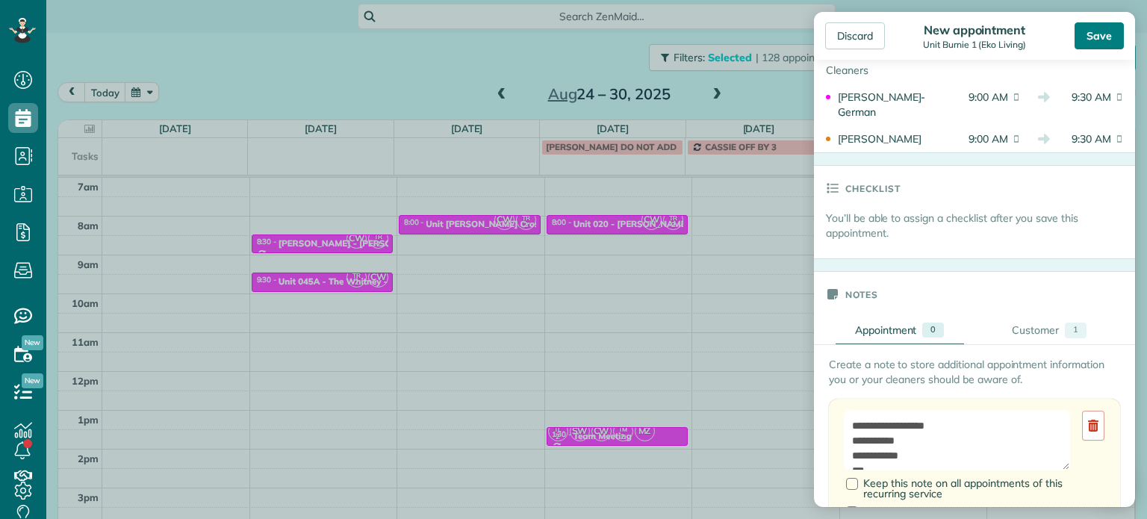
click at [1089, 37] on div "Save" at bounding box center [1098, 35] width 49 height 27
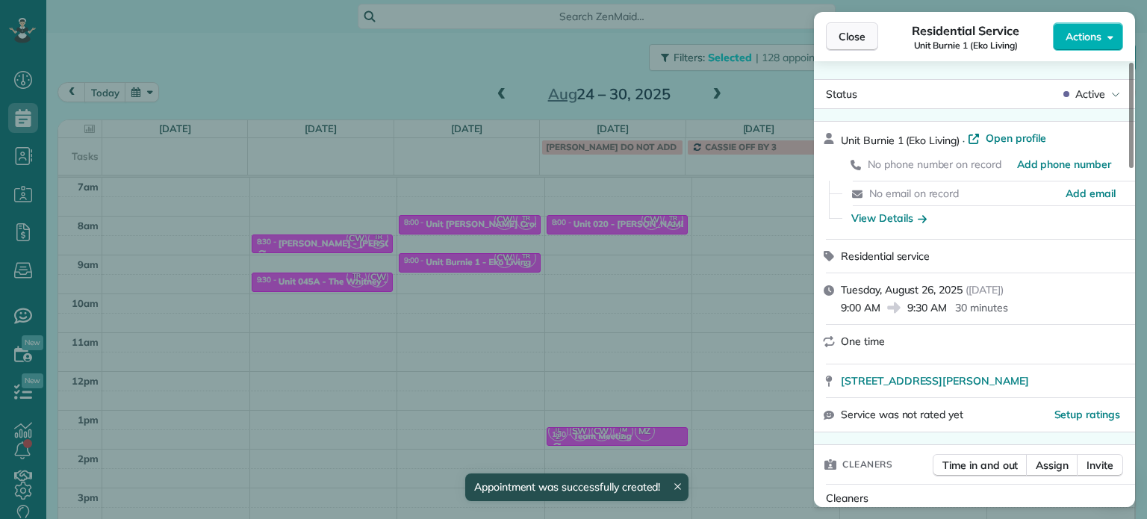
click at [855, 35] on span "Close" at bounding box center [851, 36] width 27 height 15
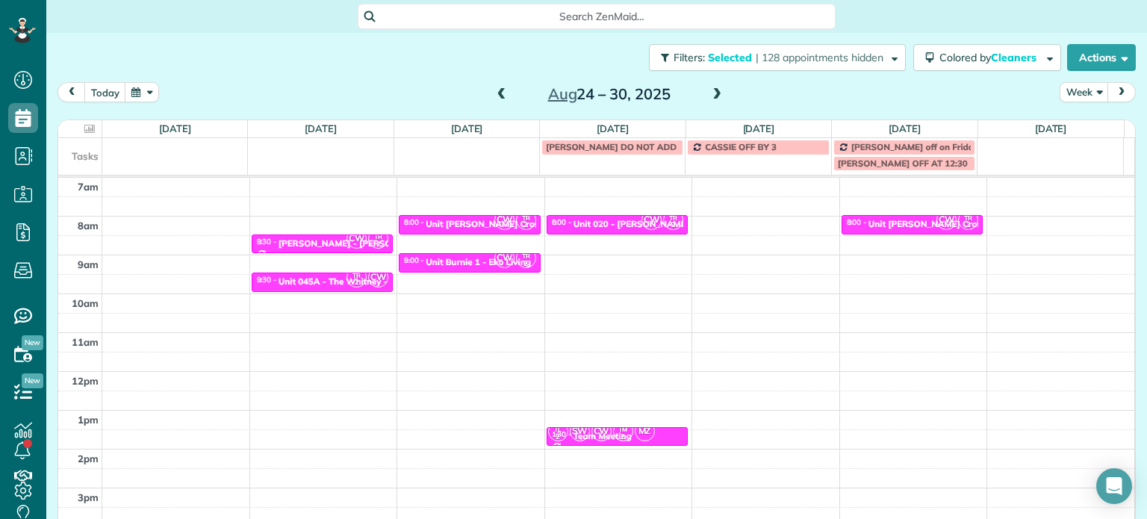
click at [496, 90] on span at bounding box center [501, 94] width 16 height 13
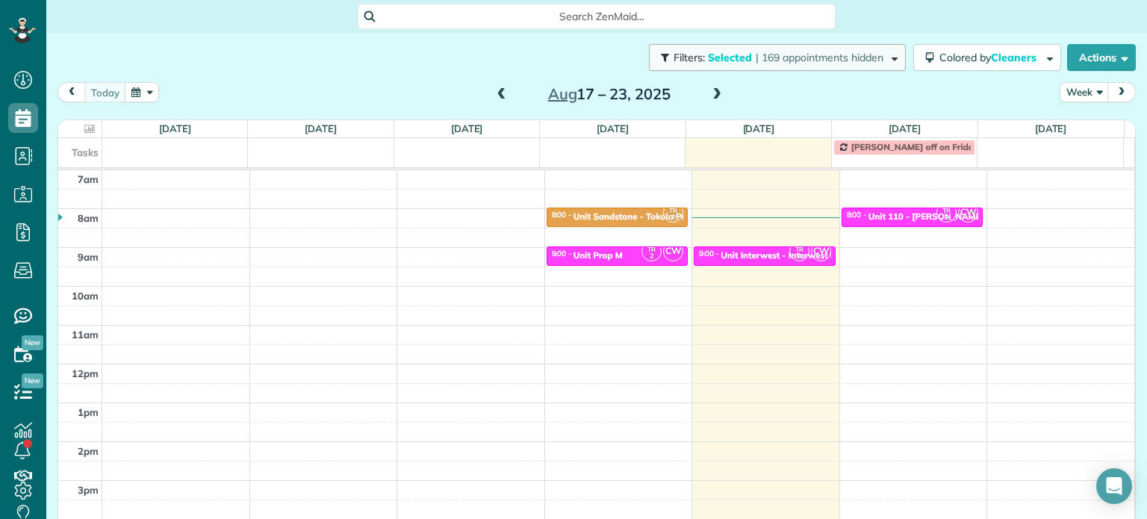
click at [836, 60] on span "| 169 appointments hidden" at bounding box center [819, 57] width 128 height 13
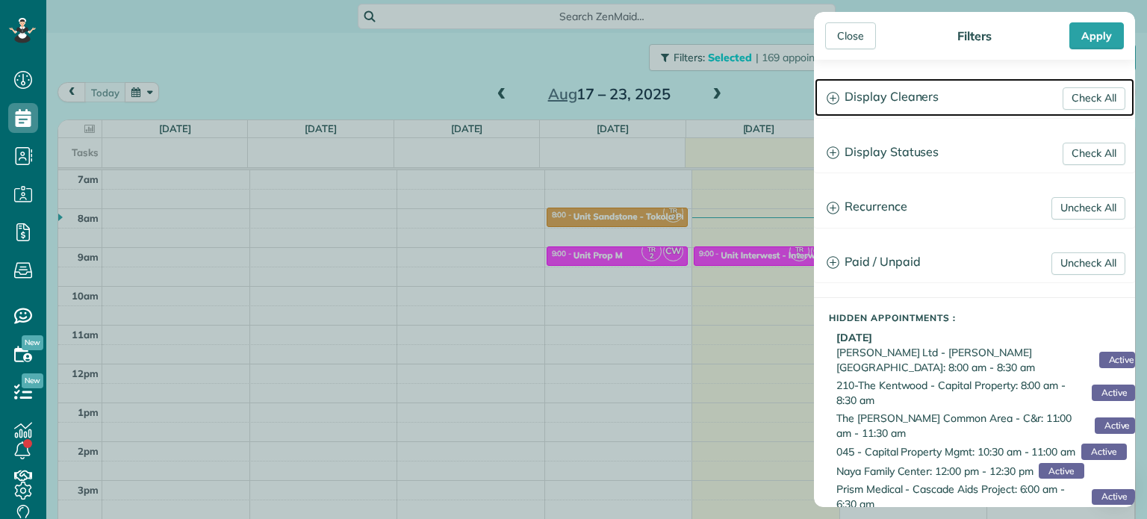
click at [911, 97] on h3 "Display Cleaners" at bounding box center [973, 97] width 319 height 38
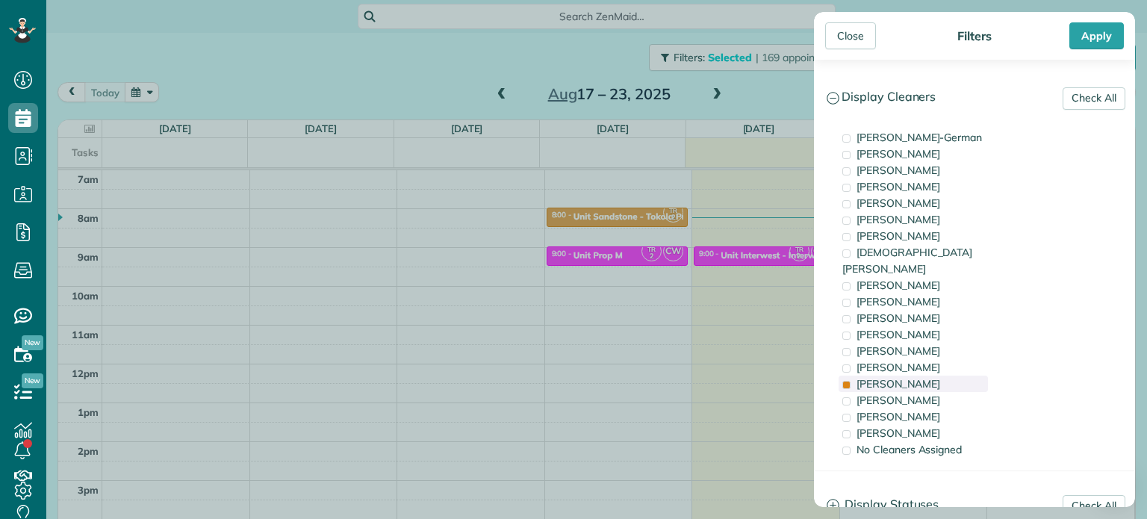
click at [898, 377] on span "[PERSON_NAME]" at bounding box center [898, 383] width 84 height 13
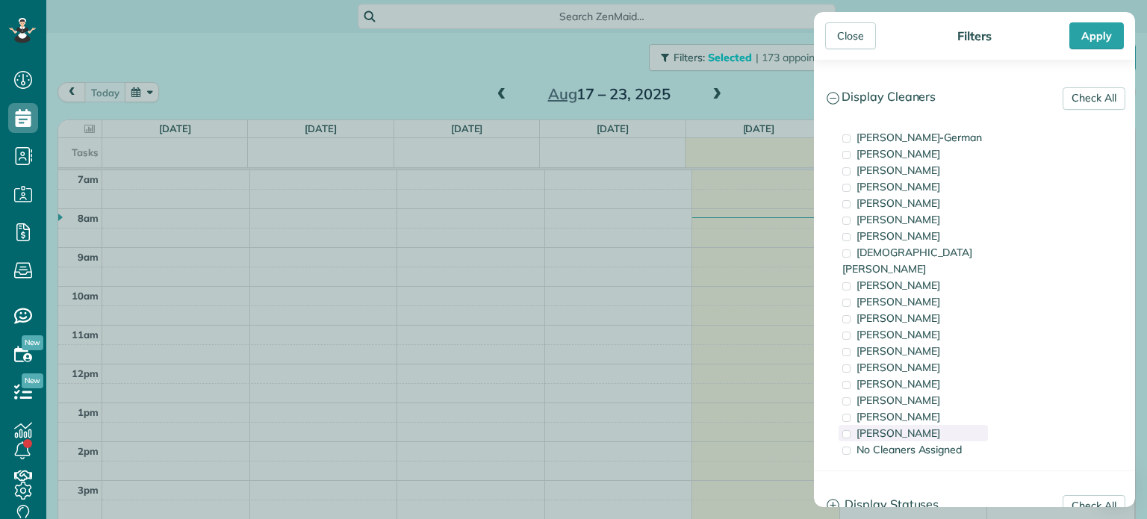
click at [882, 426] on span "[PERSON_NAME]" at bounding box center [898, 432] width 84 height 13
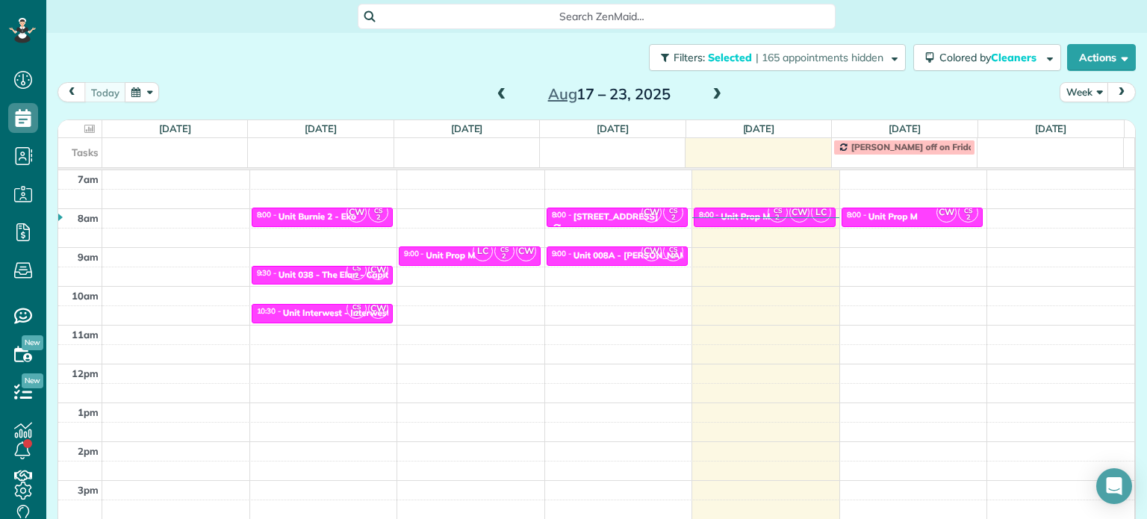
click at [750, 232] on div "Close Filters Apply Check All Display Cleaners [PERSON_NAME]-German [PERSON_NAM…" at bounding box center [573, 259] width 1147 height 519
click at [714, 94] on span at bounding box center [716, 94] width 16 height 13
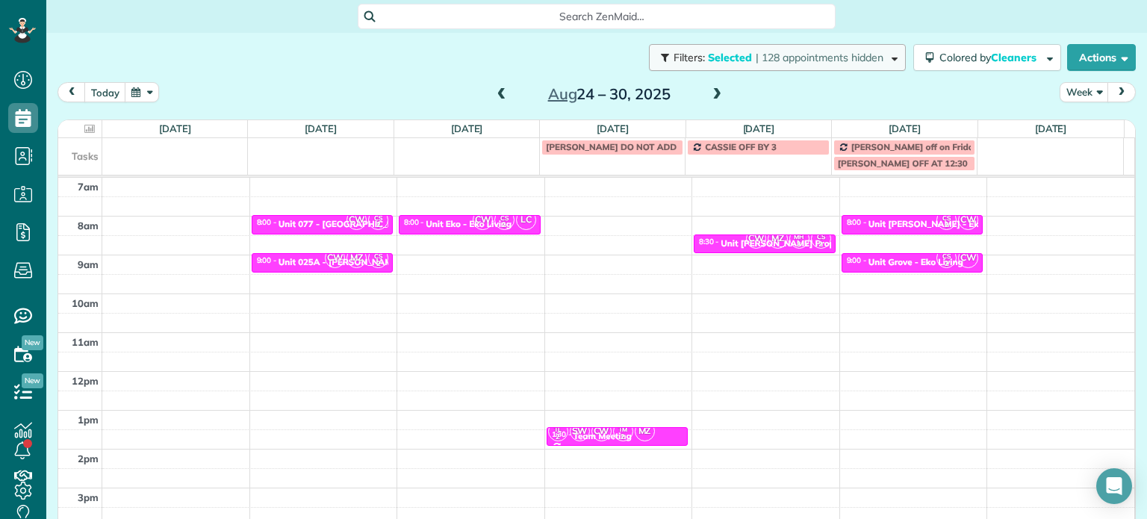
click at [841, 66] on button "Filters: Selected | 128 appointments hidden" at bounding box center [777, 57] width 257 height 27
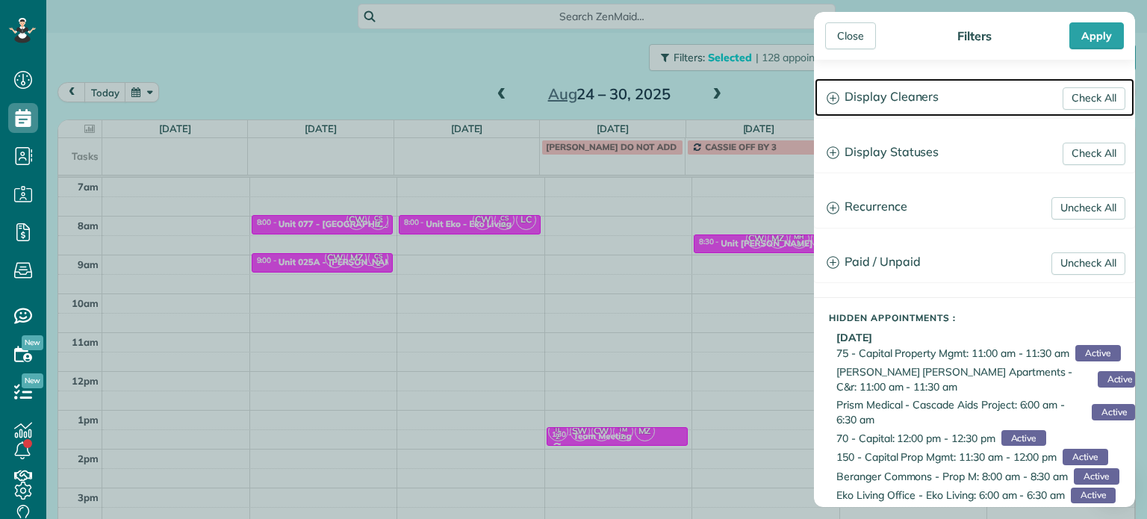
click at [888, 110] on h3 "Display Cleaners" at bounding box center [973, 97] width 319 height 38
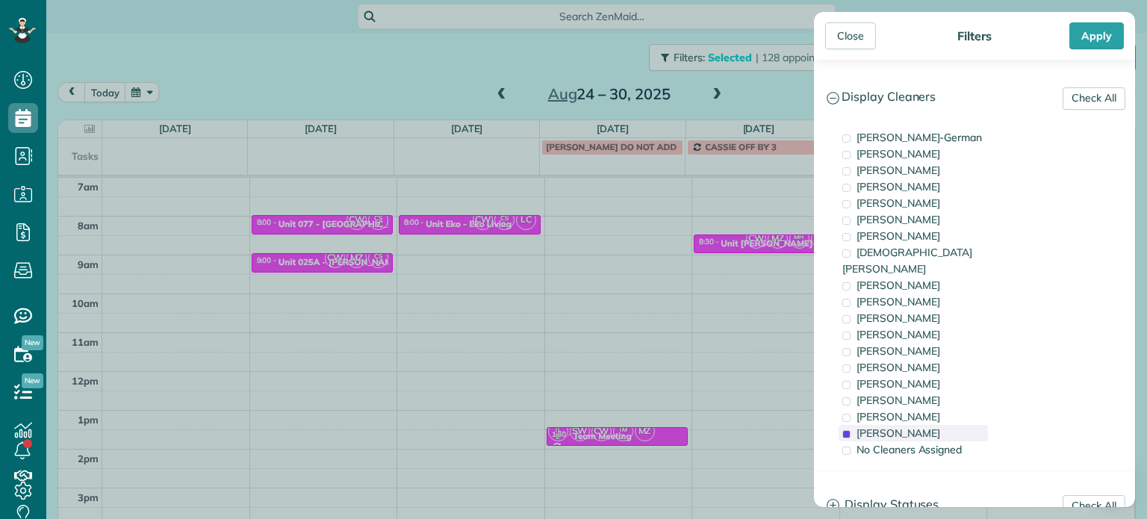
click at [879, 426] on span "[PERSON_NAME]" at bounding box center [898, 432] width 84 height 13
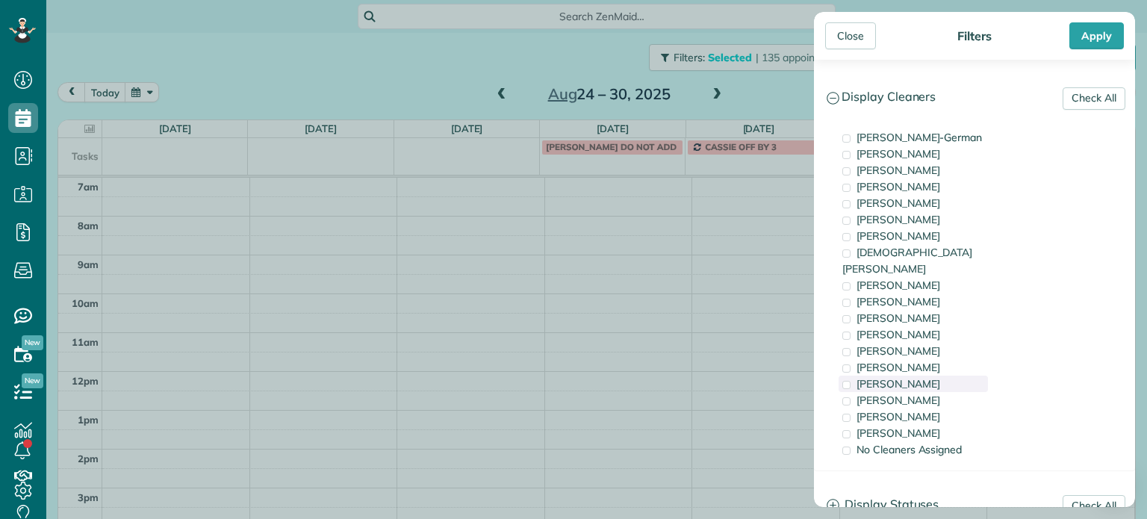
click at [900, 377] on span "[PERSON_NAME]" at bounding box center [898, 383] width 84 height 13
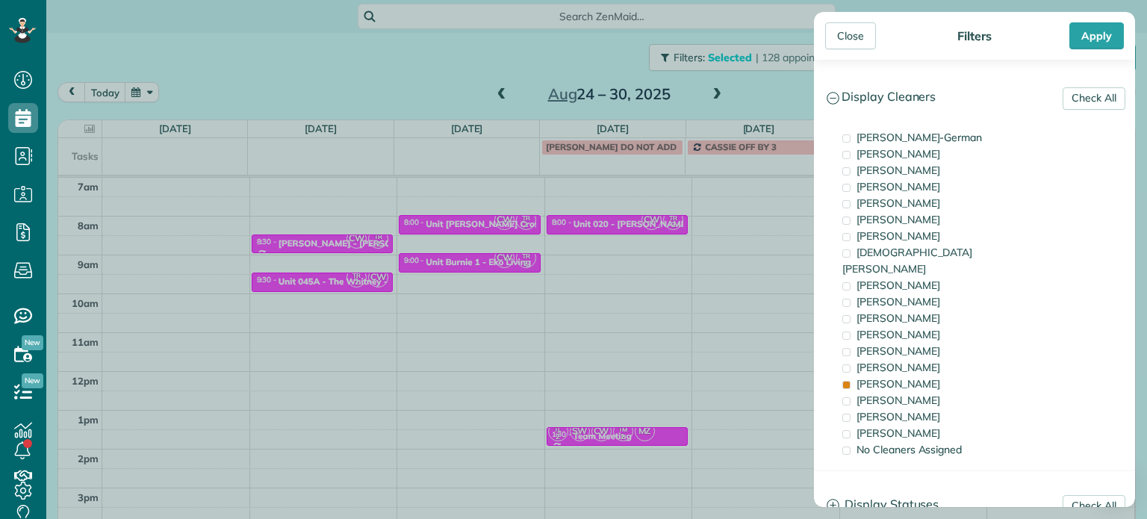
click at [486, 263] on div "Close Filters Apply Check All Display Cleaners [PERSON_NAME]-German [PERSON_NAM…" at bounding box center [573, 259] width 1147 height 519
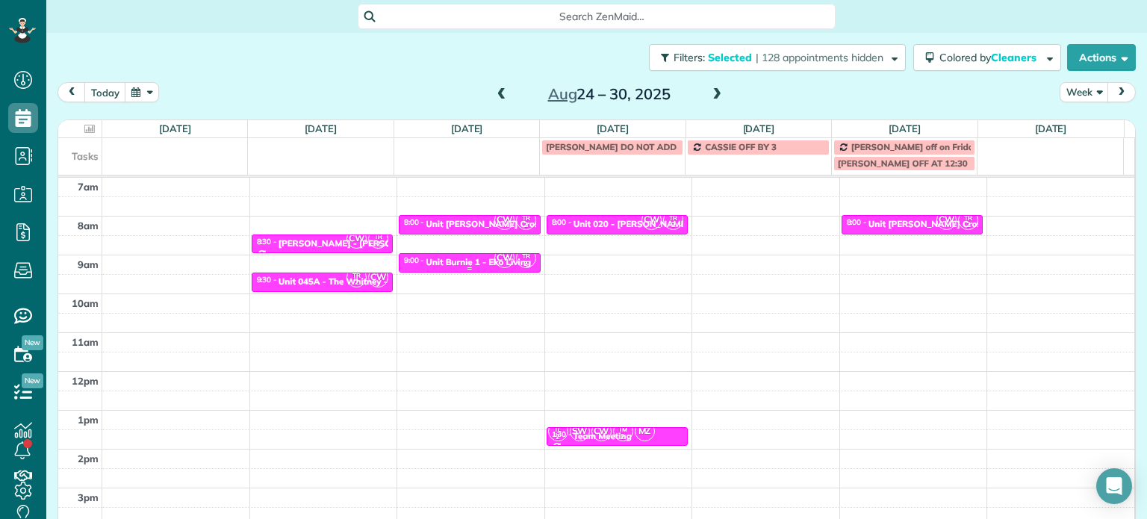
click at [467, 265] on div "Unit Burnie 1 - Eko Living" at bounding box center [477, 262] width 105 height 10
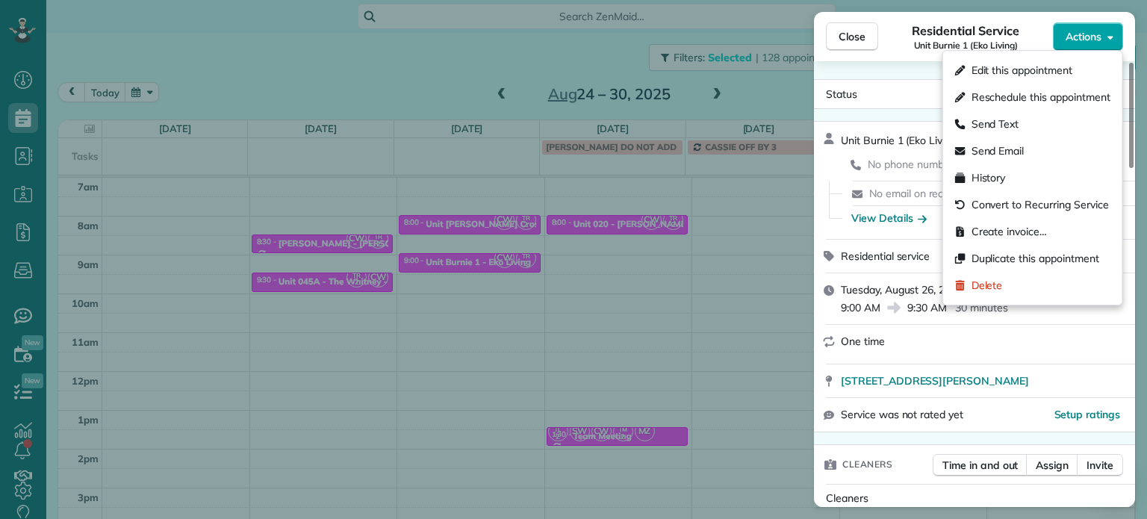
click at [1087, 25] on button "Actions" at bounding box center [1088, 36] width 70 height 28
click at [1079, 70] on div "Edit this appointment" at bounding box center [1032, 70] width 167 height 27
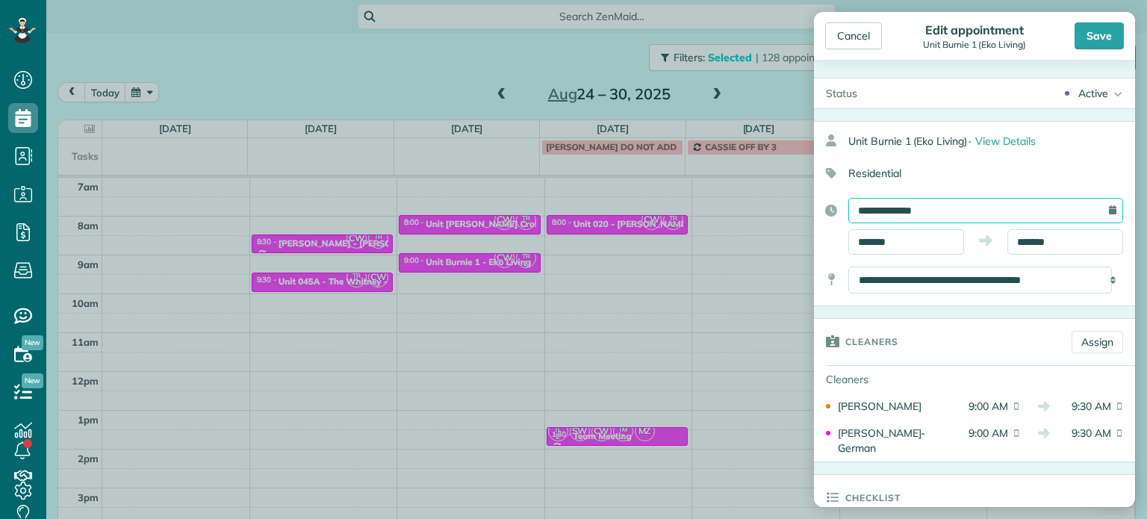
click at [920, 208] on input "**********" at bounding box center [985, 210] width 275 height 25
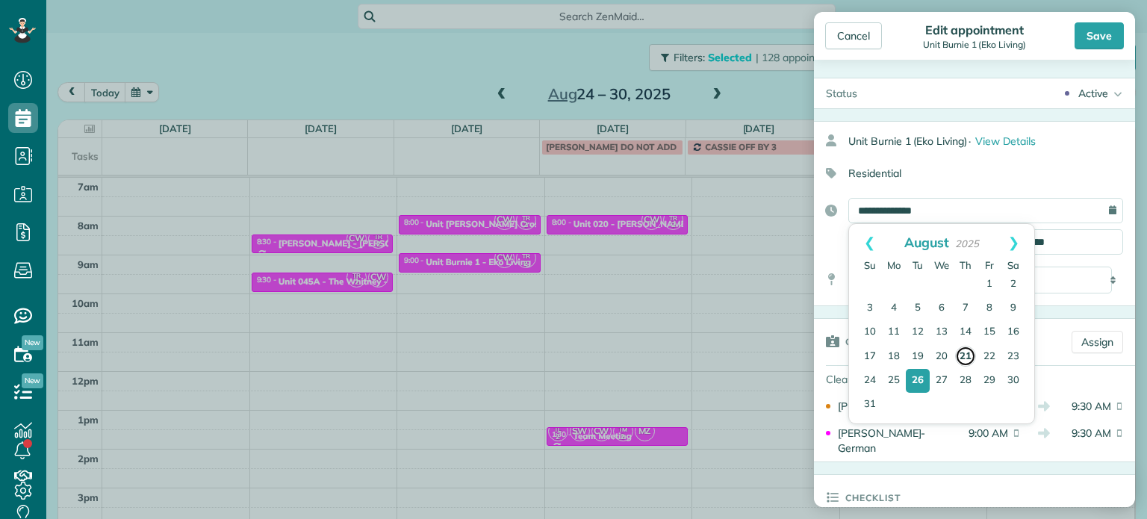
click at [969, 357] on link "21" at bounding box center [965, 356] width 21 height 21
type input "**********"
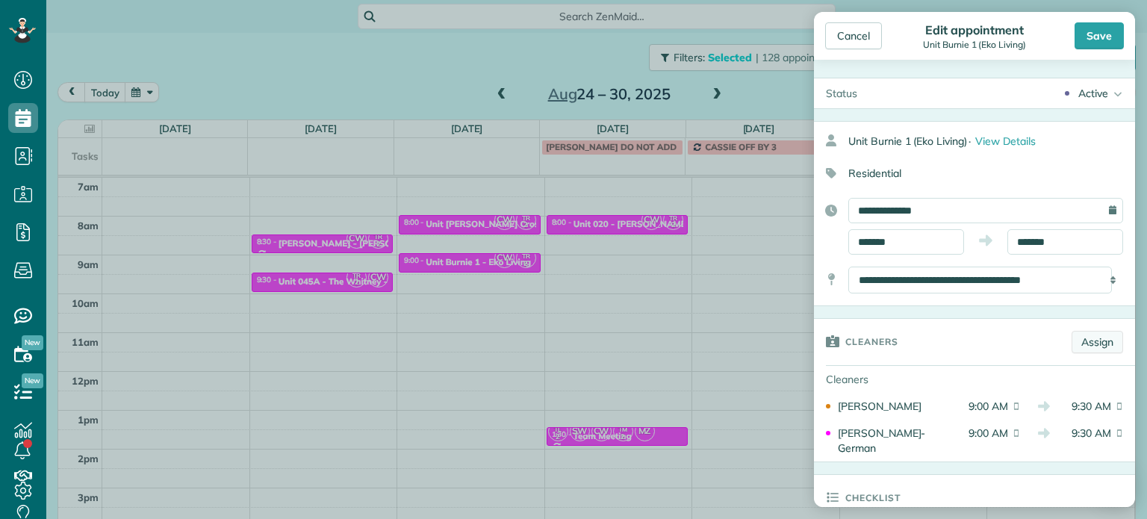
click at [1087, 337] on link "Assign" at bounding box center [1097, 342] width 52 height 22
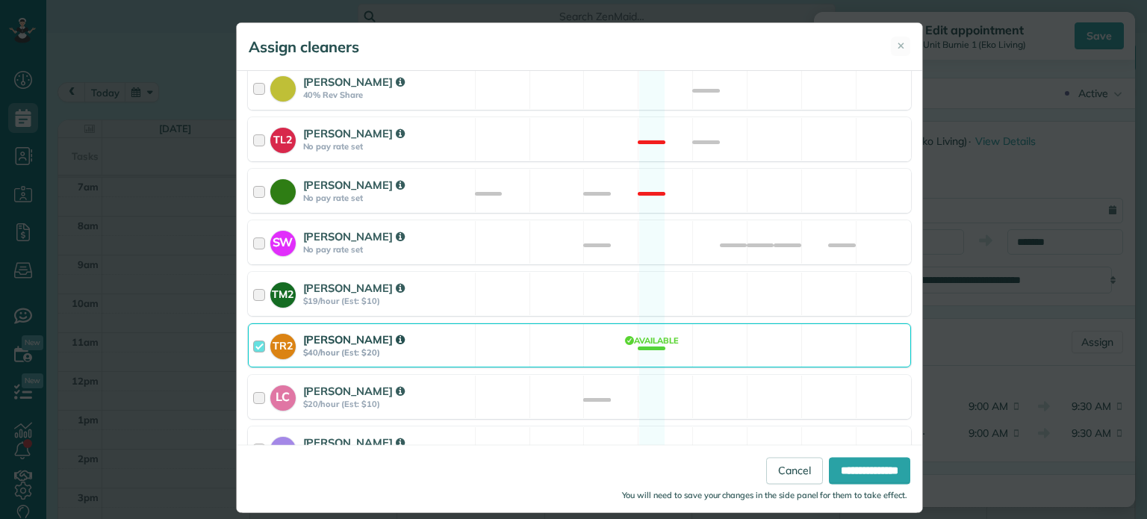
scroll to position [732, 0]
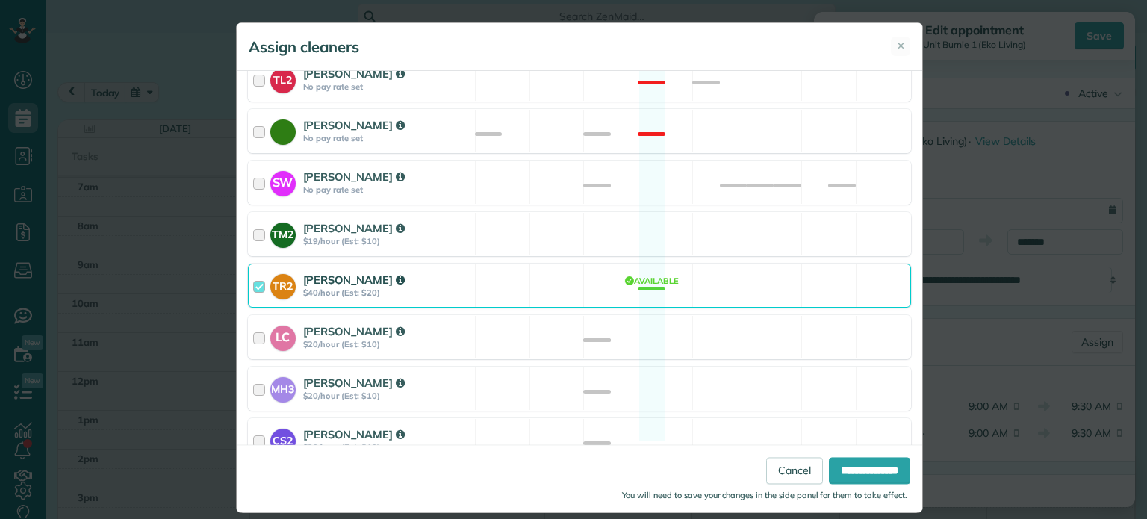
click at [733, 264] on div "TR2 [PERSON_NAME] $40/hour (Est: $20) Available" at bounding box center [579, 286] width 663 height 44
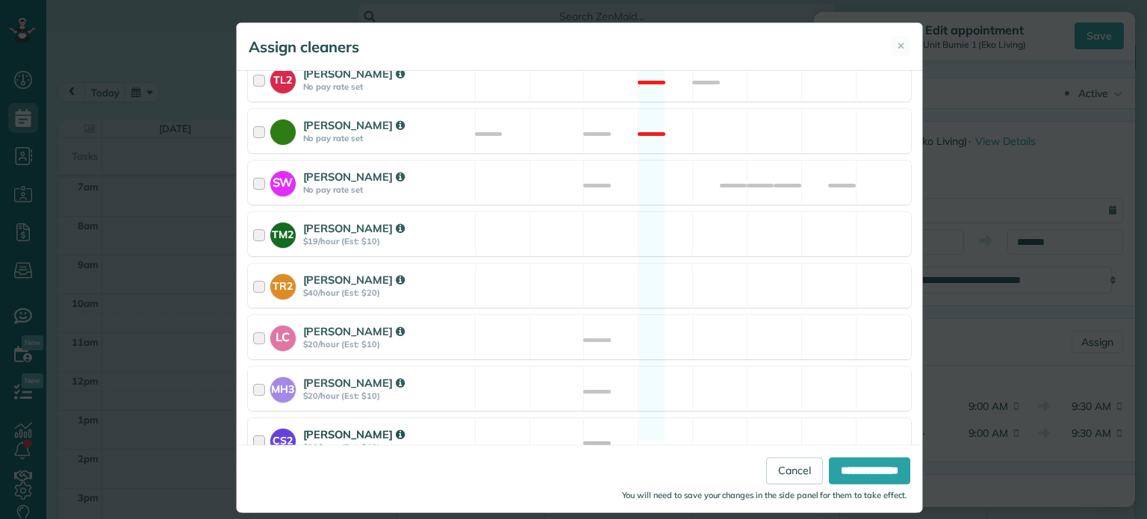
click at [757, 423] on div "CS2 [PERSON_NAME] $20/hour (Est: $10) Available" at bounding box center [579, 440] width 663 height 44
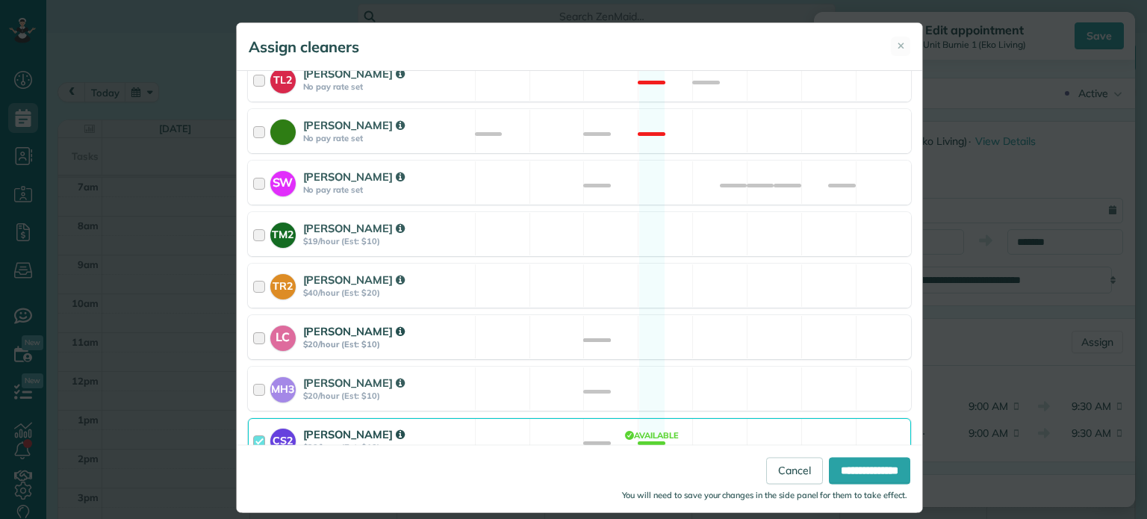
click at [759, 322] on div "LC [PERSON_NAME] $20/hour (Est: $10) Available" at bounding box center [579, 337] width 663 height 44
click at [856, 467] on input "**********" at bounding box center [869, 471] width 81 height 27
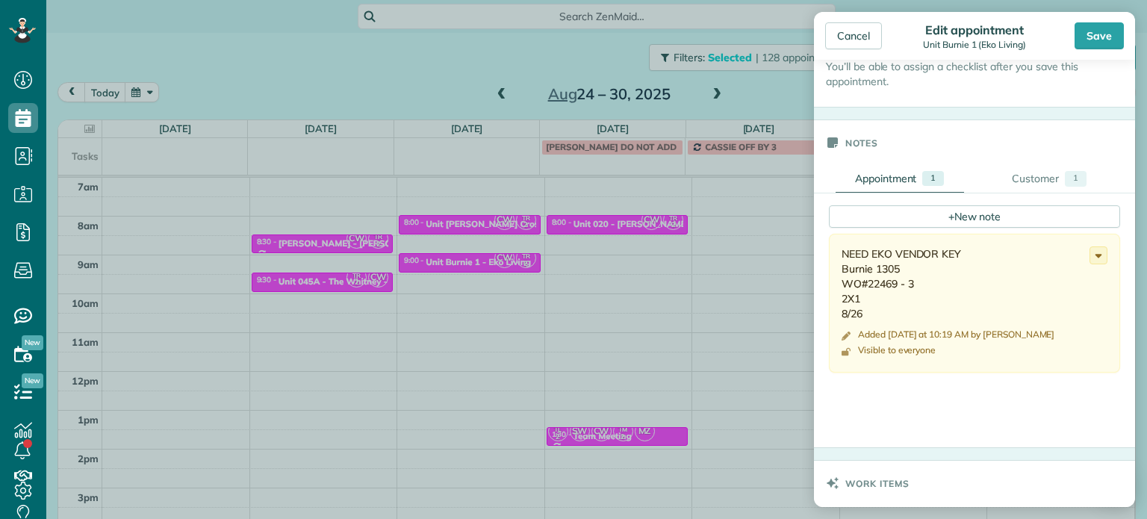
scroll to position [523, 0]
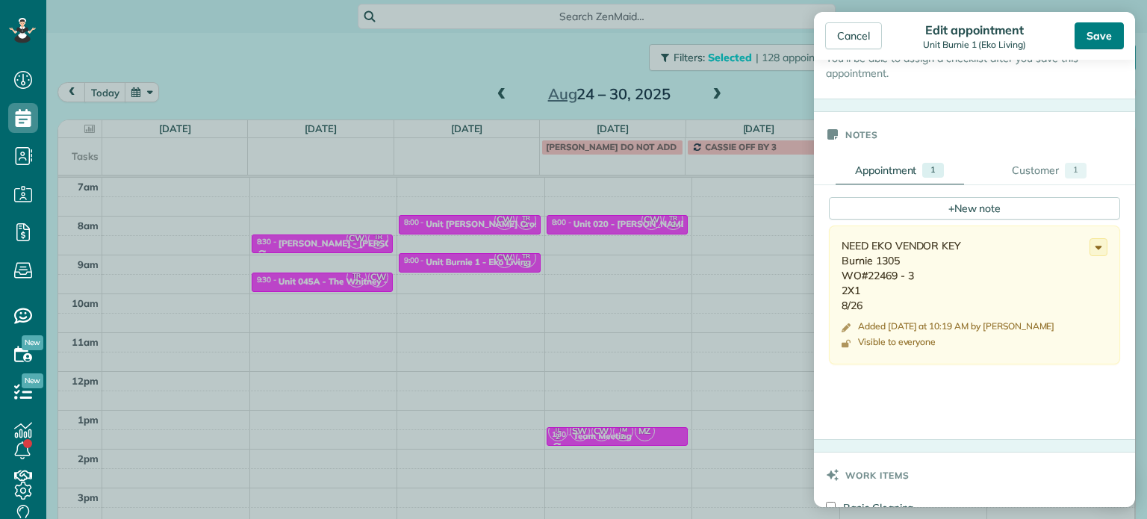
click at [1088, 45] on div "Save" at bounding box center [1098, 35] width 49 height 27
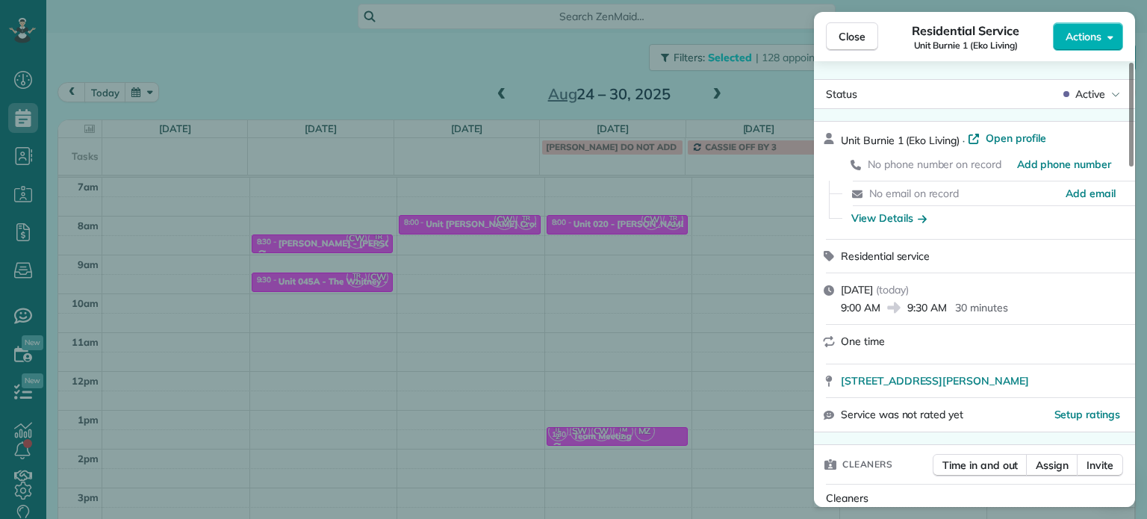
click at [437, 69] on div "Close Residential Service Unit Burnie 1 (Eko Living) Actions Status Active Unit…" at bounding box center [573, 259] width 1147 height 519
